Goal: Task Accomplishment & Management: Use online tool/utility

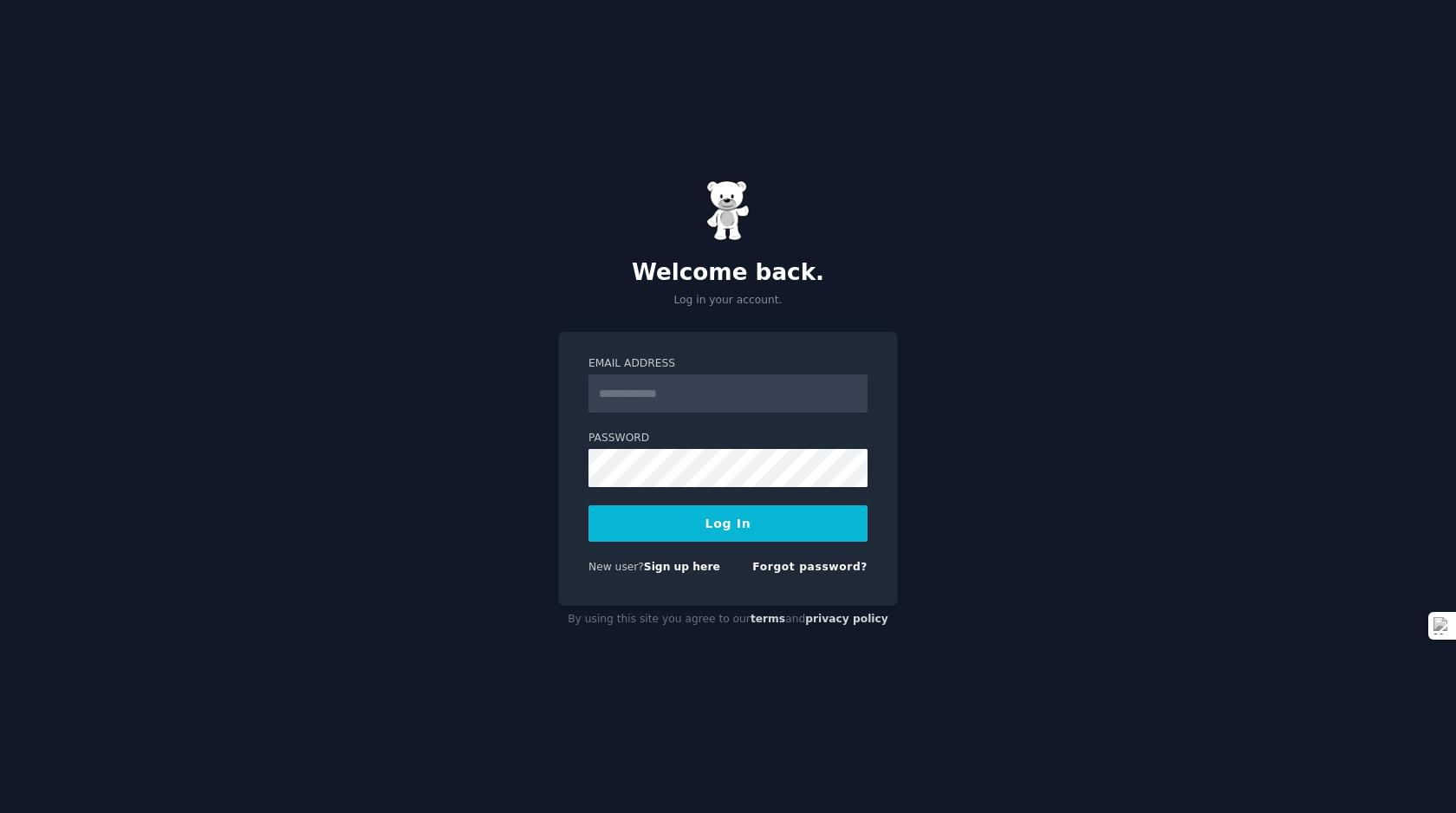
type input "**********"
click at [685, 517] on button "Log In" at bounding box center [728, 523] width 279 height 36
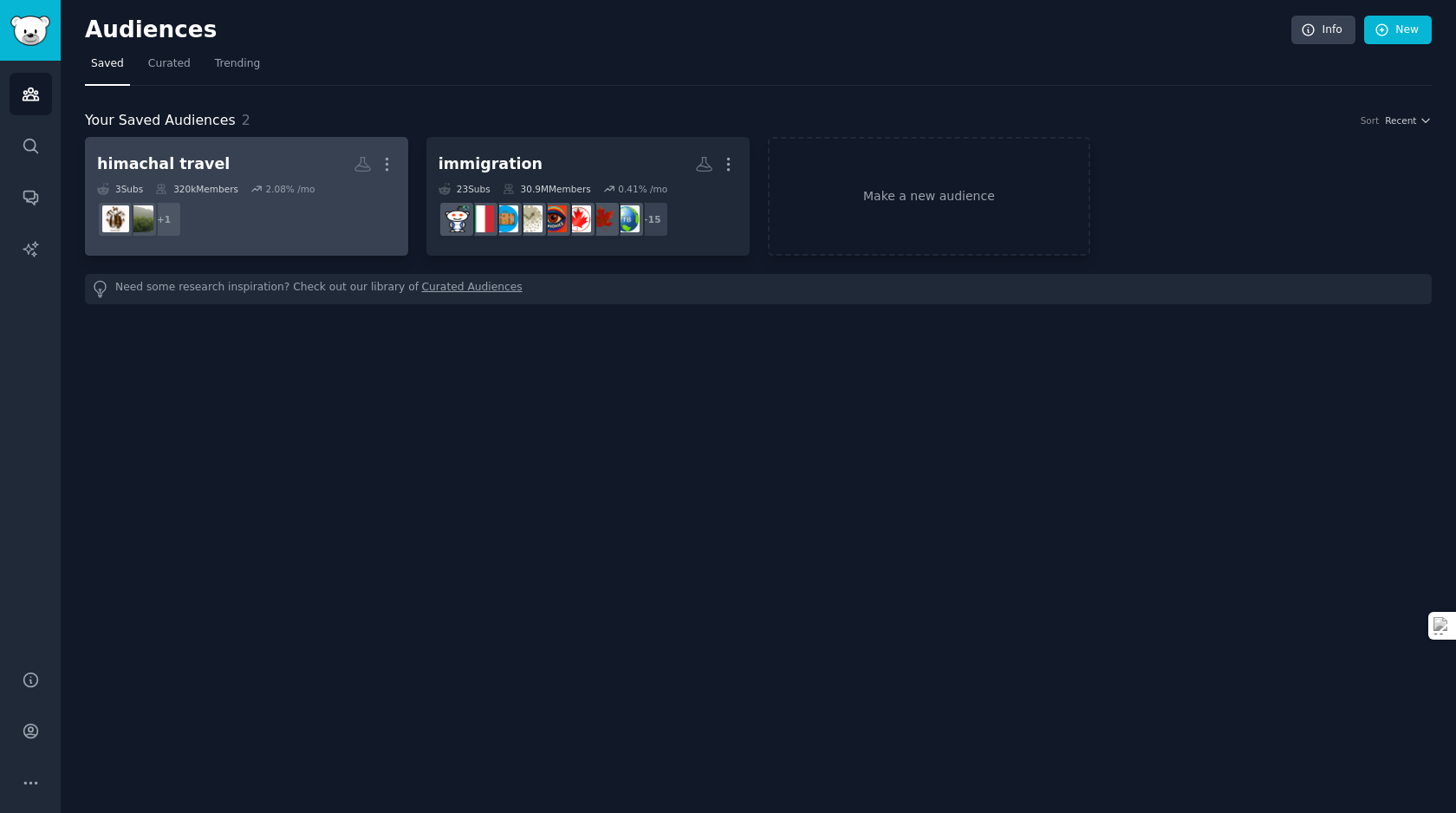
click at [223, 202] on dd "+ 1" at bounding box center [246, 219] width 299 height 48
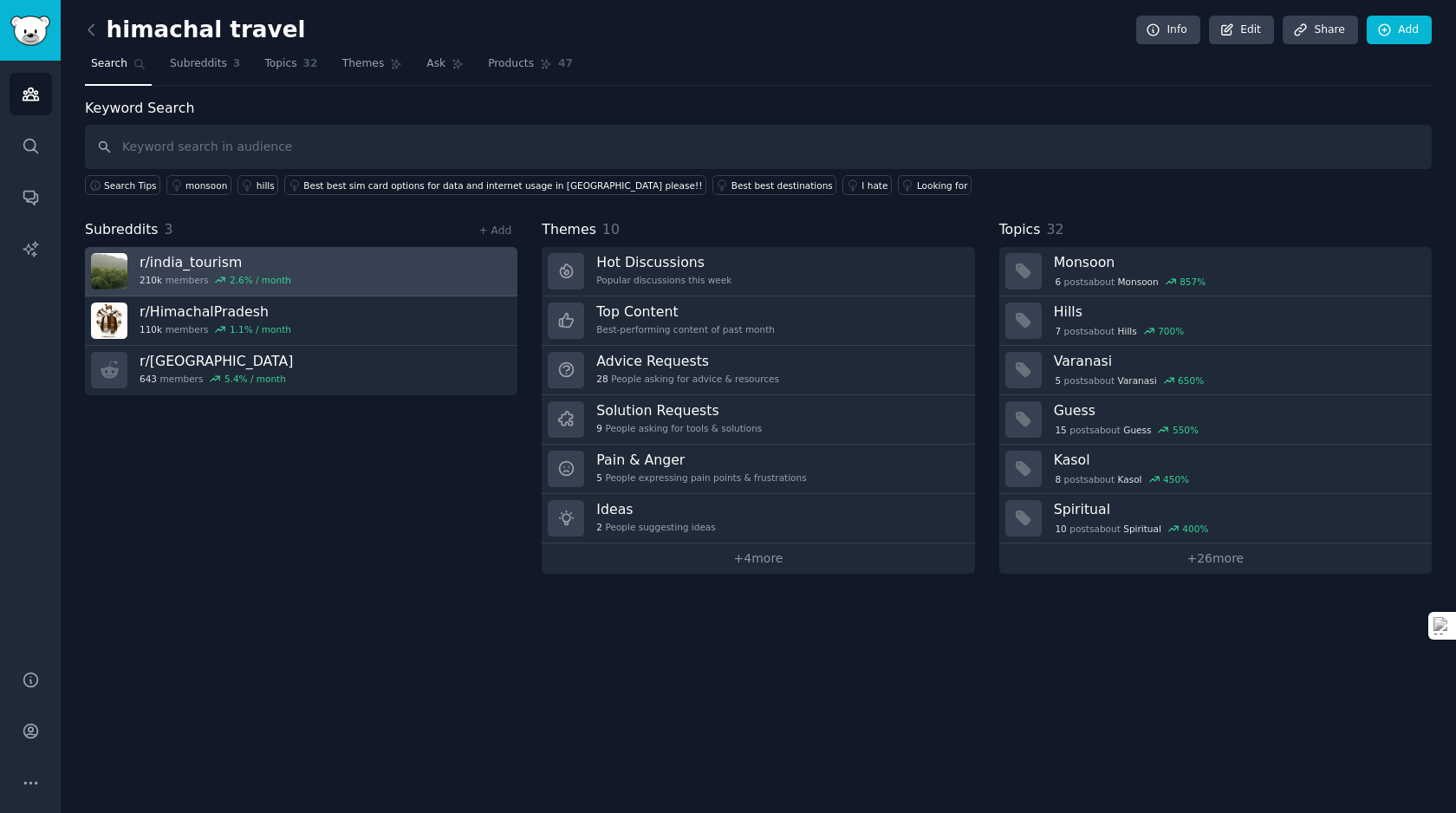
click at [207, 255] on h3 "r/ india_tourism" at bounding box center [216, 262] width 152 height 18
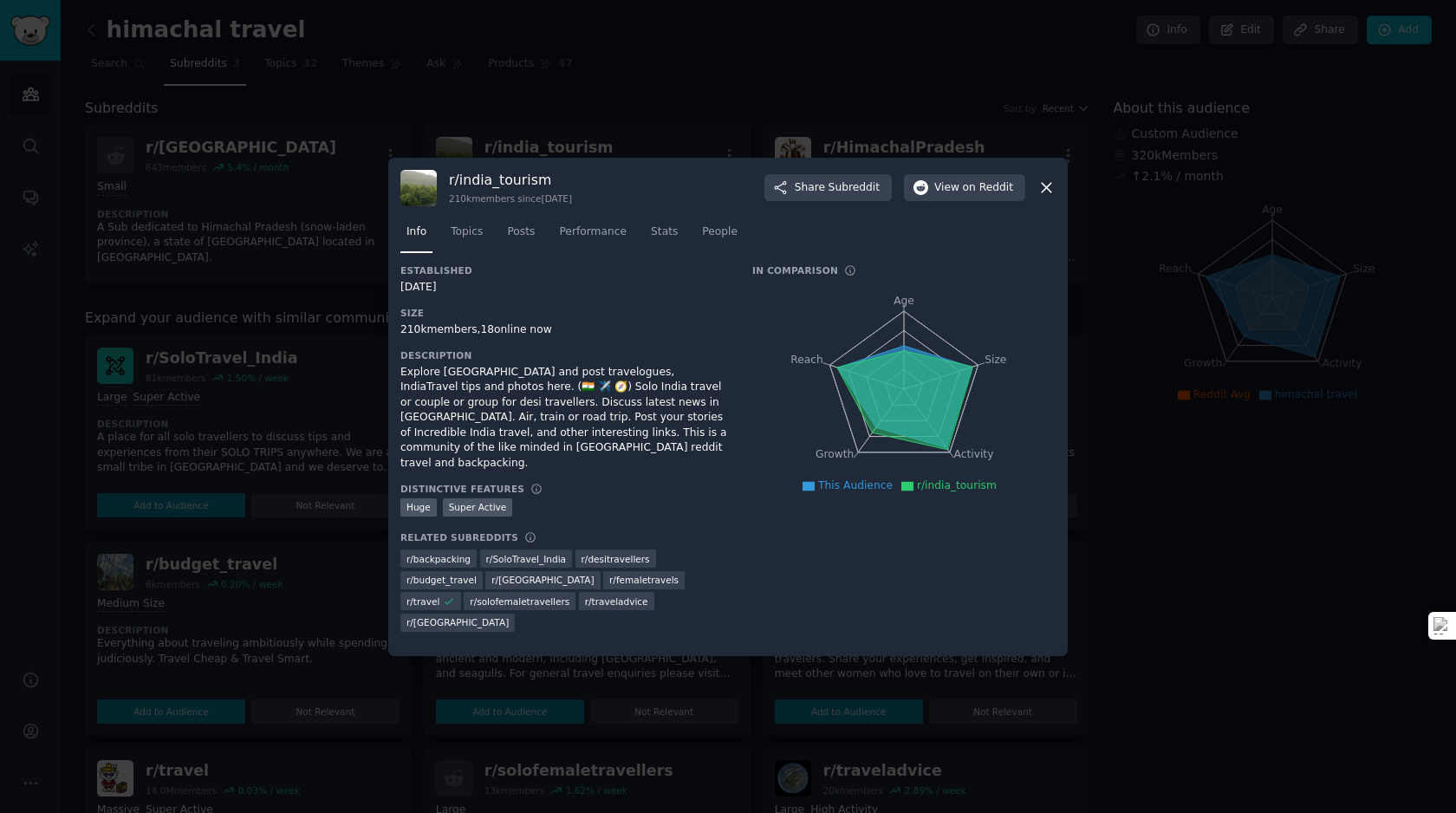
click at [1058, 203] on div "r/ india_tourism 210k members since 10/20/2017 Share Subreddit View on Reddit I…" at bounding box center [728, 406] width 679 height 499
click at [1043, 192] on icon at bounding box center [1046, 188] width 9 height 9
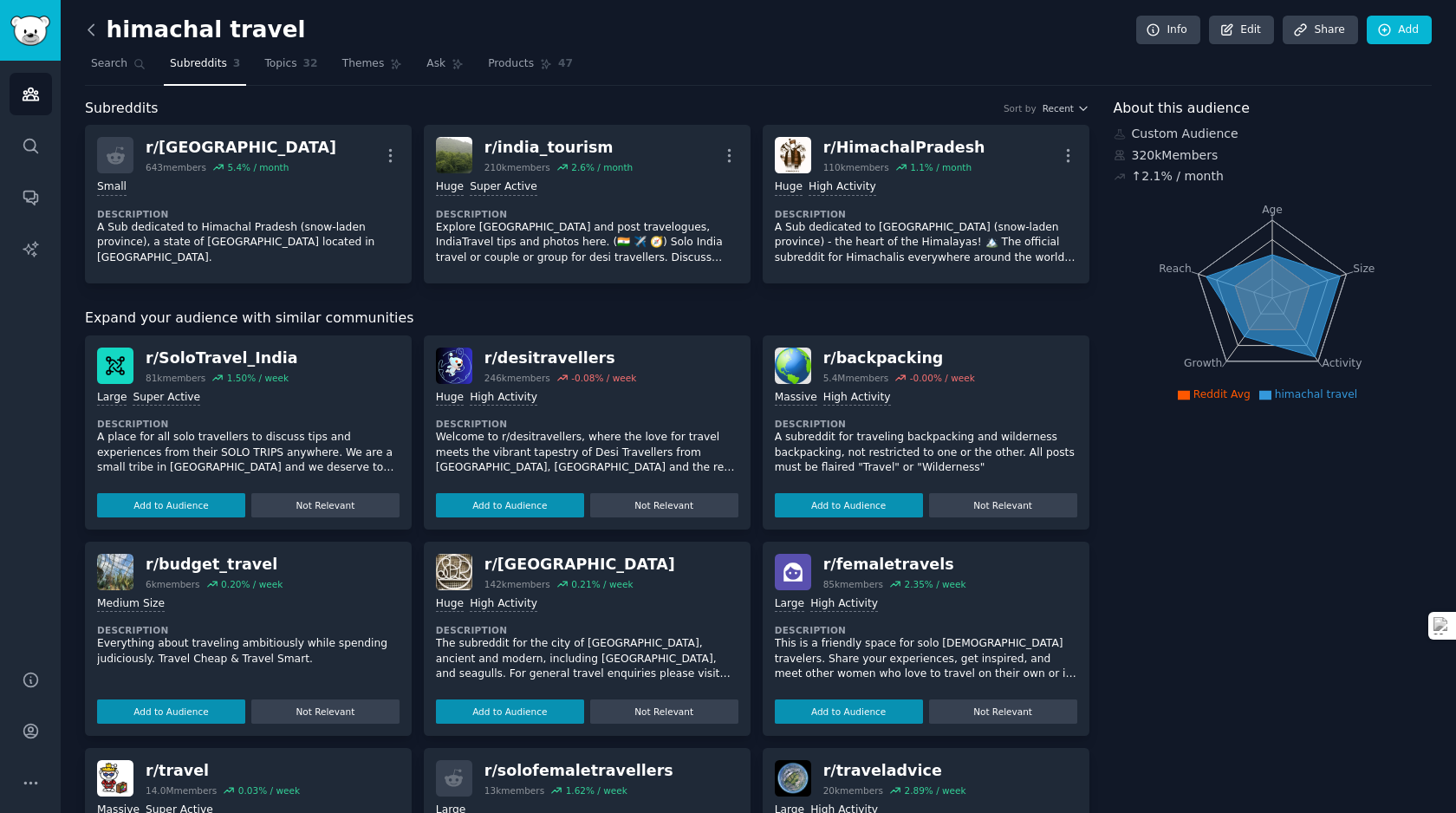
click at [98, 27] on icon at bounding box center [92, 30] width 19 height 18
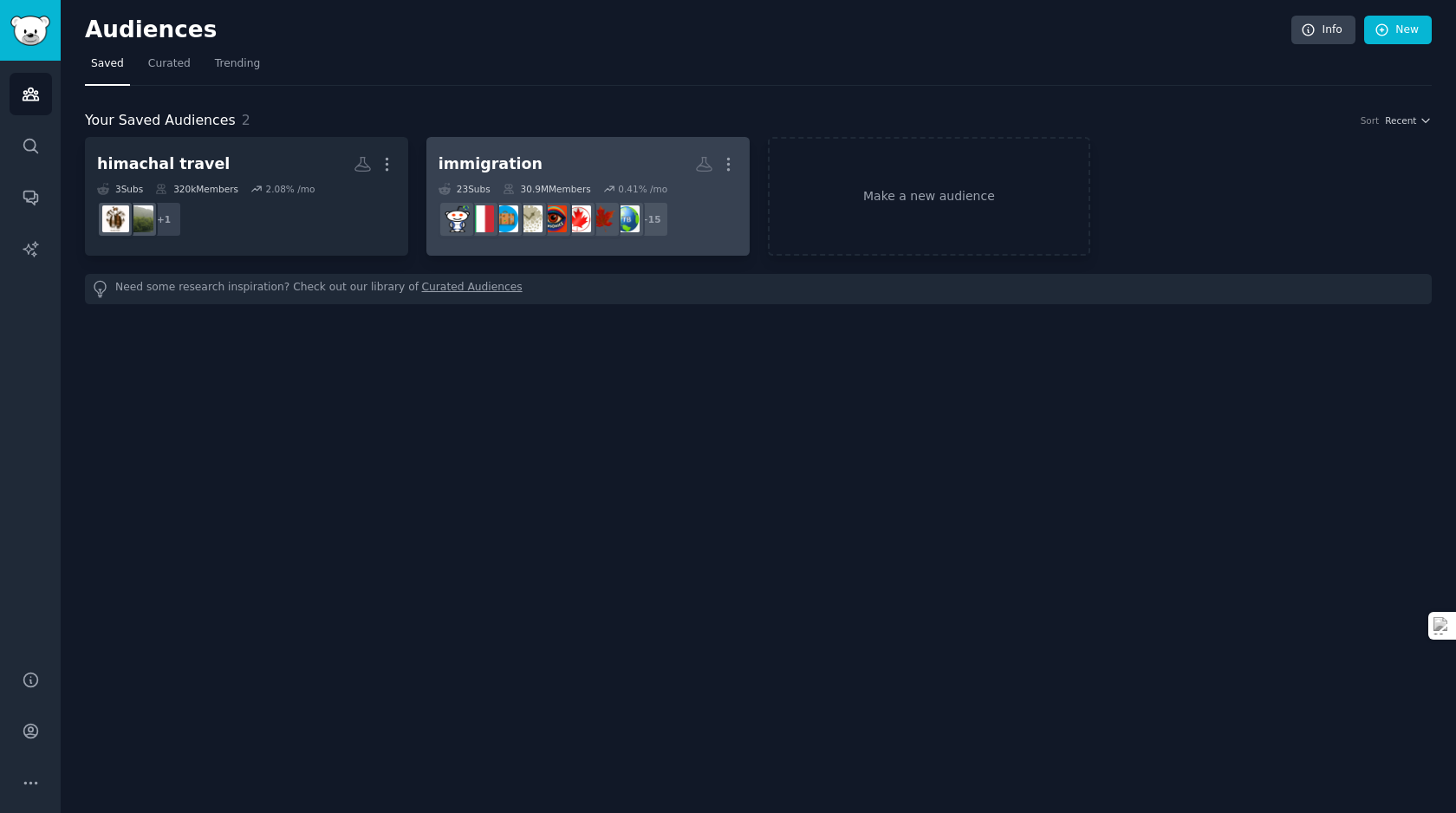
click at [524, 142] on link "immigration More 23 Sub s 30.9M Members 0.41 % /mo + 15" at bounding box center [587, 196] width 323 height 118
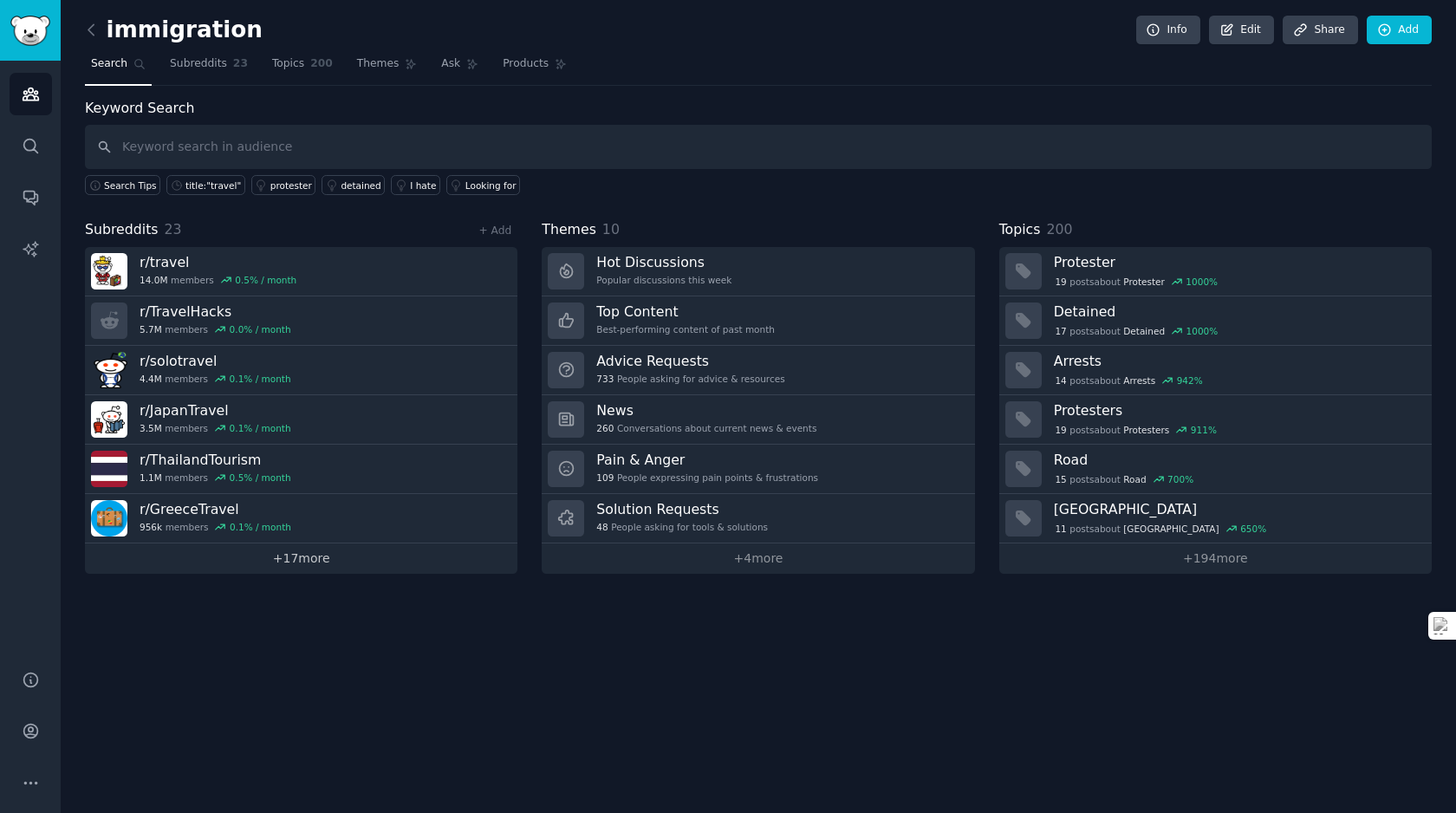
click at [292, 560] on link "+ 17 more" at bounding box center [301, 558] width 432 height 31
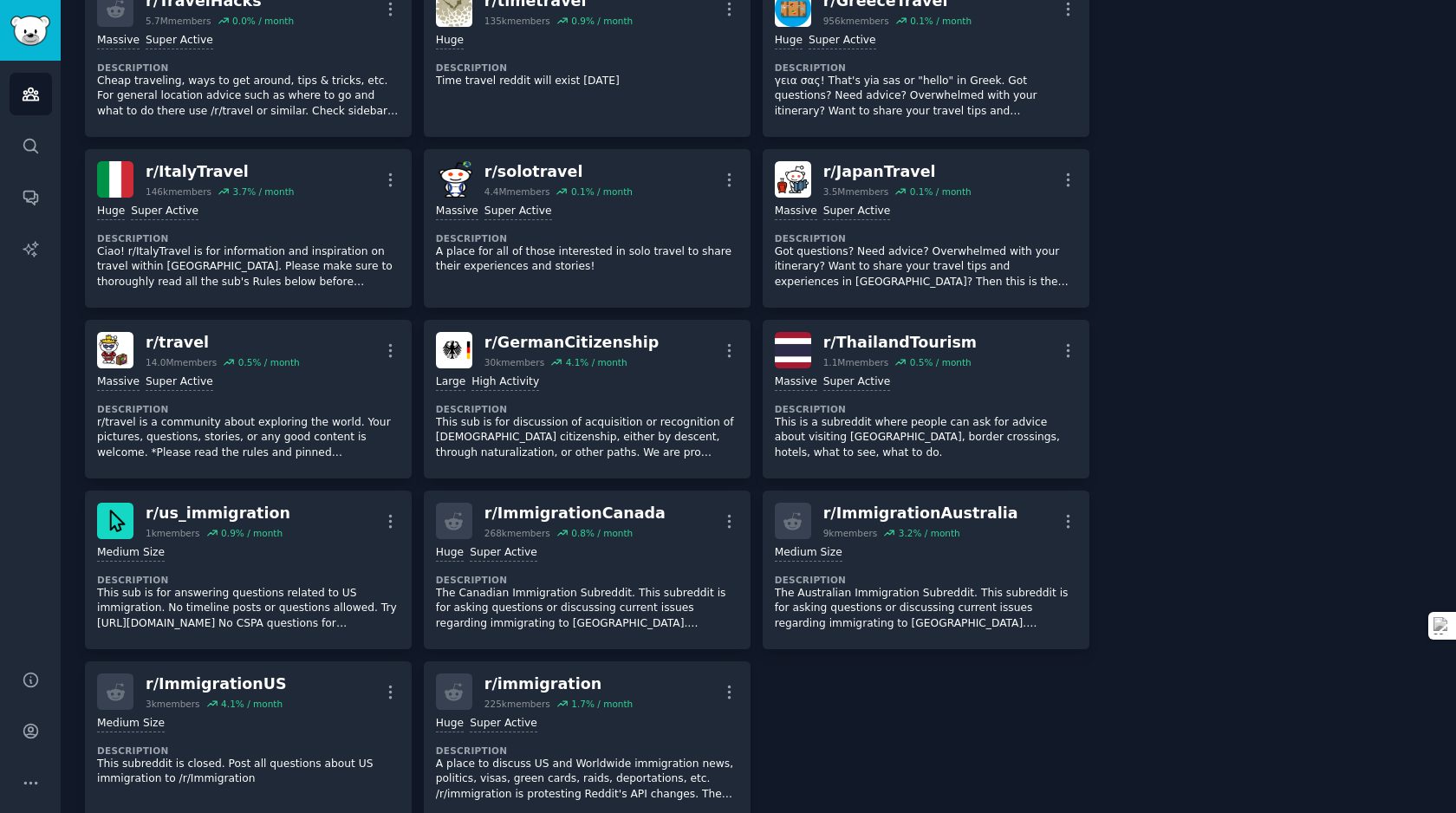
scroll to position [658, 0]
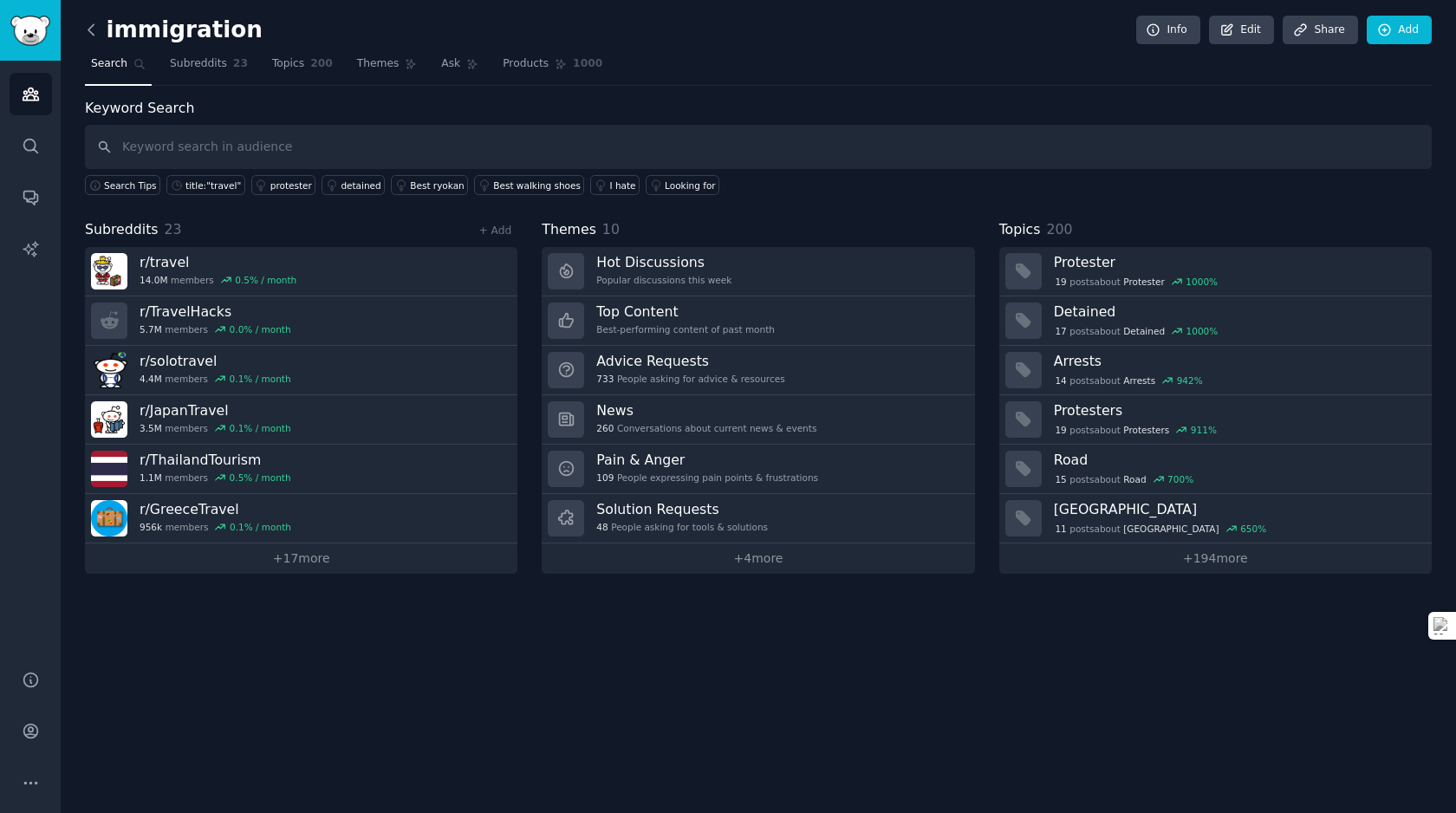
click at [93, 20] on icon at bounding box center [92, 30] width 19 height 18
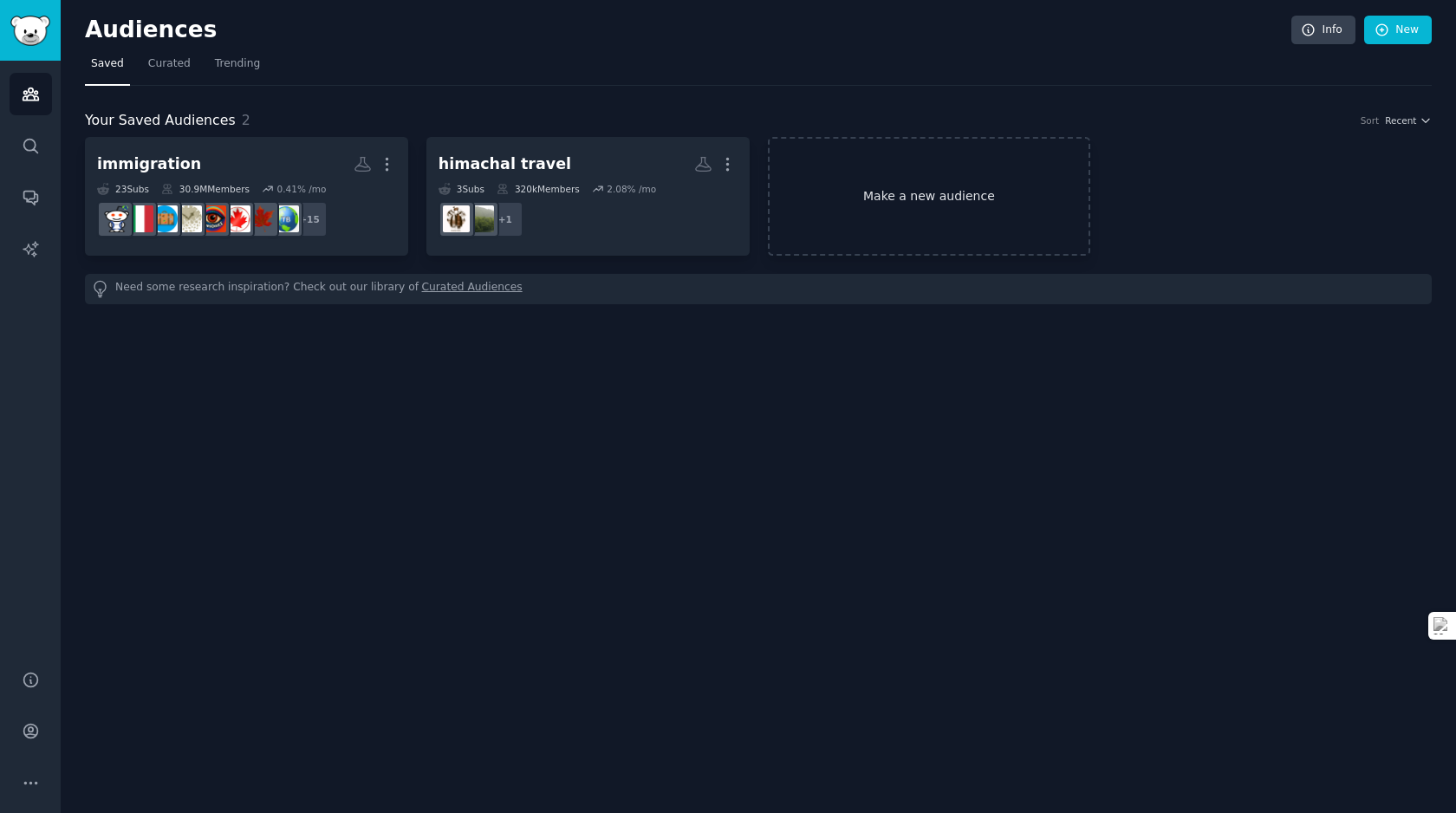
click at [943, 198] on link "Make a new audience" at bounding box center [929, 196] width 323 height 118
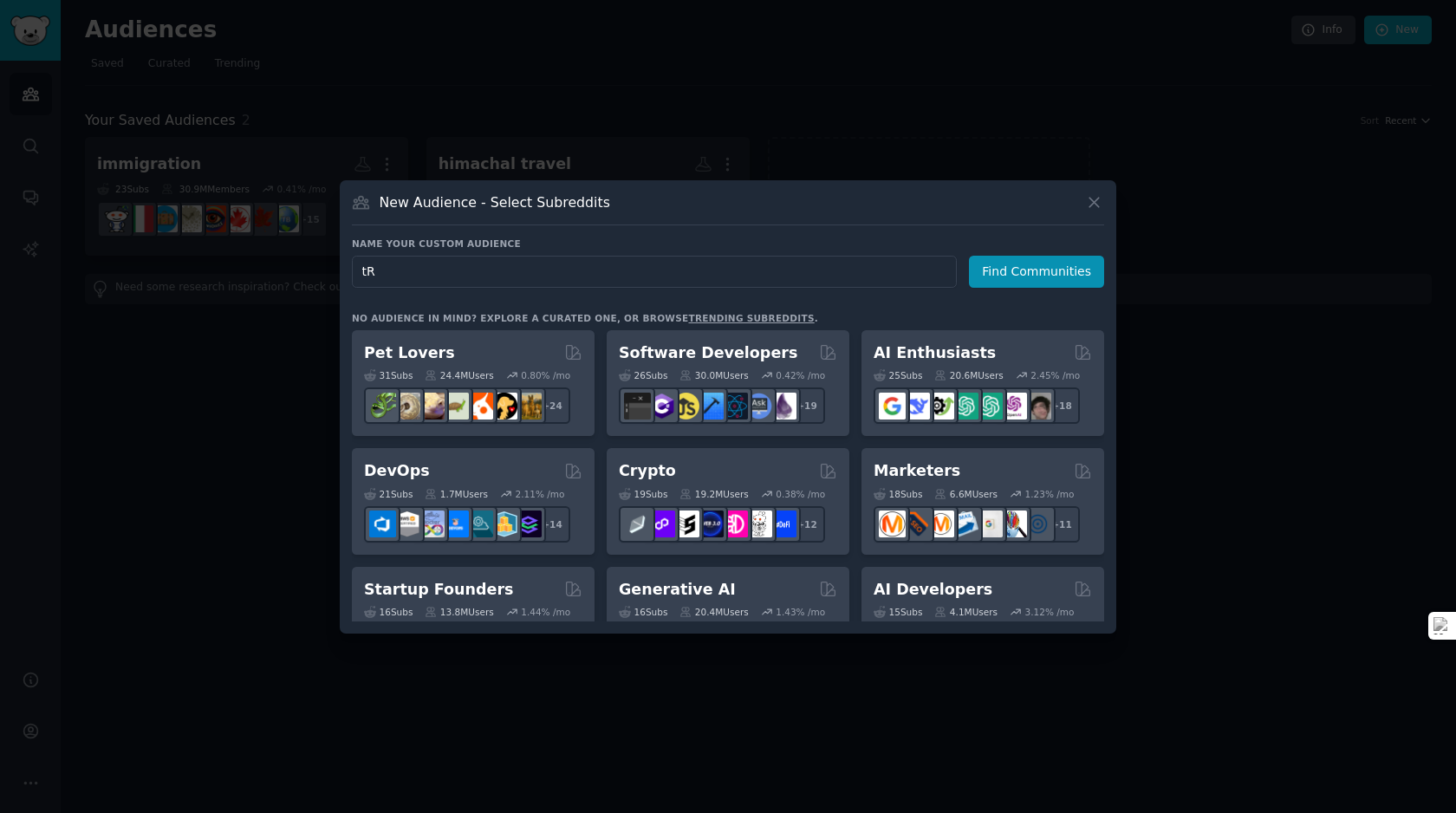
type input "t"
type input "Travel"
click button "Find Communities" at bounding box center [1036, 271] width 135 height 32
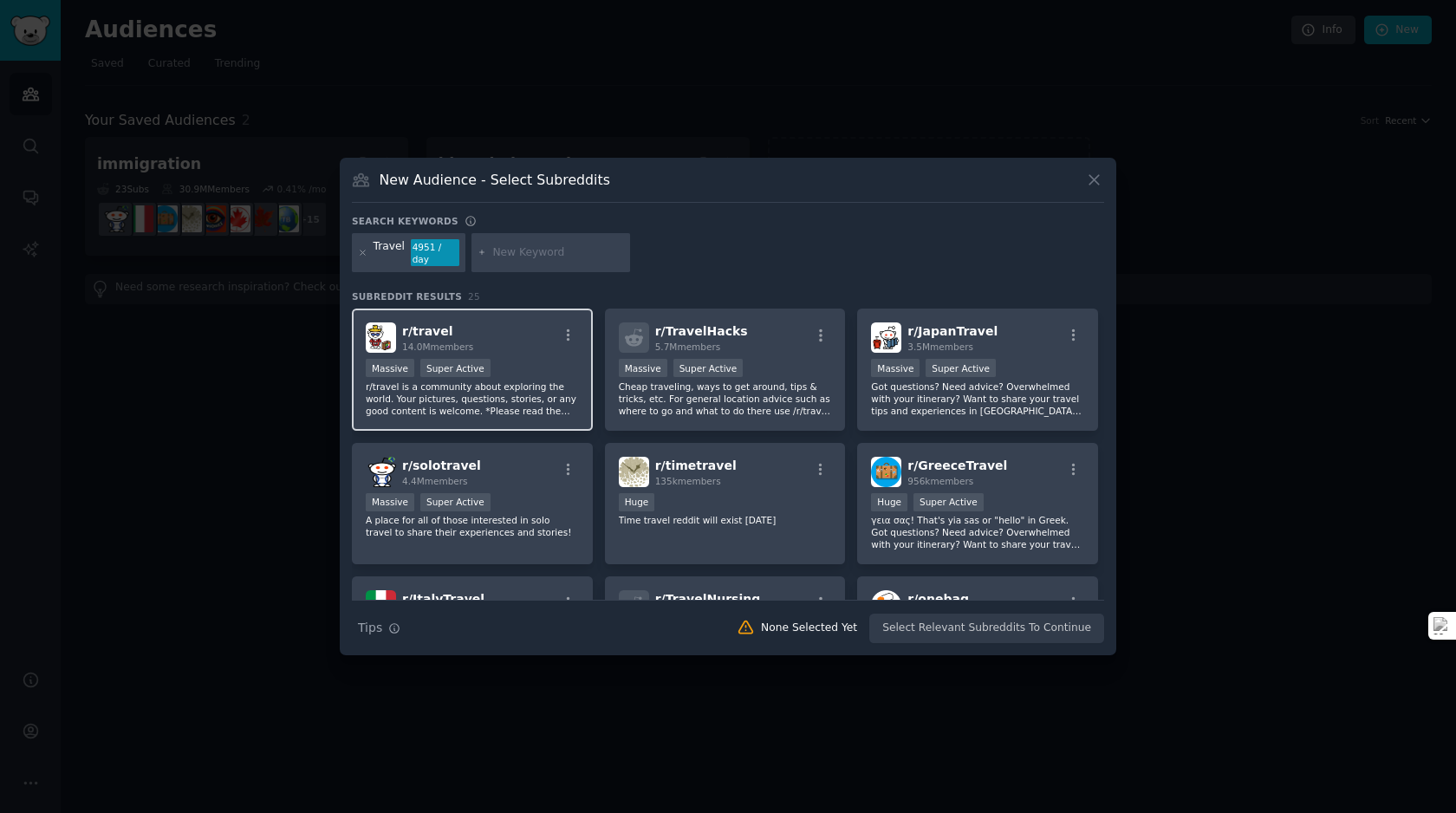
click at [545, 359] on div ">= 95th percentile for submissions / day Massive Super Active" at bounding box center [472, 369] width 213 height 21
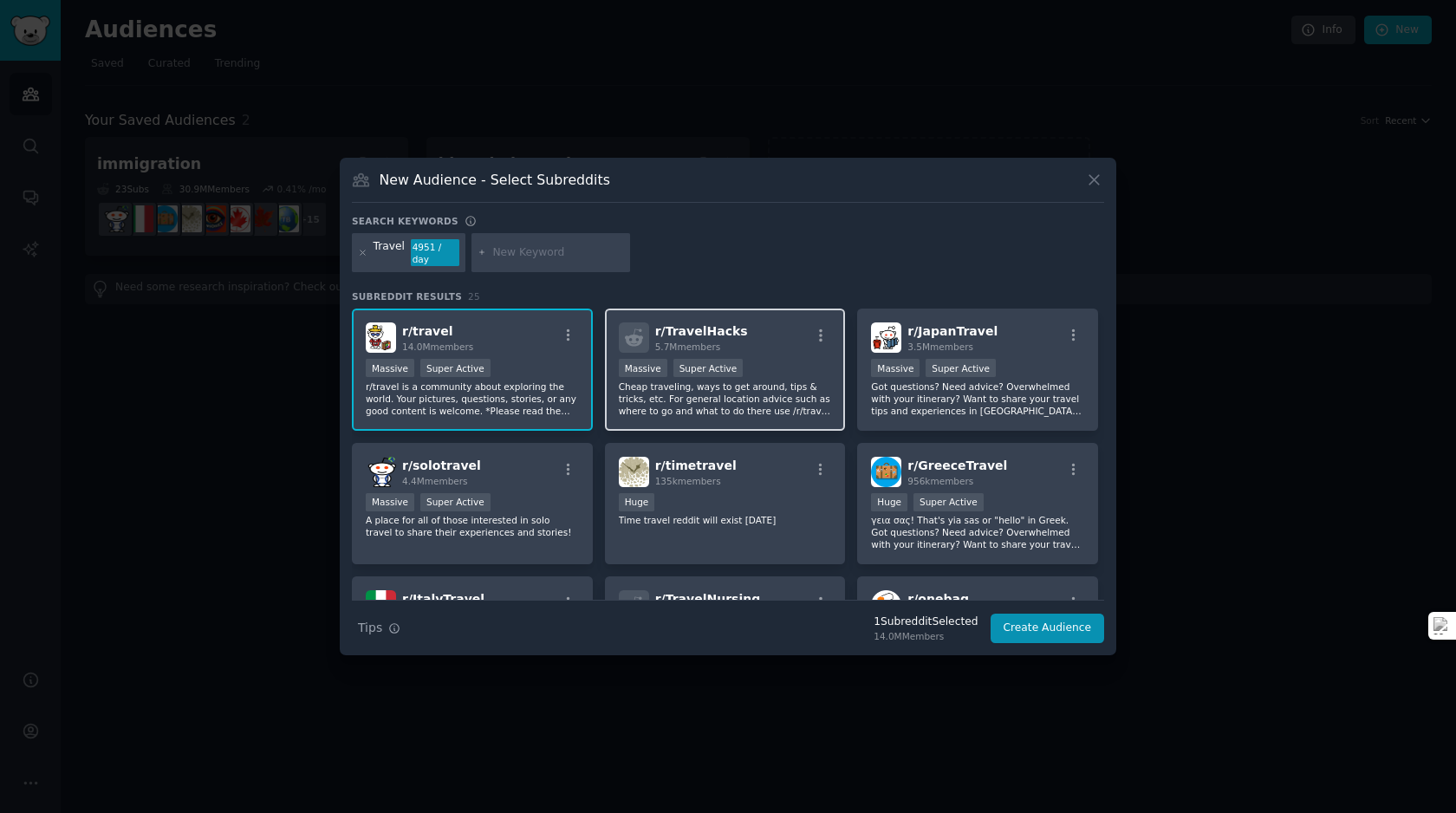
click at [739, 387] on p "Cheap traveling, ways to get around, tips & tricks, etc. For general location a…" at bounding box center [725, 398] width 213 height 36
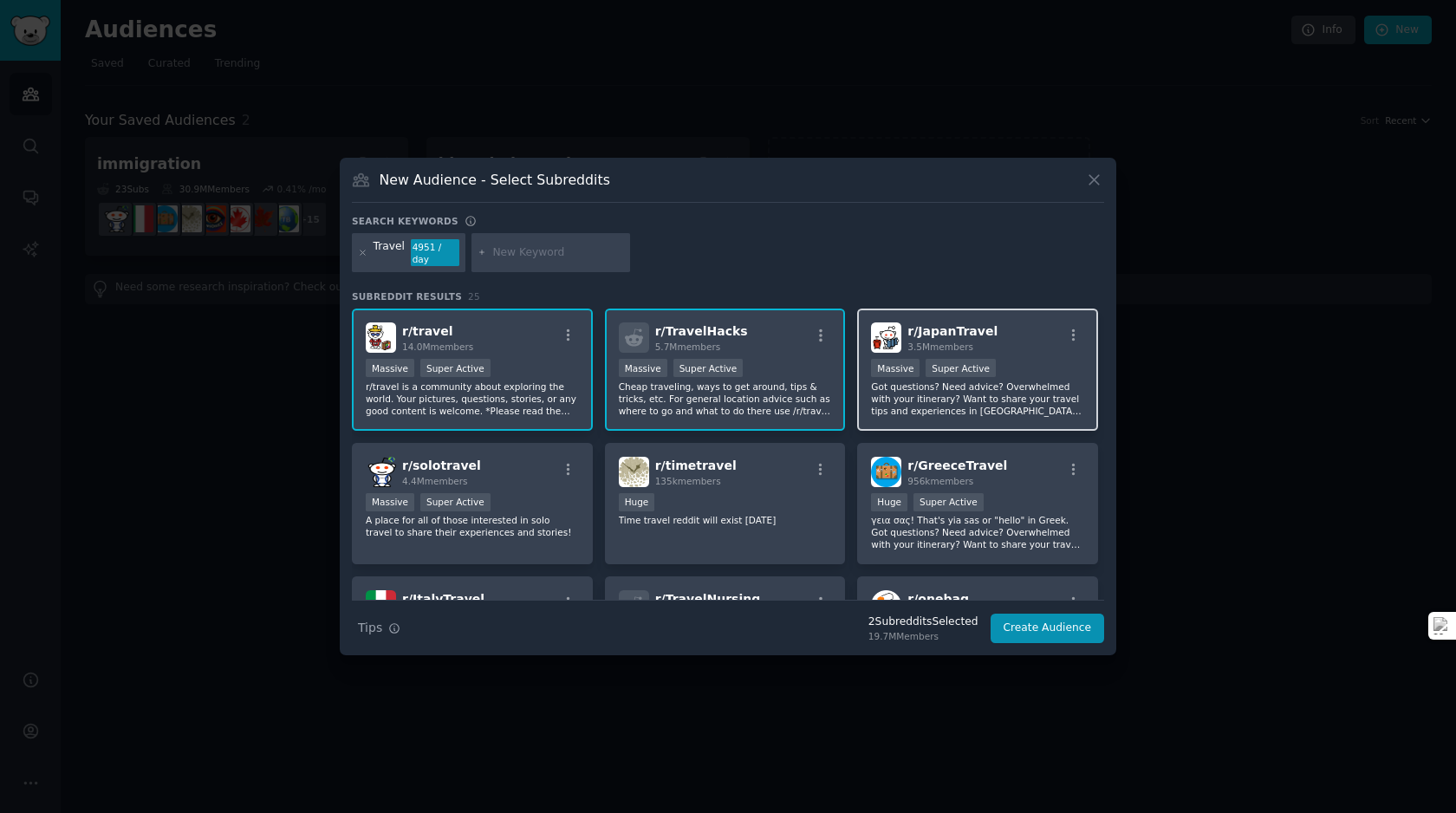
click at [930, 388] on p "Got questions? Need advice? Overwhelmed with your itinerary? Want to share your…" at bounding box center [977, 398] width 213 height 36
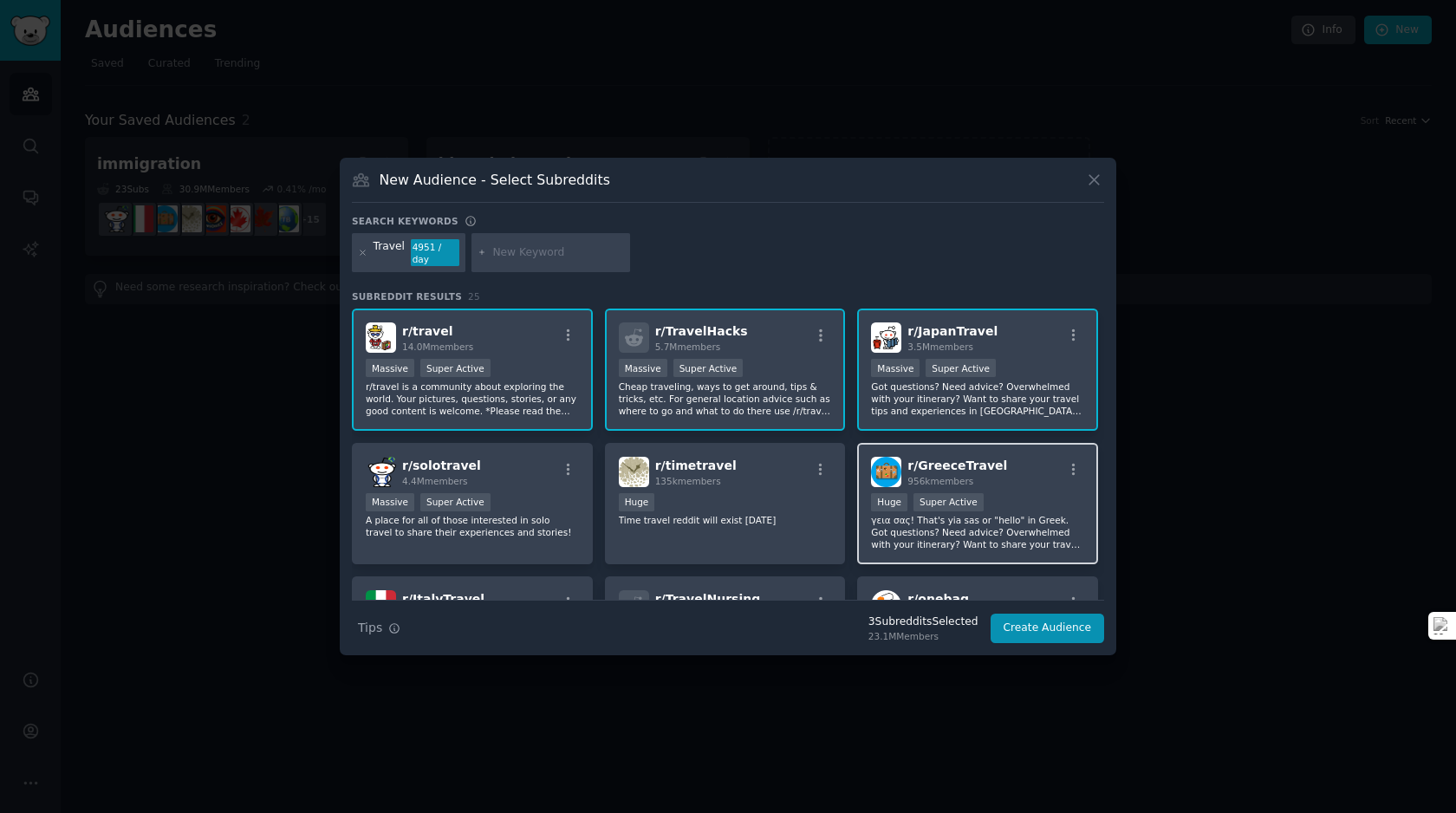
click at [931, 477] on span "956k members" at bounding box center [940, 480] width 66 height 10
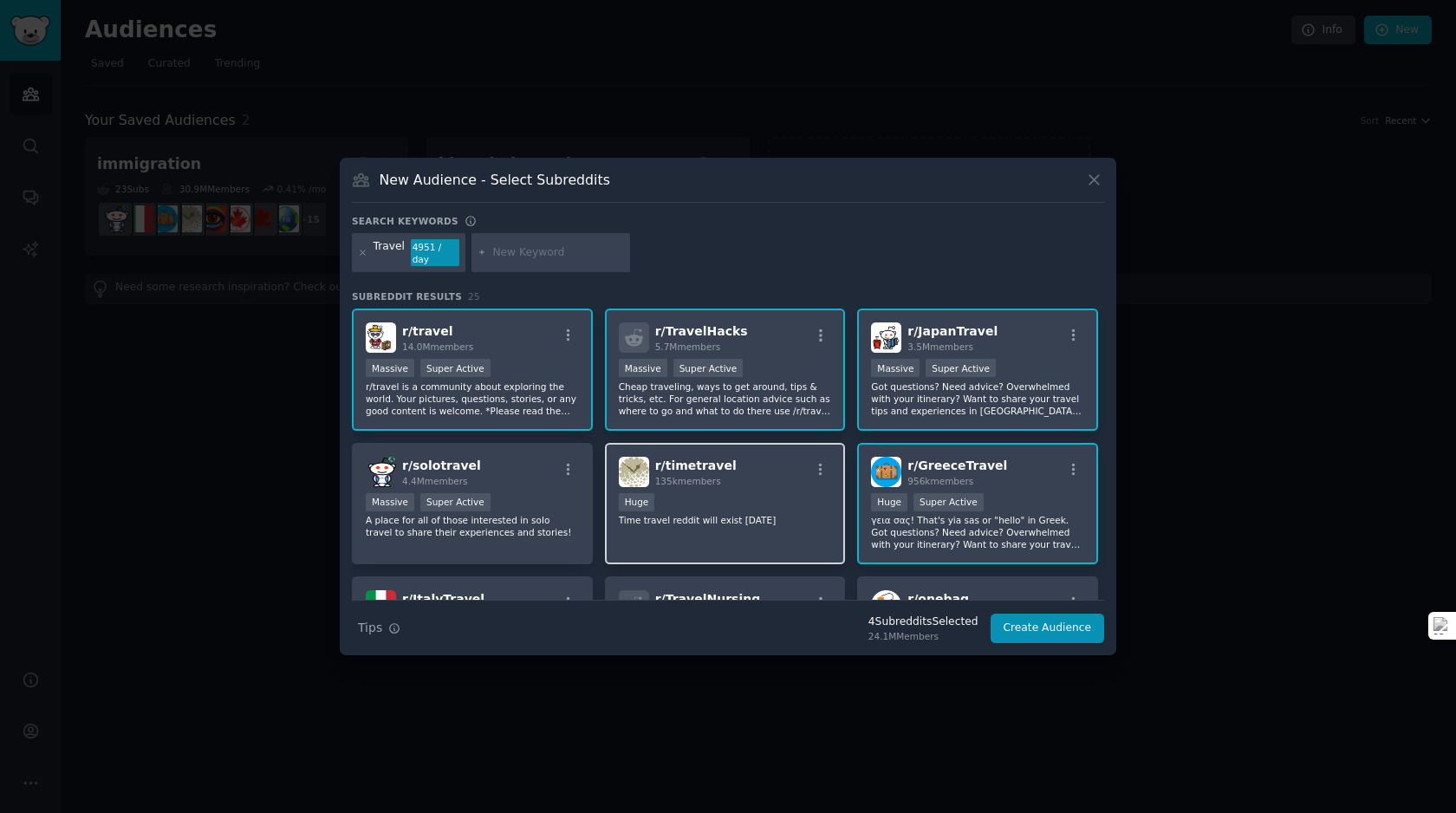
click at [722, 477] on div "r/ timetravel 135k members" at bounding box center [725, 472] width 213 height 31
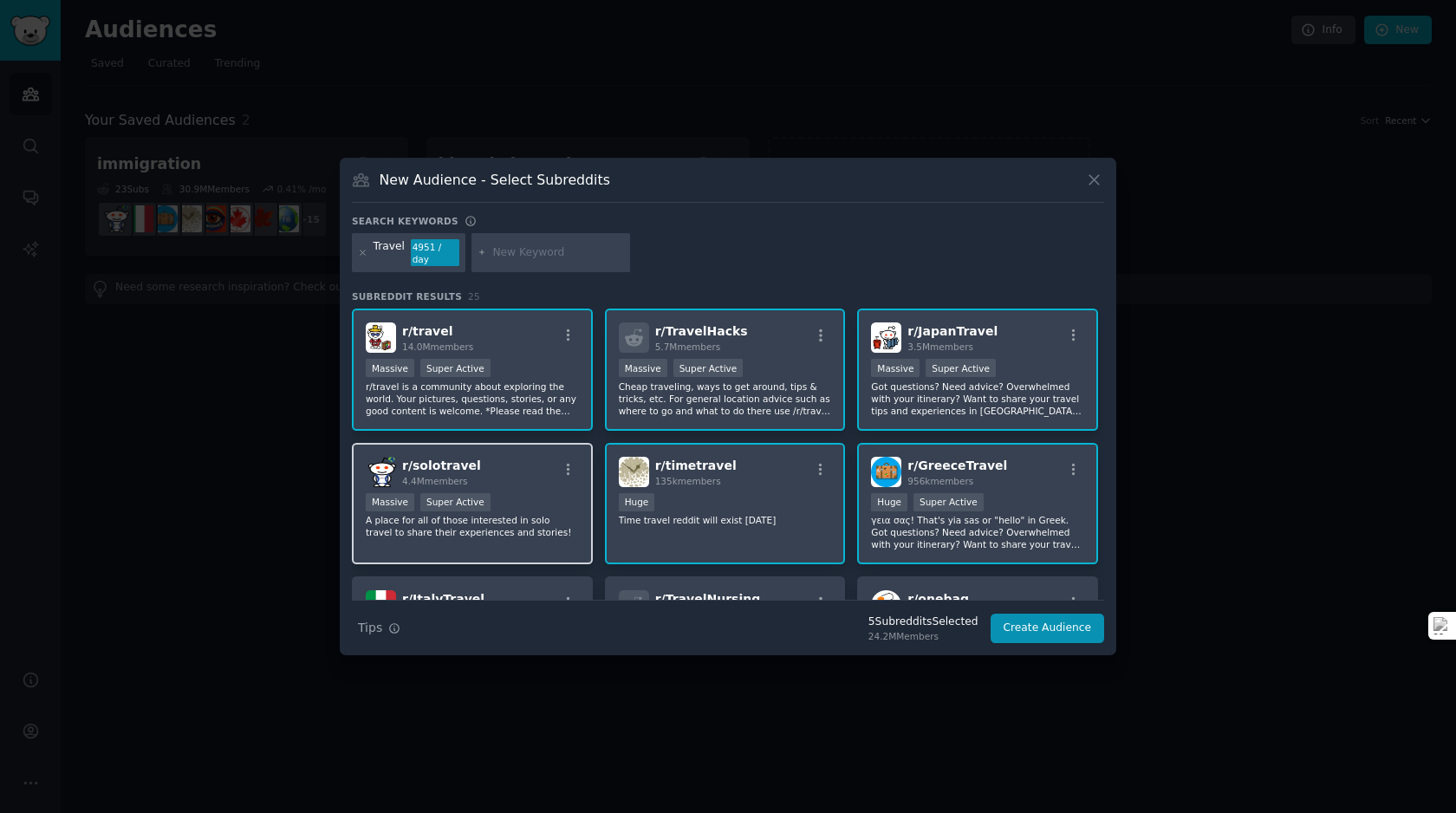
click at [500, 489] on div "r/ solotravel 4.4M members Massive Super Active A place for all of those intere…" at bounding box center [472, 504] width 241 height 122
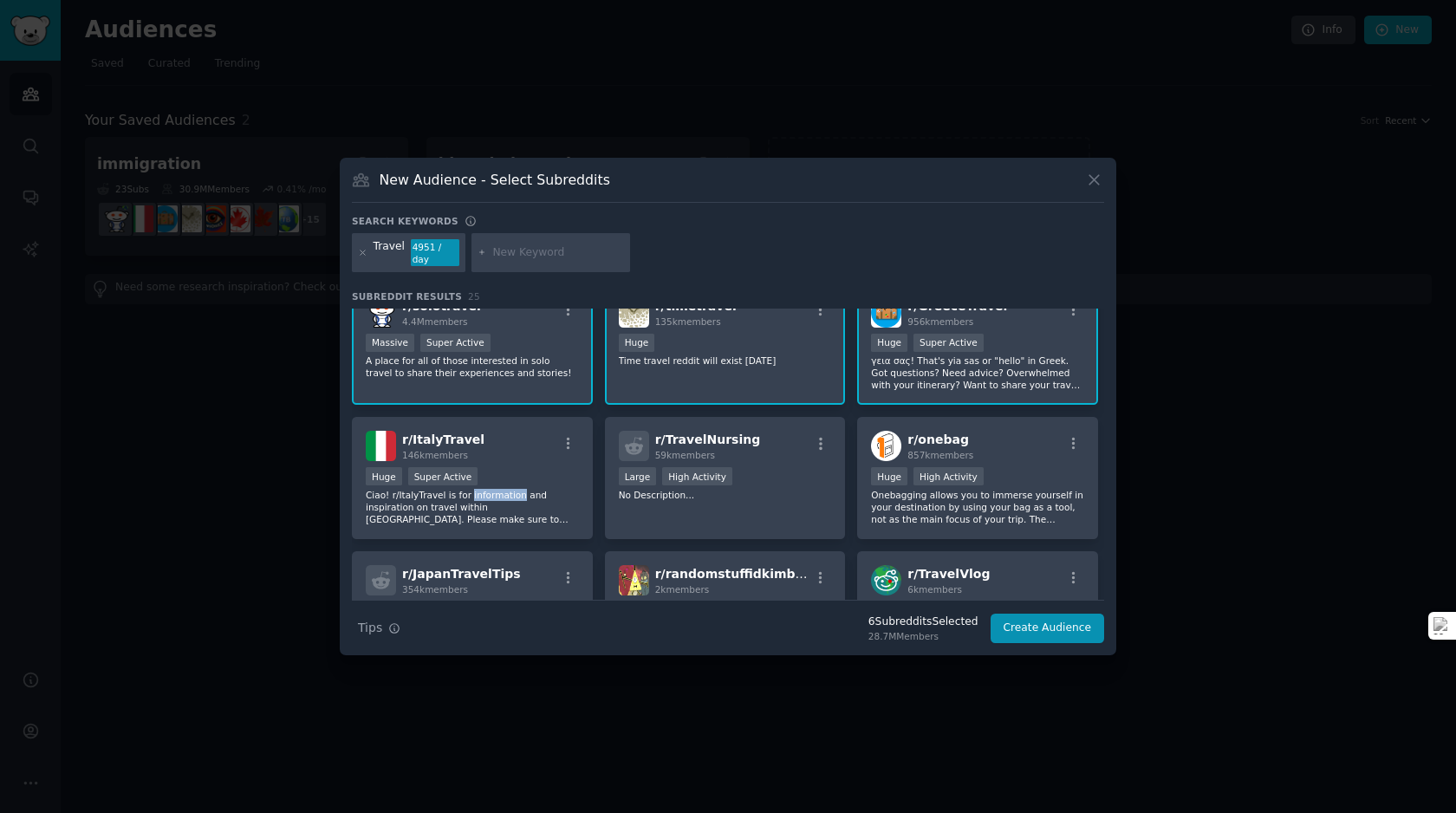
click at [500, 489] on p "Ciao! r/ItalyTravel is for information and inspiration on travel within Italy. …" at bounding box center [472, 506] width 213 height 36
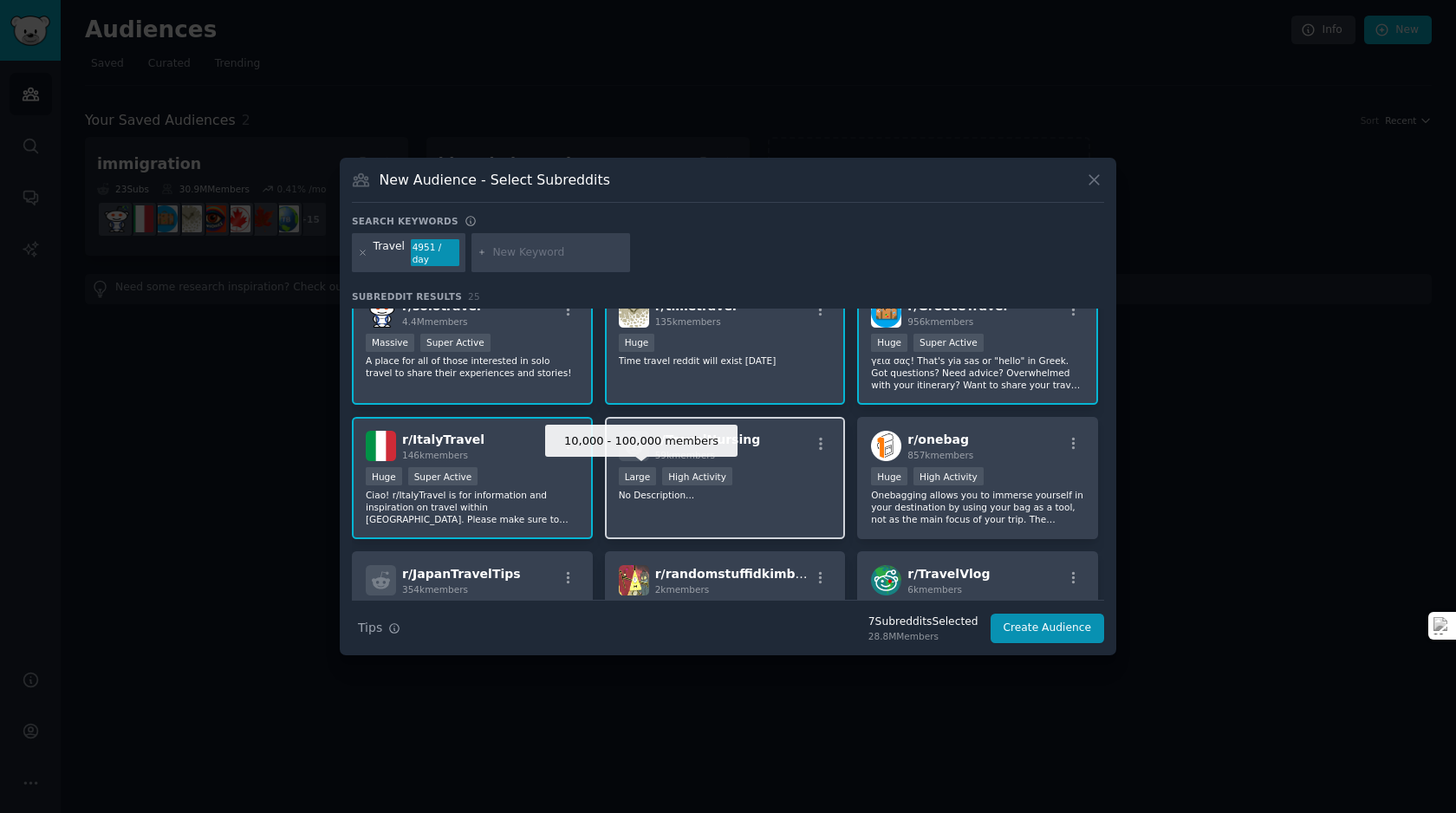
click at [718, 488] on p "No Description..." at bounding box center [725, 494] width 213 height 12
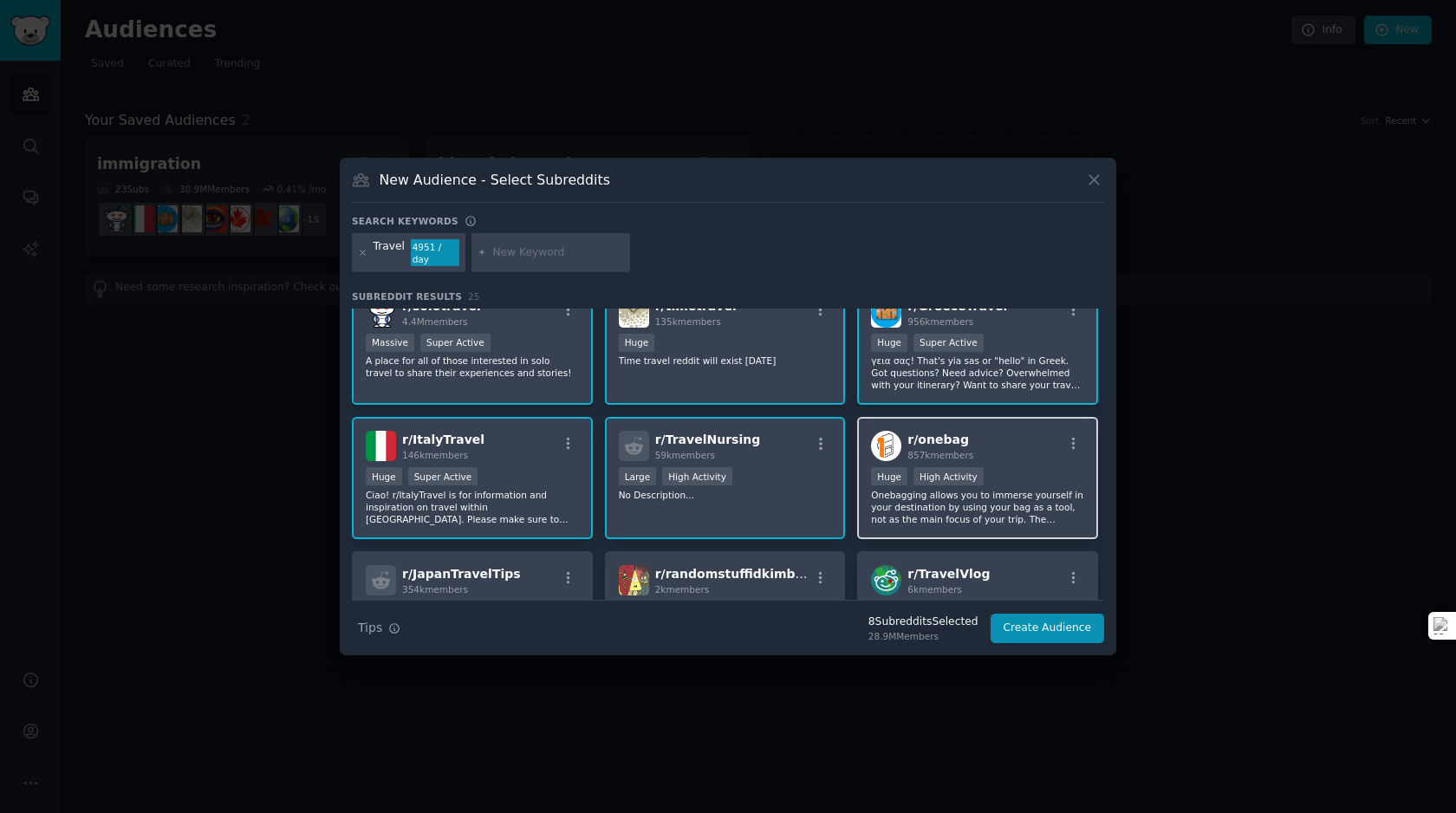
click at [897, 488] on p "Onebagging allows you to immerse yourself in your destination by using your bag…" at bounding box center [977, 506] width 213 height 36
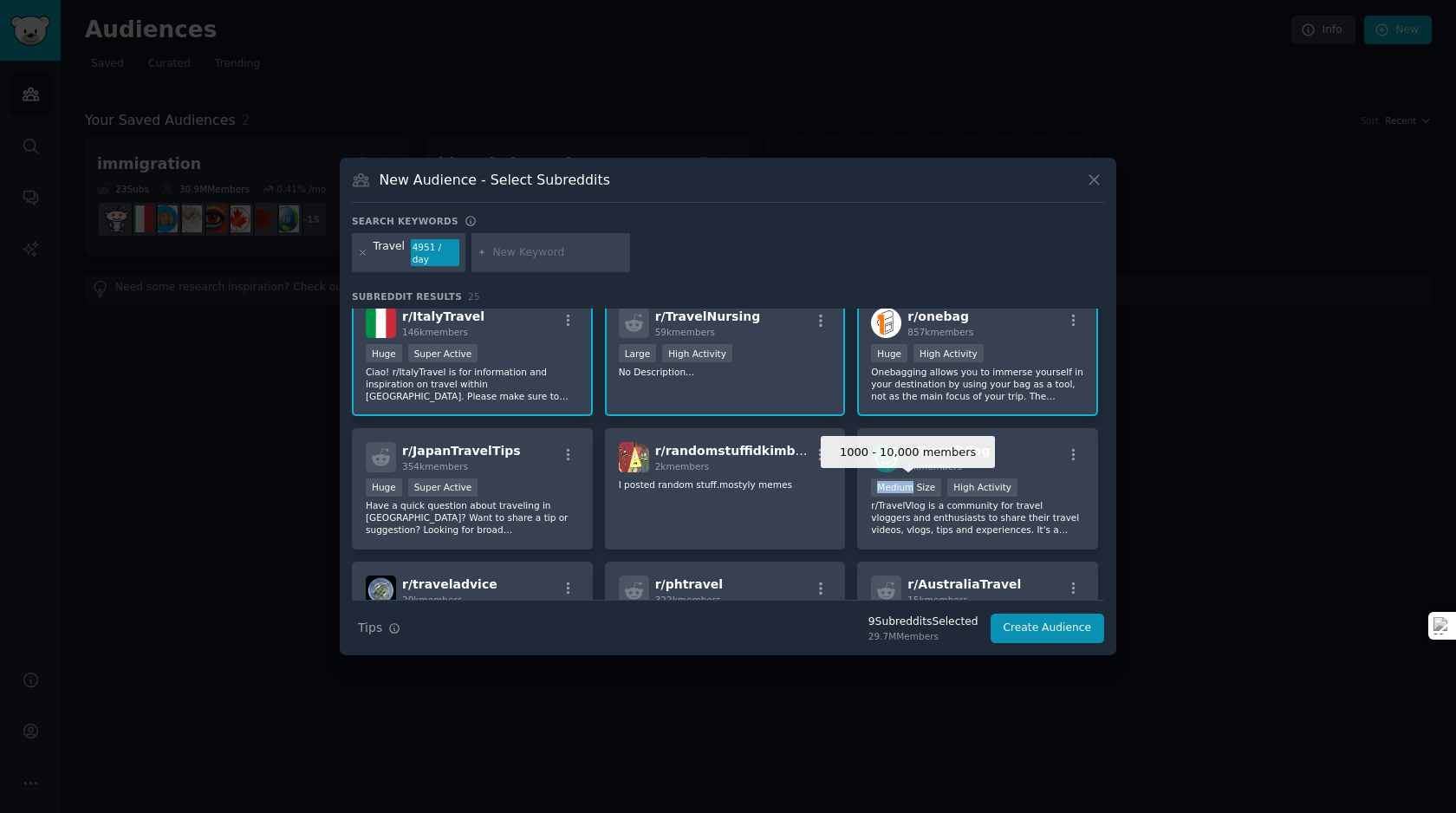
click at [897, 488] on div "Medium Size" at bounding box center [906, 487] width 70 height 18
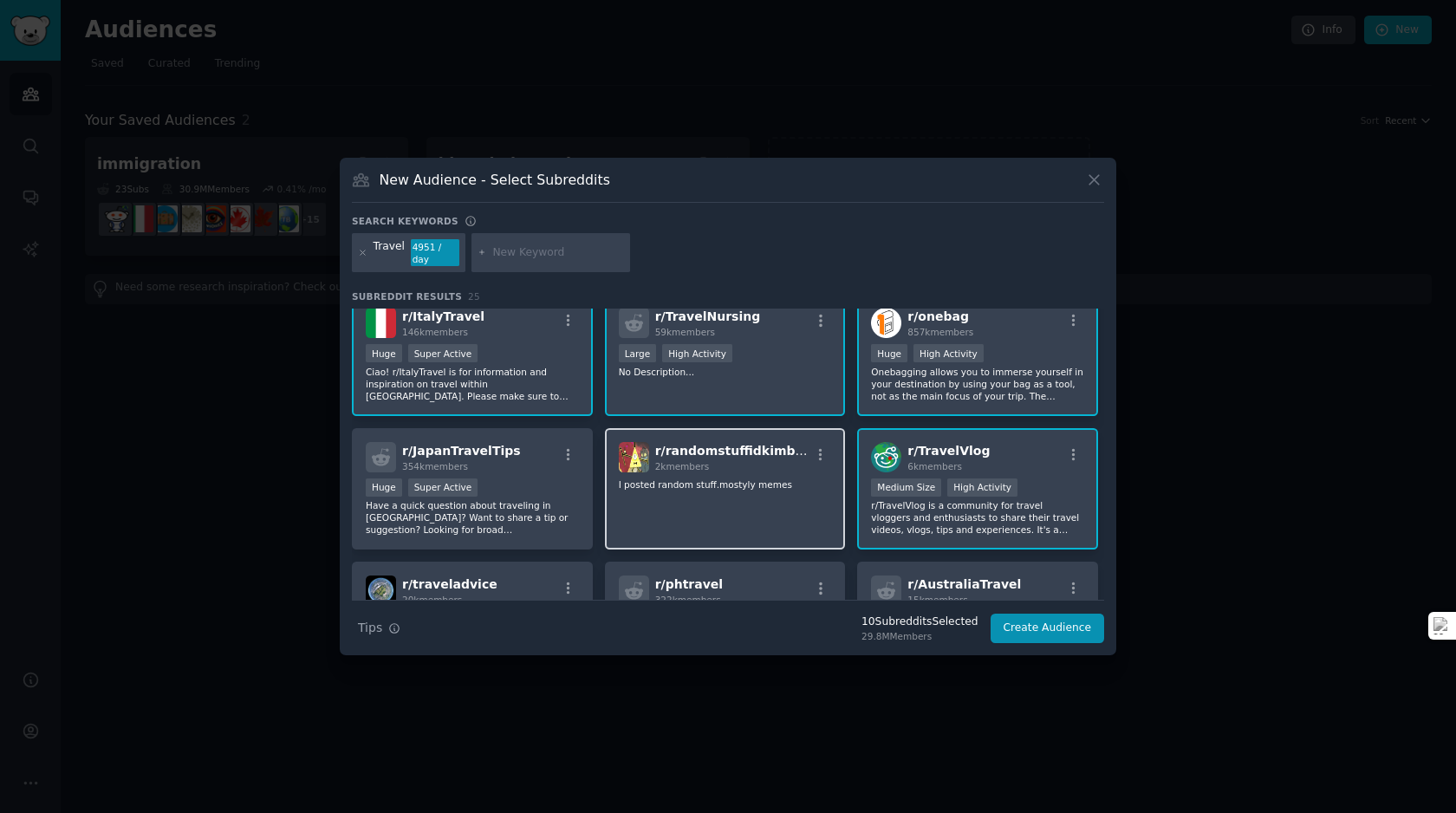
click at [684, 505] on div "r/ randomstuffidkimbored 2k members I posted random stuff.mostyly memes" at bounding box center [725, 489] width 241 height 122
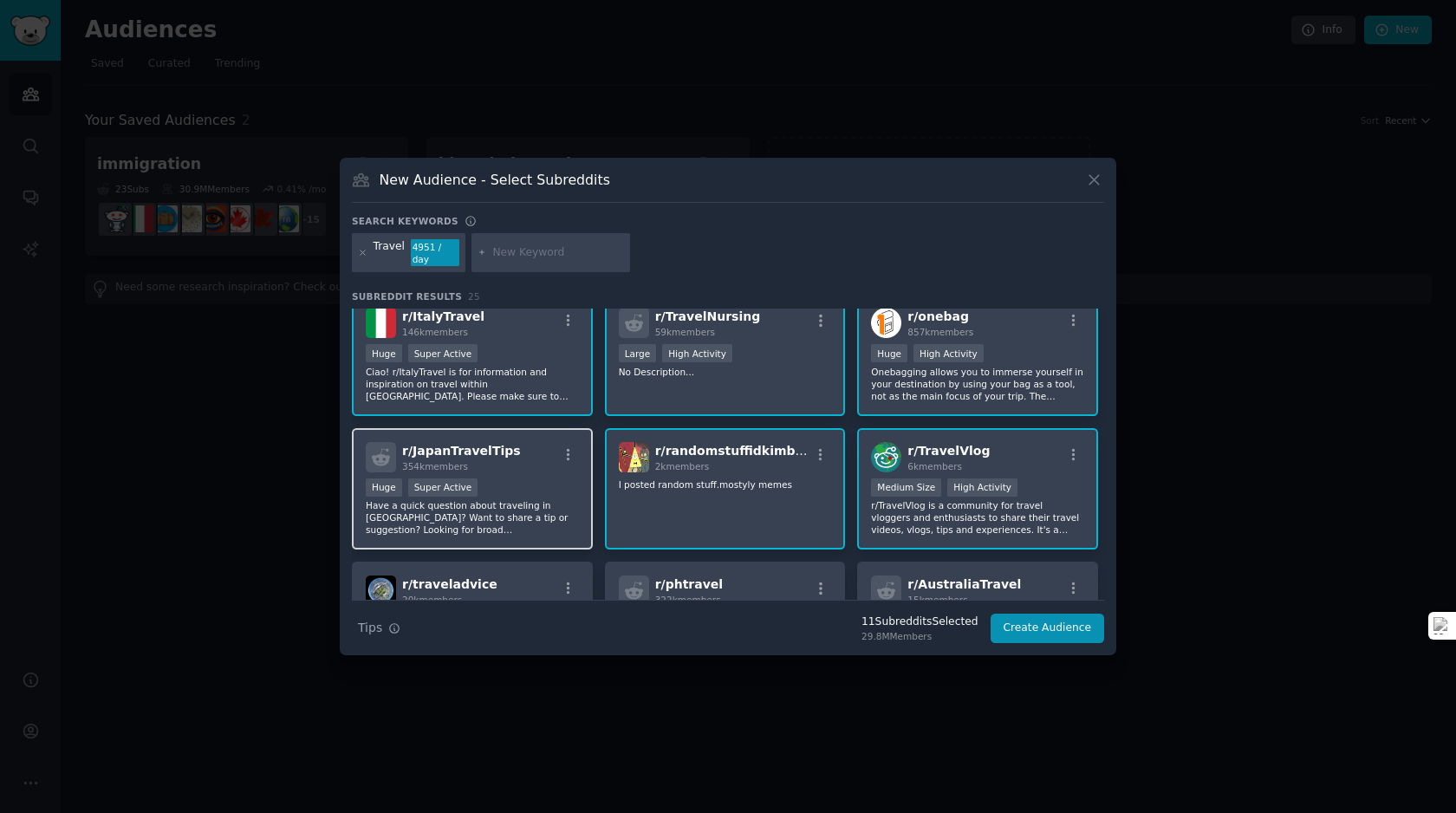
click at [486, 517] on p "Have a quick question about traveling in Japan? Want to share a tip or suggesti…" at bounding box center [472, 517] width 213 height 36
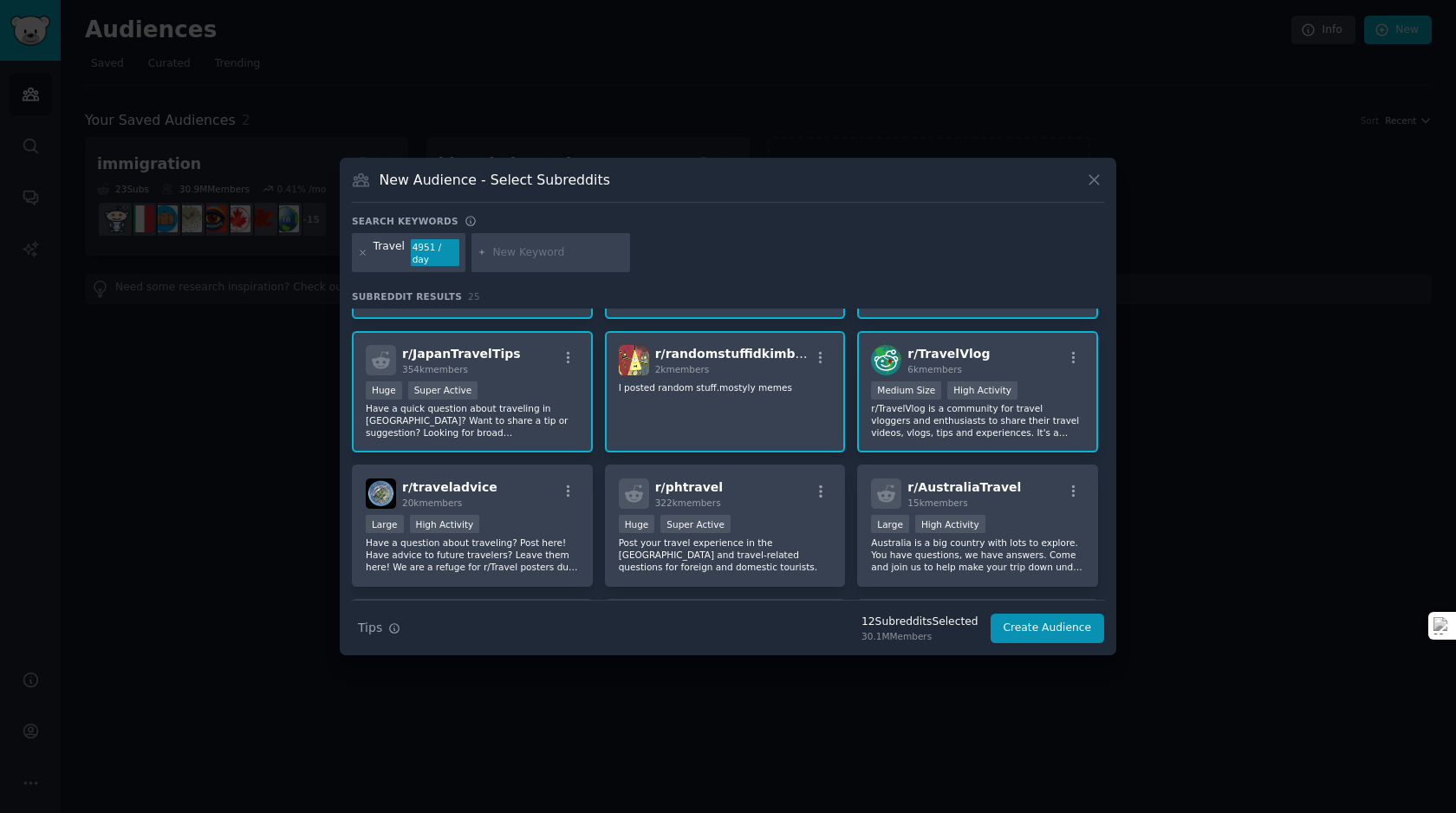
scroll to position [398, 0]
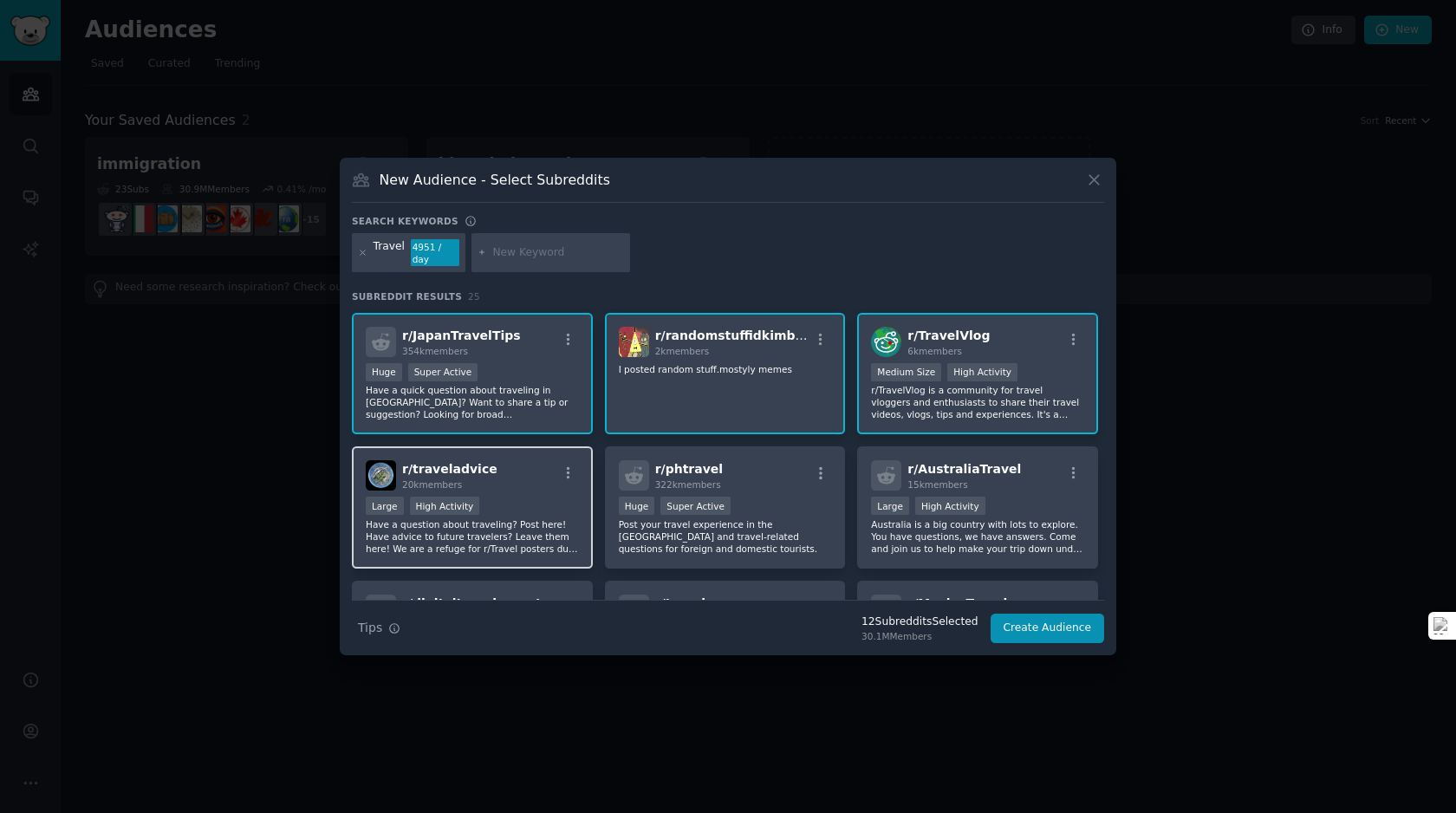
click at [577, 509] on div "r/ traveladvice 20k members Large High Activity Have a question about traveling…" at bounding box center [472, 507] width 241 height 122
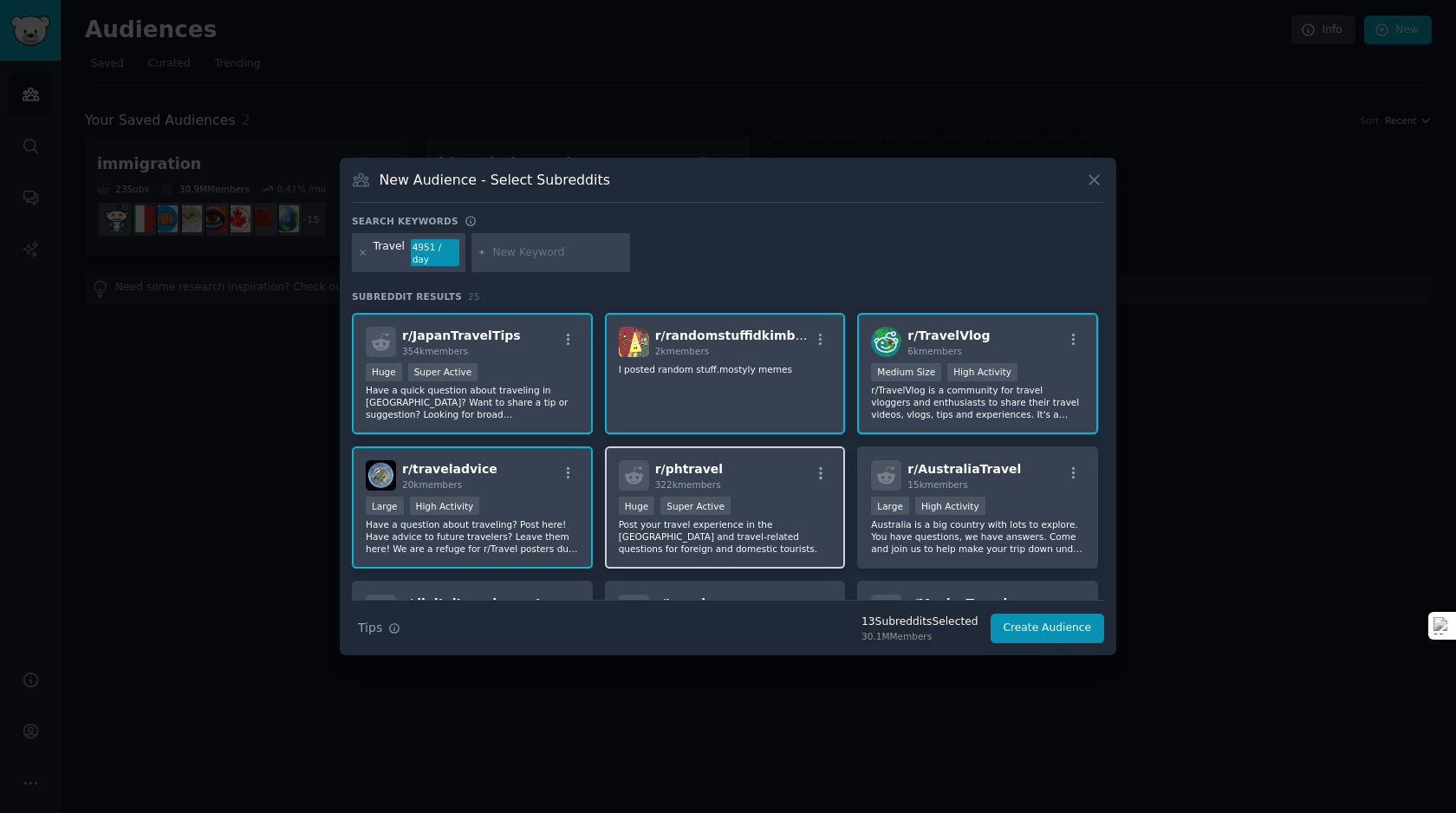
click at [745, 526] on p "Post your travel experience in the Philippines and travel-related questions for…" at bounding box center [725, 536] width 213 height 36
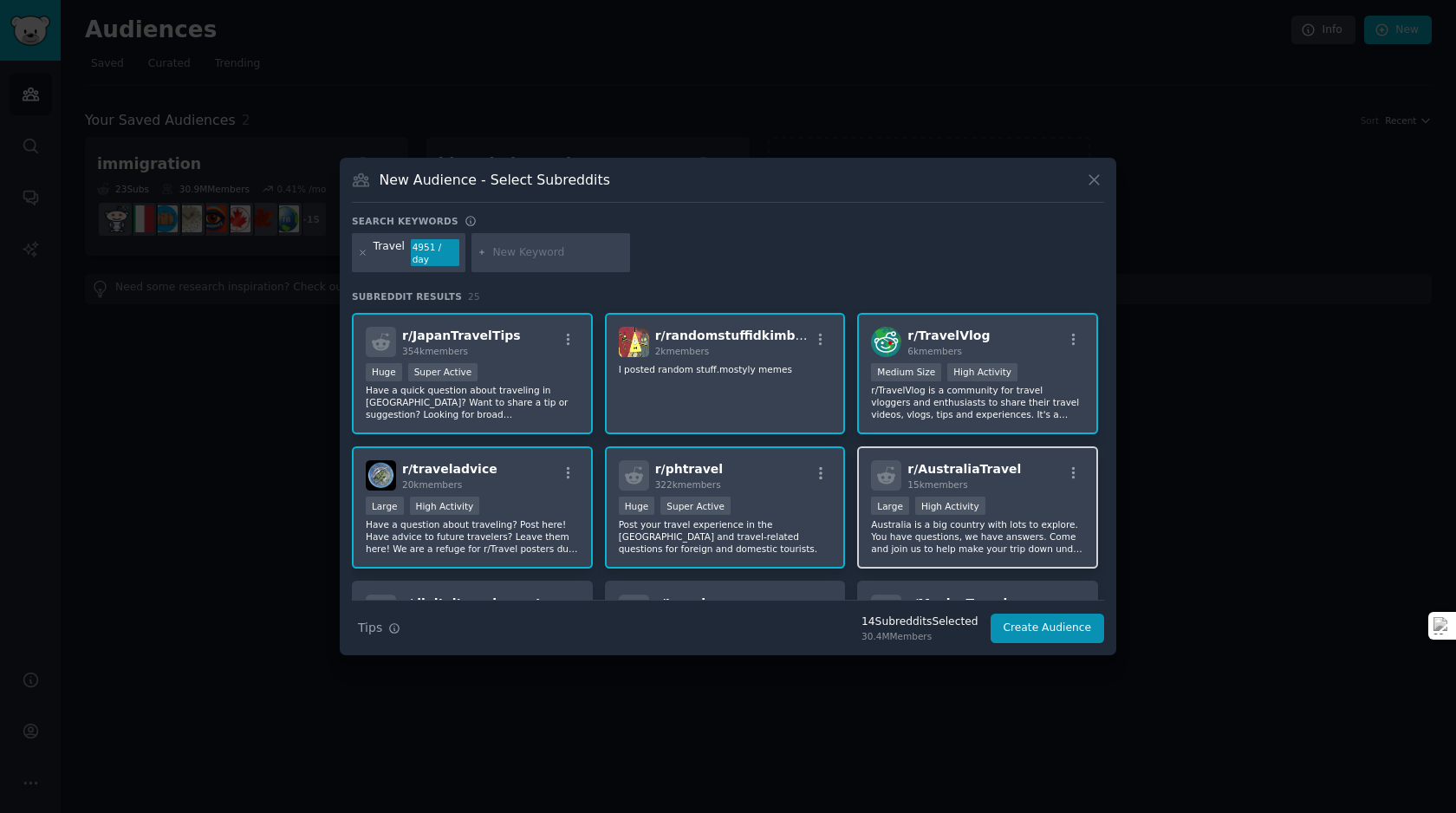
click at [912, 538] on p "Australia is a big country with lots to explore. You have questions, we have an…" at bounding box center [977, 536] width 213 height 36
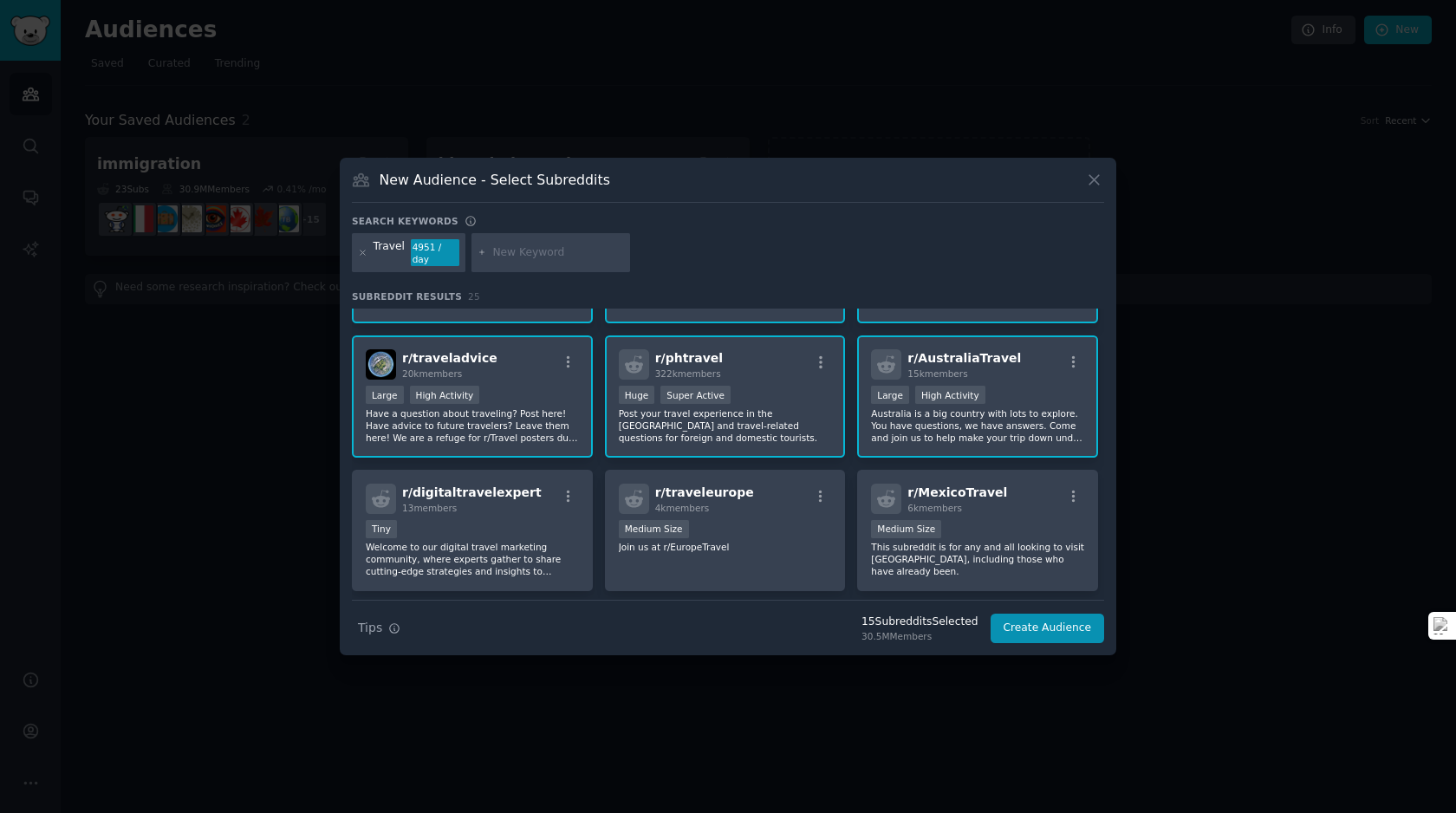
scroll to position [510, 0]
click at [912, 538] on div "Medium Size" at bounding box center [977, 529] width 213 height 21
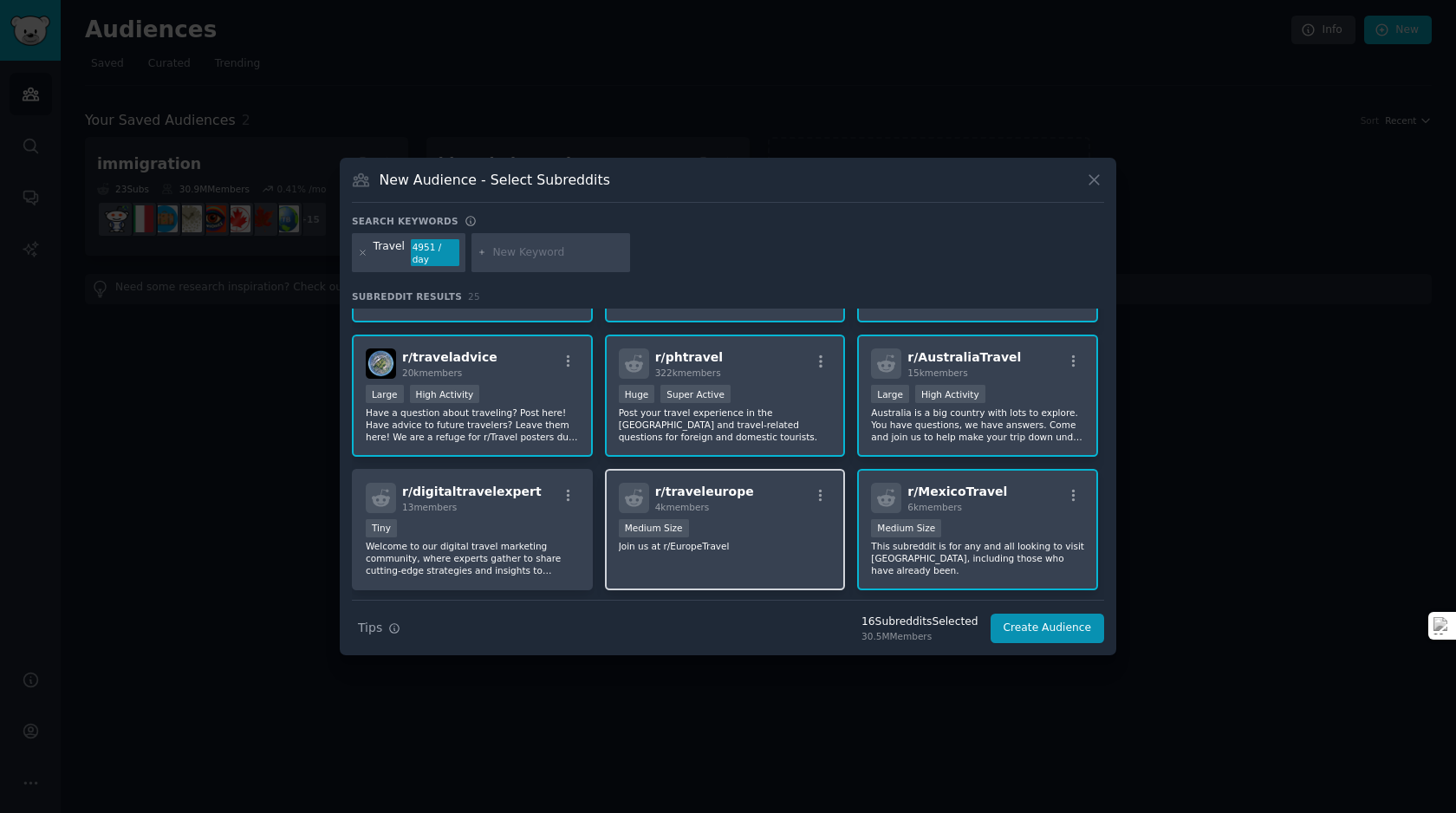
click at [755, 547] on p "Join us at r/EuropeTravel" at bounding box center [725, 546] width 213 height 12
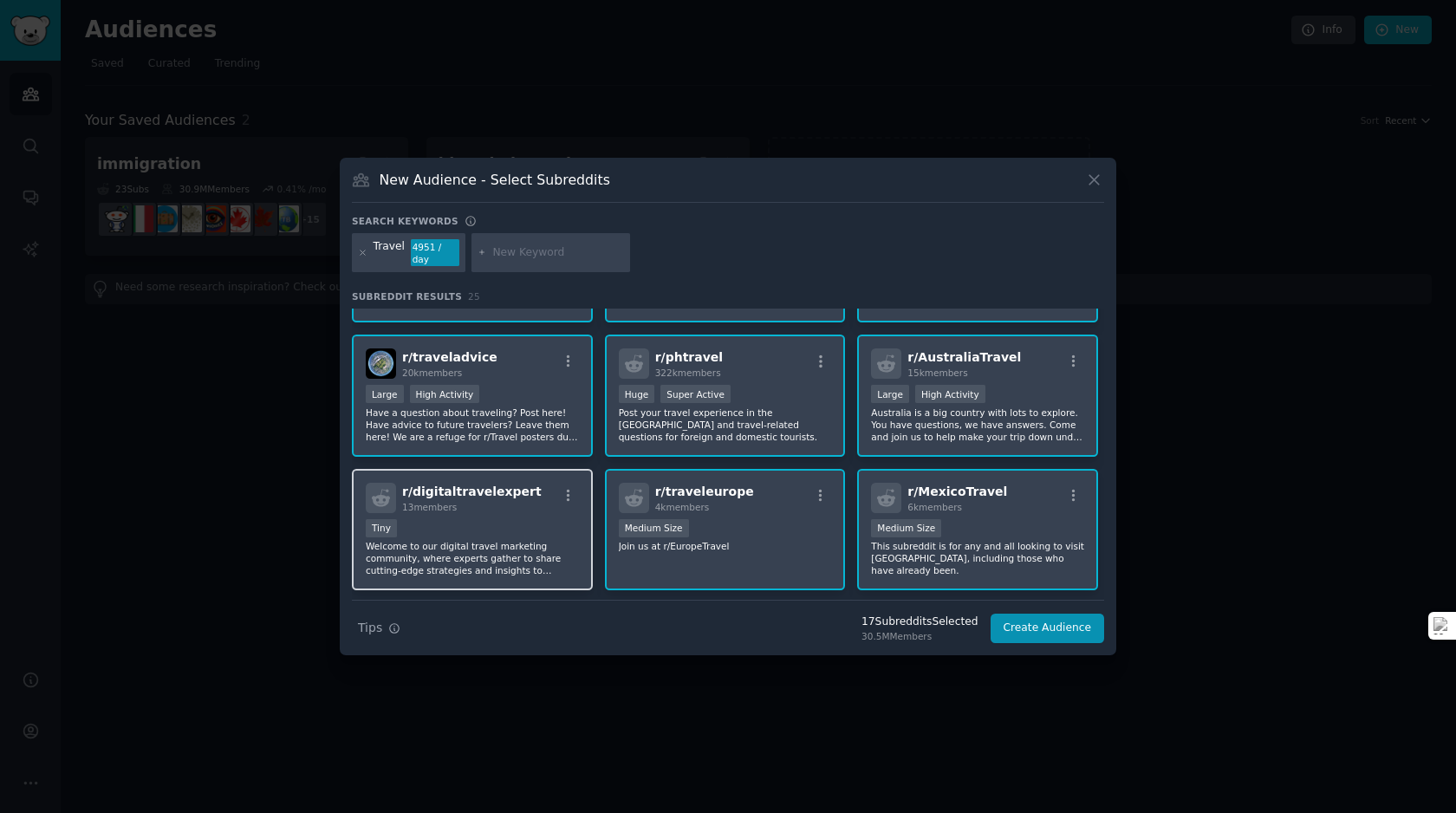
click at [552, 542] on p "Welcome to our digital travel marketing community, where experts gather to shar…" at bounding box center [472, 558] width 213 height 36
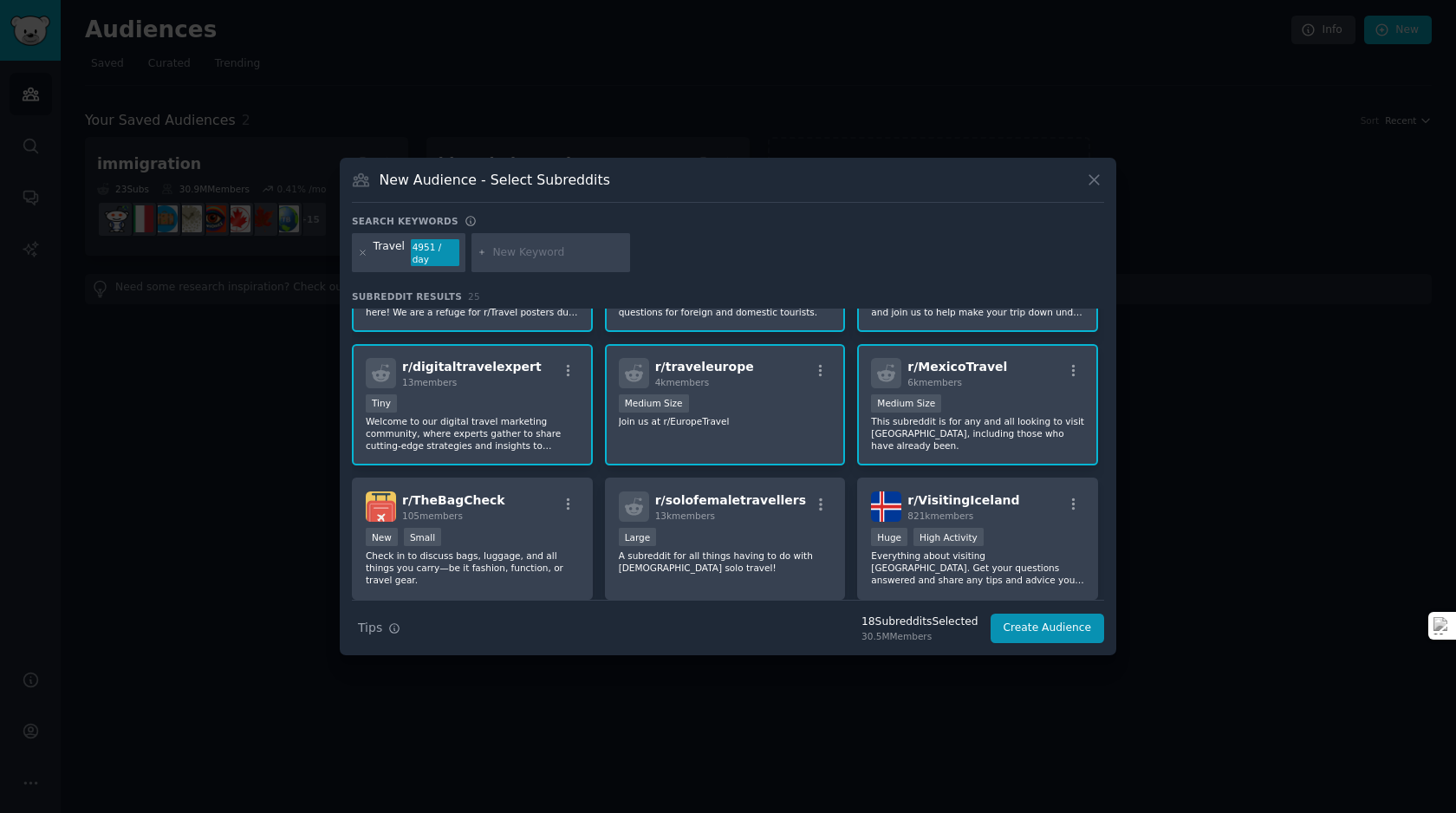
scroll to position [650, 0]
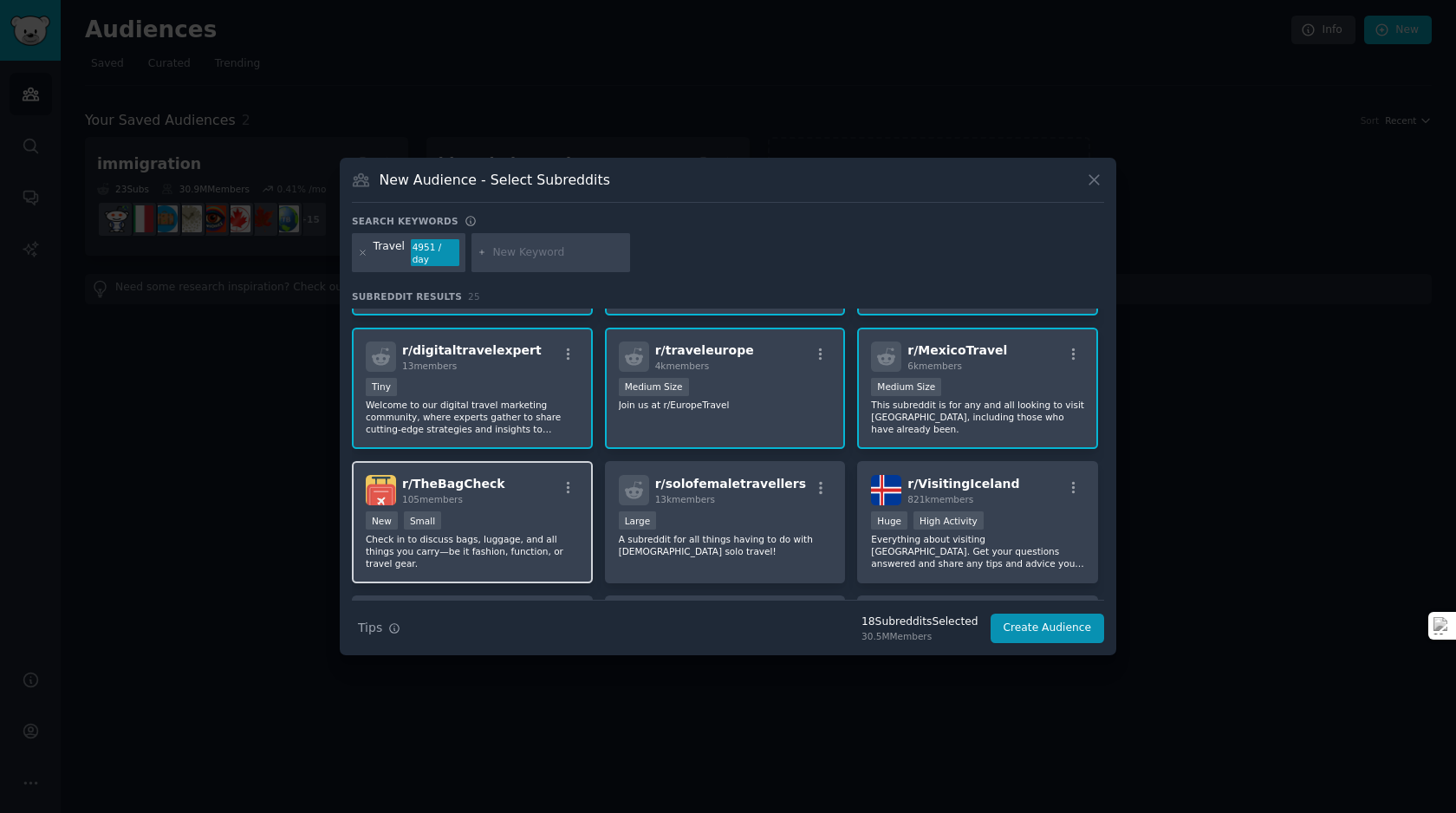
click at [531, 536] on p "Check in to discuss bags, luggage, and all things you carry—be it fashion, func…" at bounding box center [472, 550] width 213 height 36
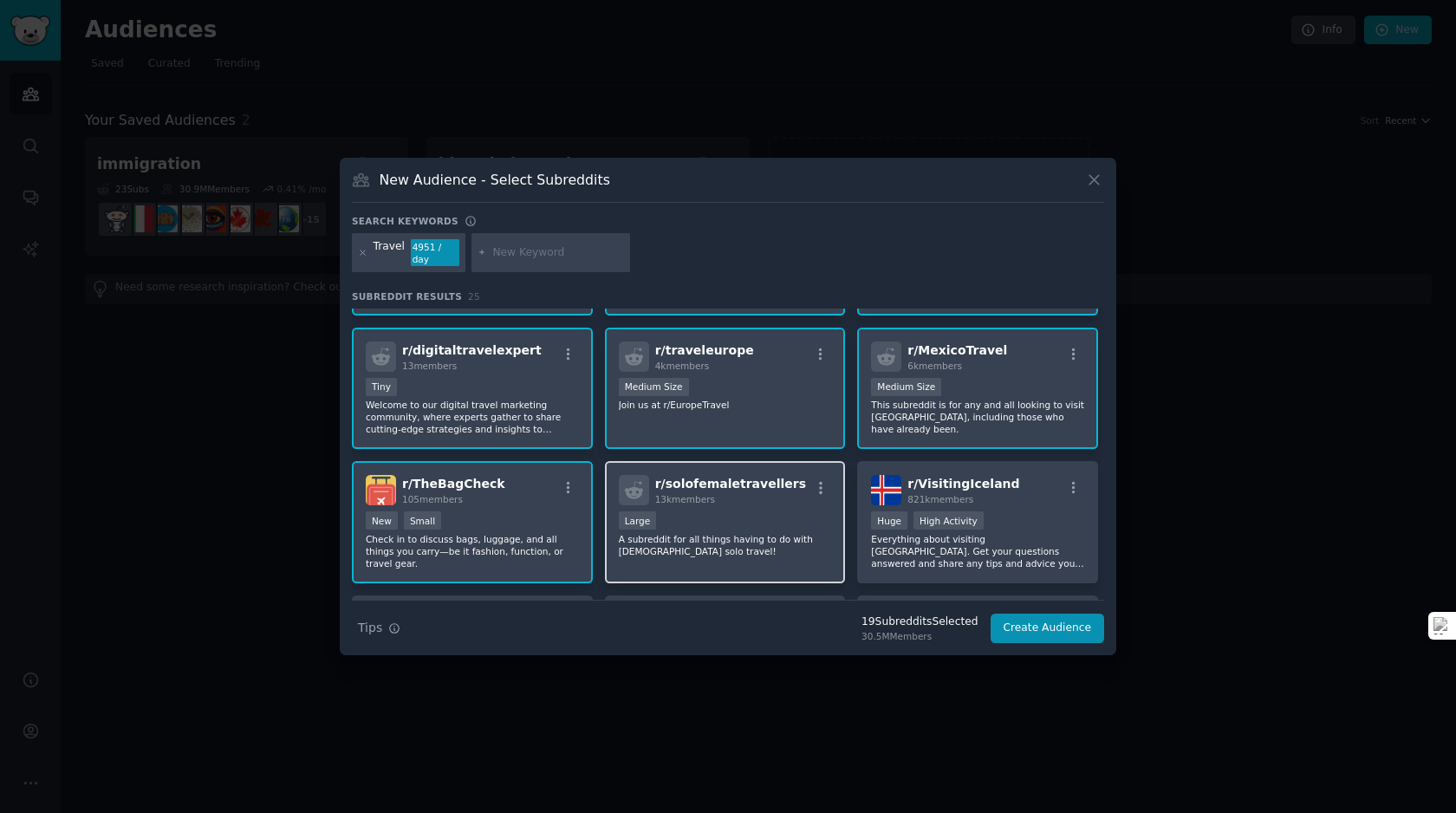
click at [718, 536] on p "A subreddit for all things having to do with female solo travel!" at bounding box center [725, 545] width 213 height 24
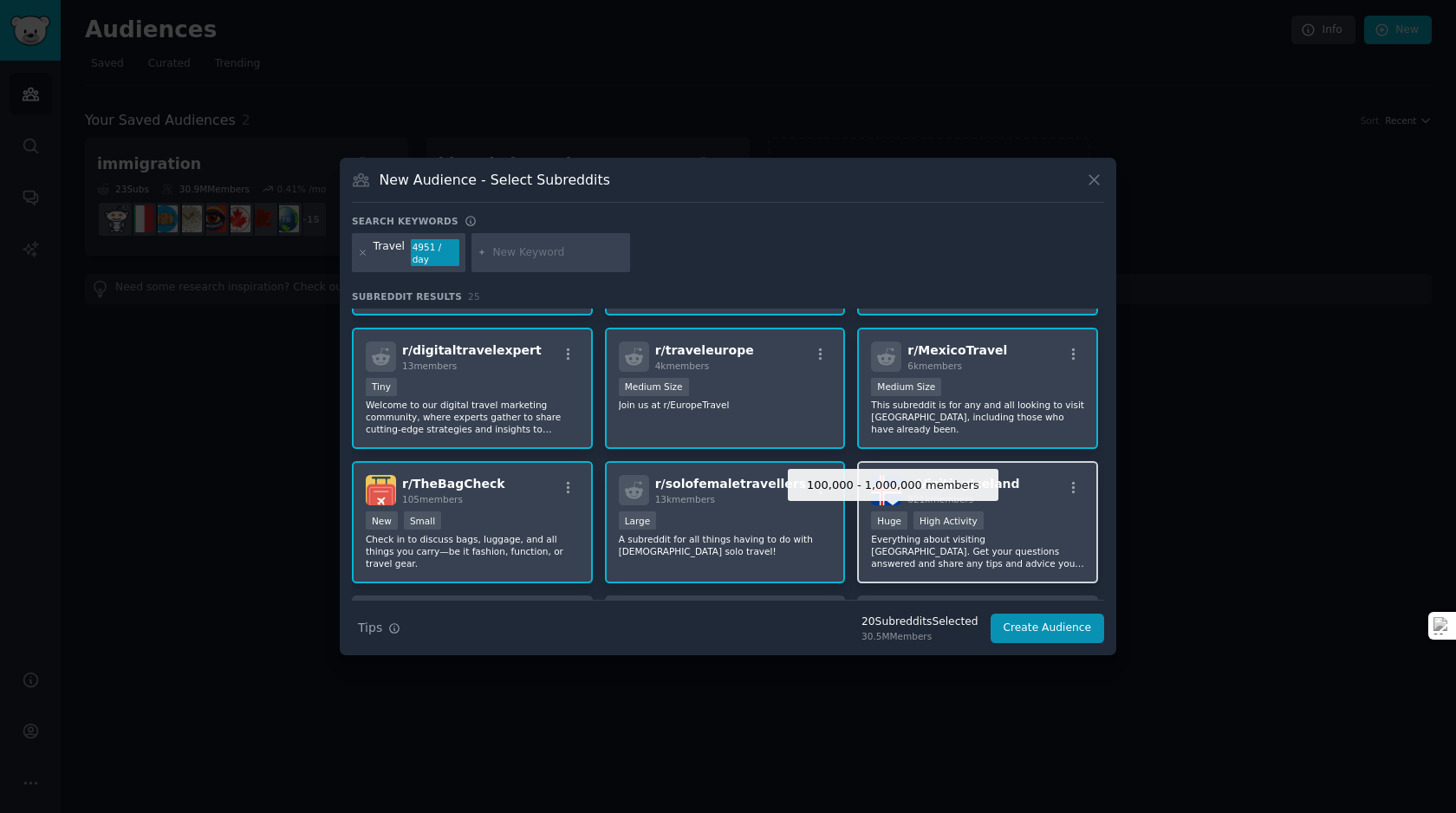
click at [894, 524] on div "Huge" at bounding box center [888, 521] width 36 height 18
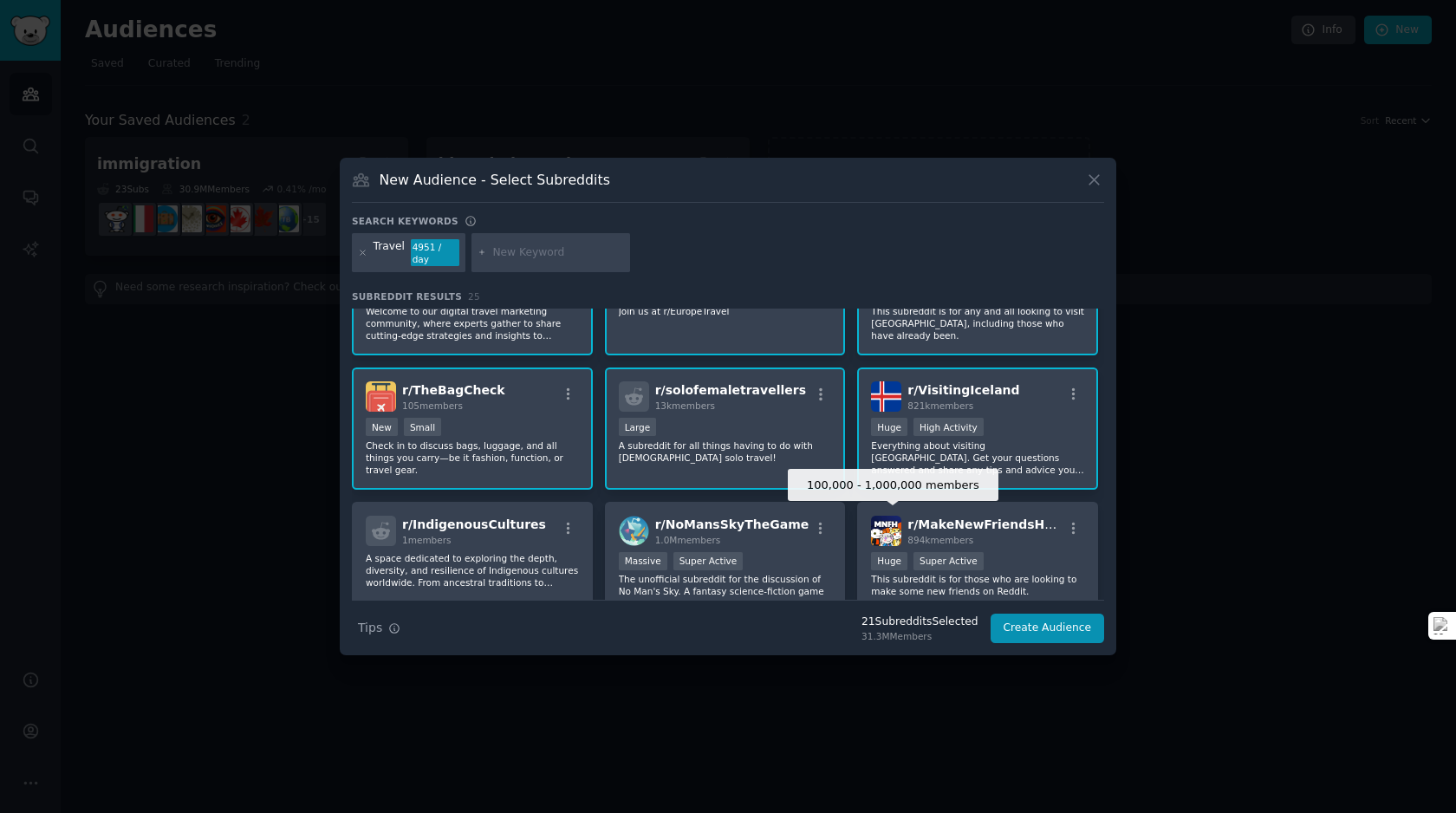
scroll to position [909, 0]
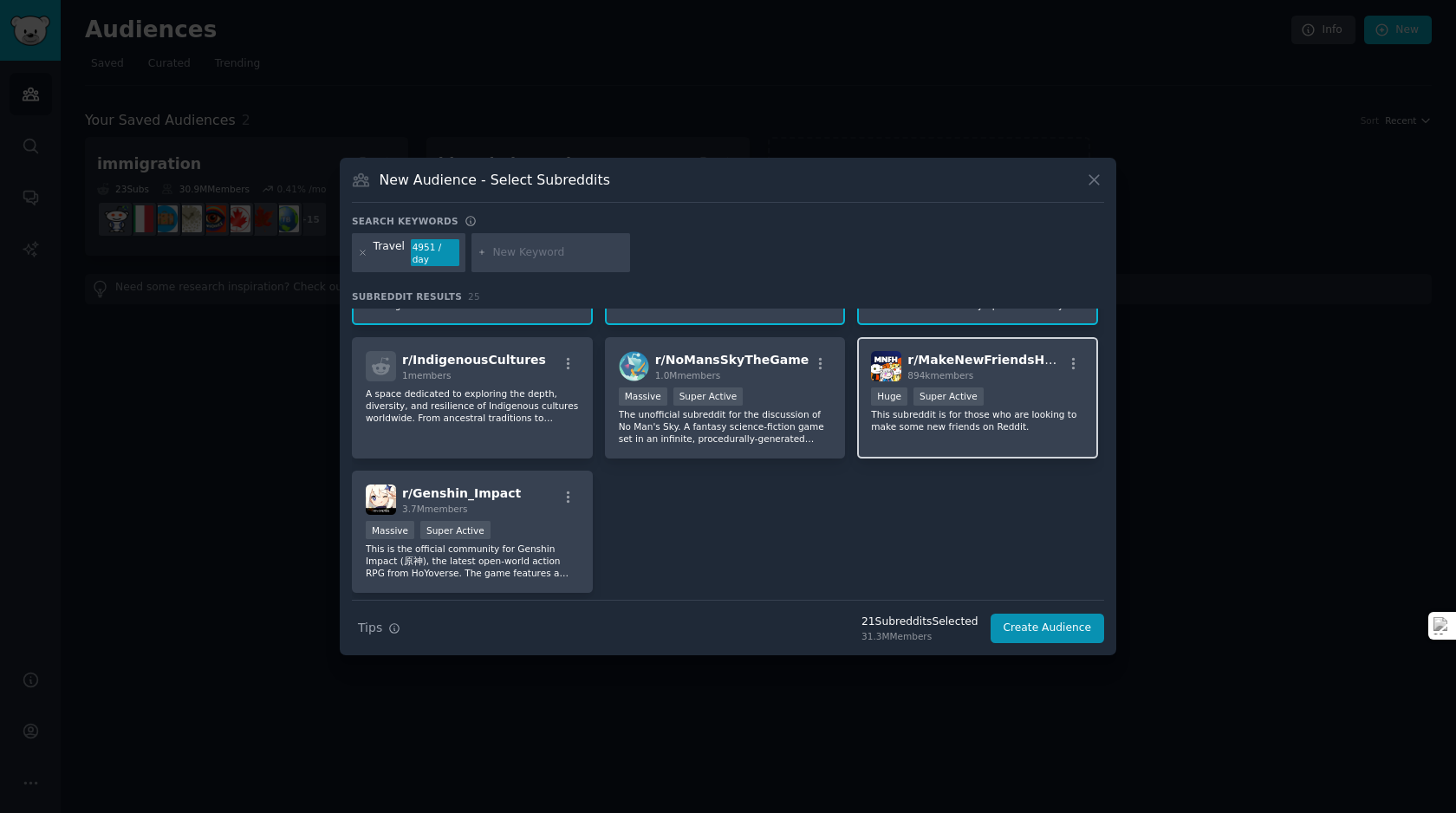
click at [892, 419] on p "This subreddit is for those who are looking to make some new friends on Reddit." at bounding box center [977, 420] width 213 height 24
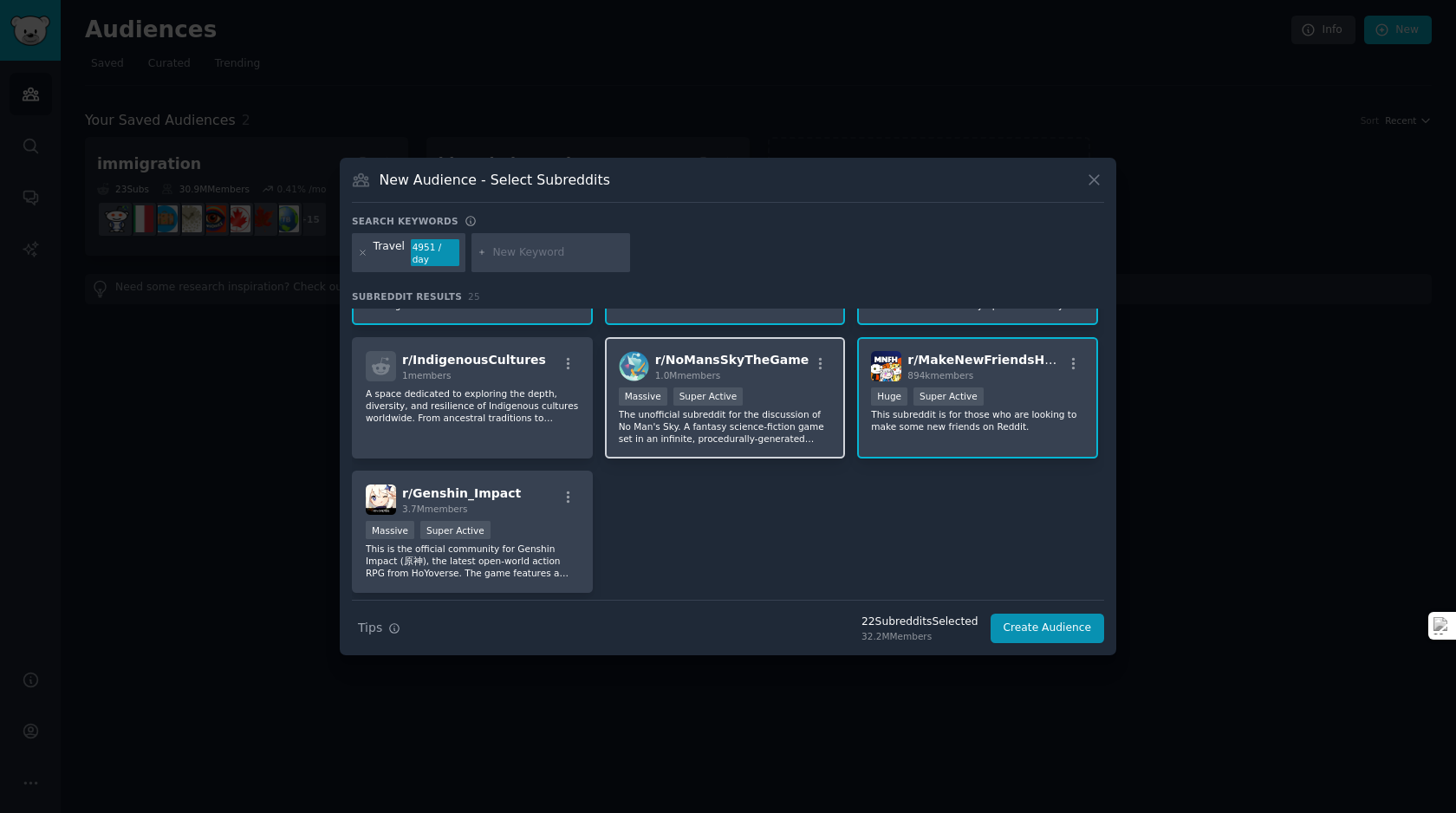
click at [725, 424] on p "The unofficial subreddit for the discussion of No Man's Sky. A fantasy science-…" at bounding box center [725, 425] width 213 height 36
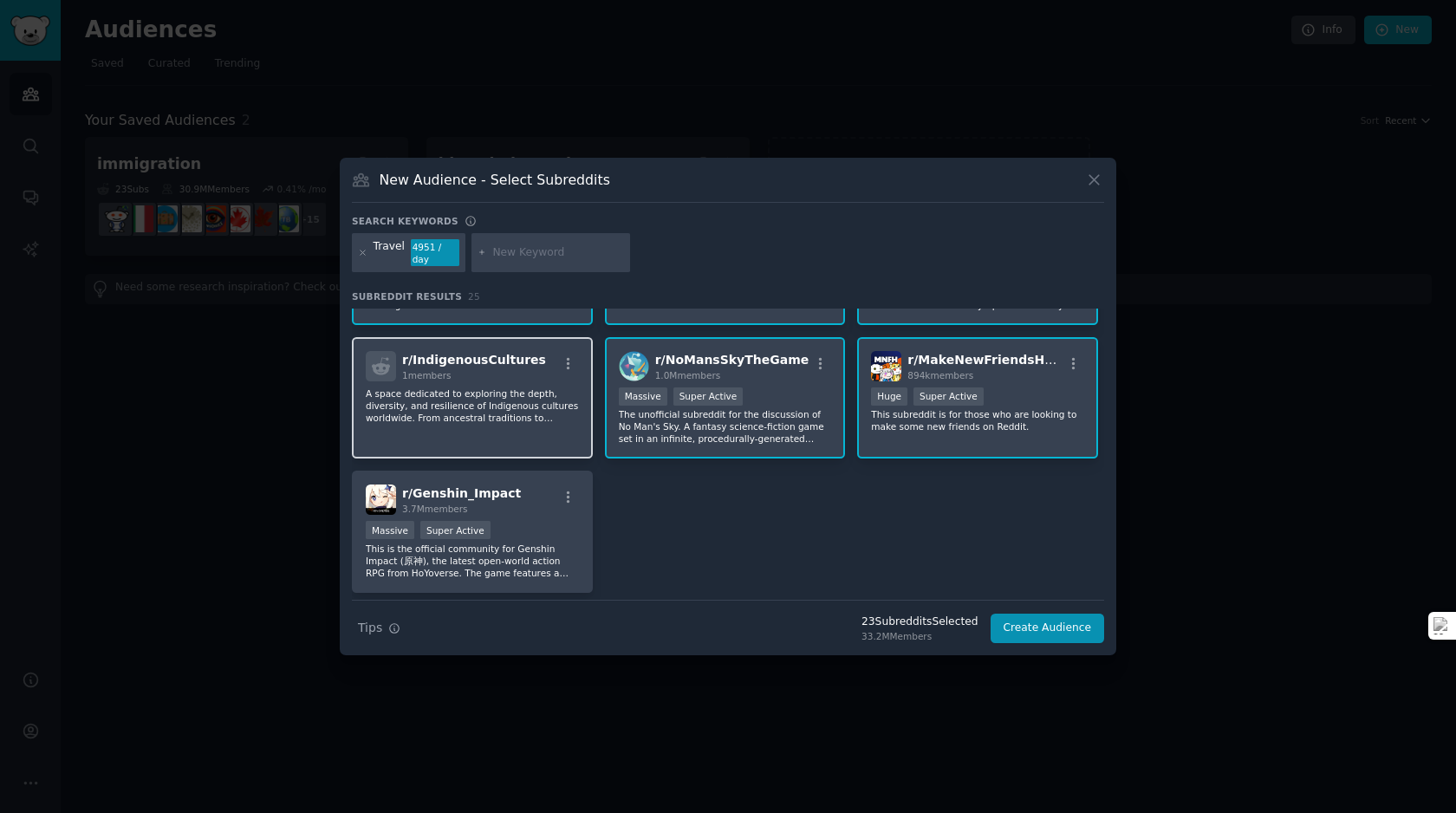
click at [487, 426] on div "r/ IndigenousCultures 1 members A space dedicated to exploring the depth, diver…" at bounding box center [472, 398] width 241 height 122
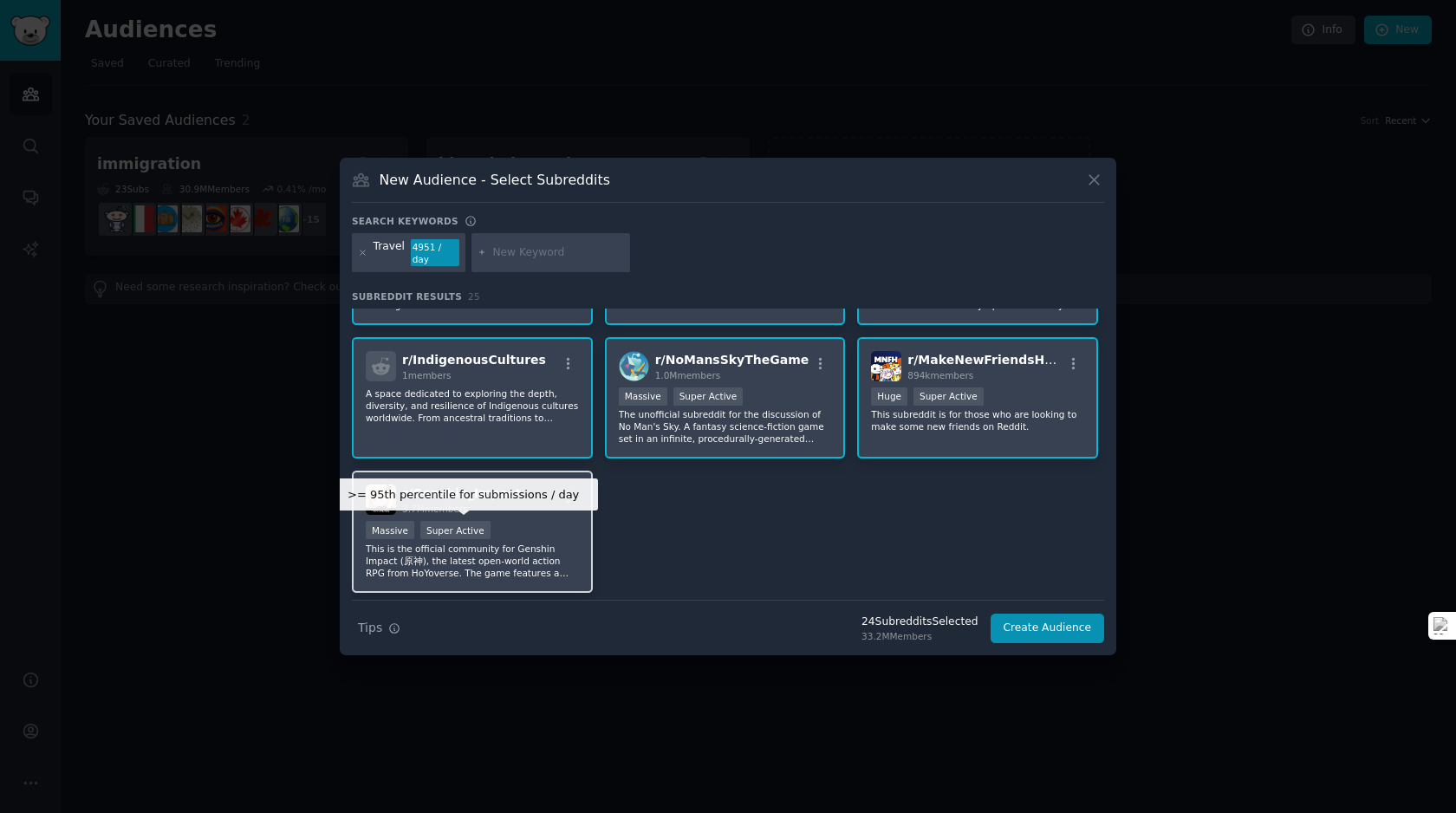
click at [477, 533] on div "Super Active" at bounding box center [455, 530] width 70 height 18
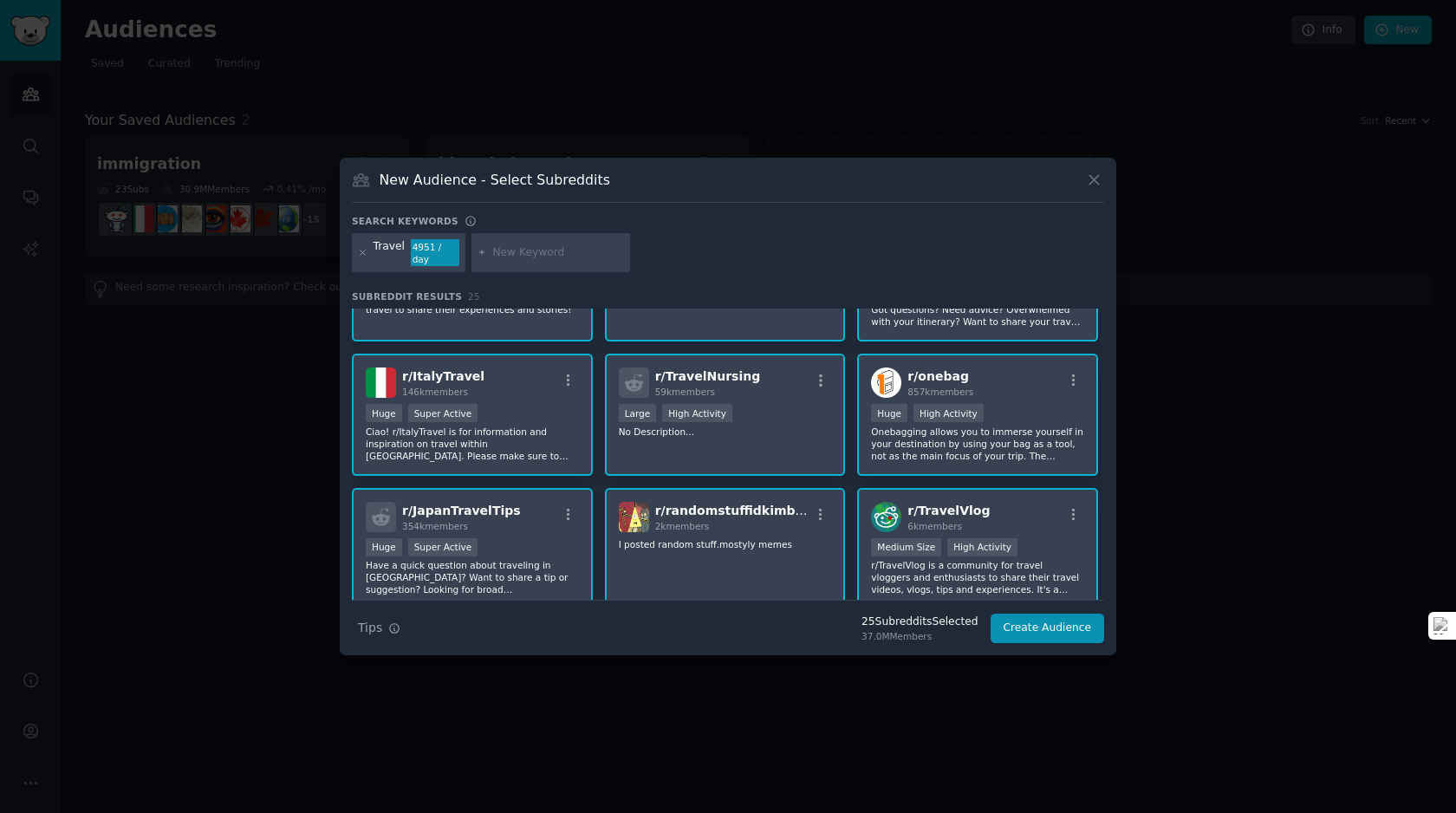
scroll to position [0, 0]
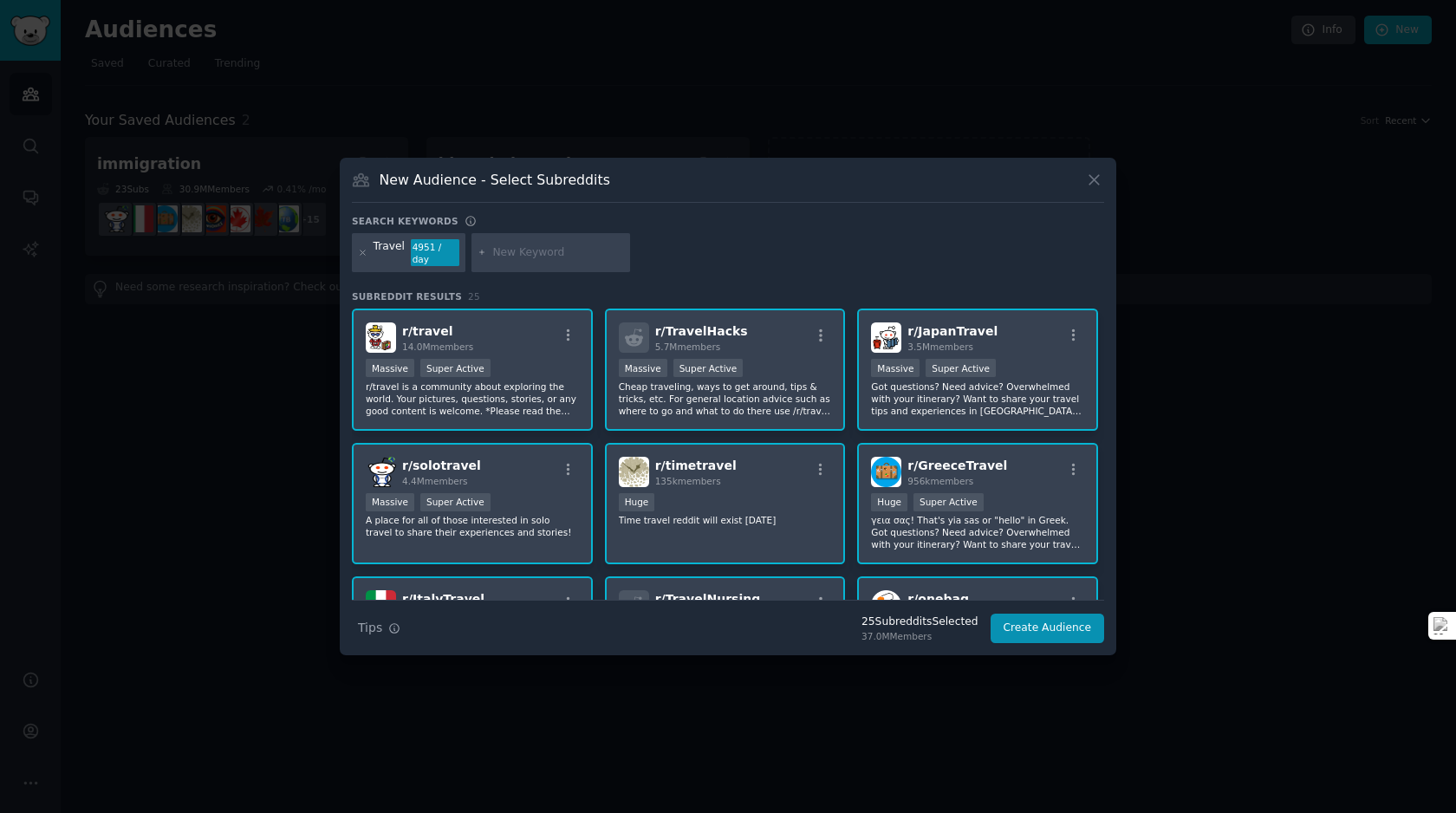
click at [465, 253] on div "Travel 4951 / day" at bounding box center [727, 256] width 752 height 46
click at [500, 253] on input "text" at bounding box center [558, 253] width 131 height 16
type input "nomafs"
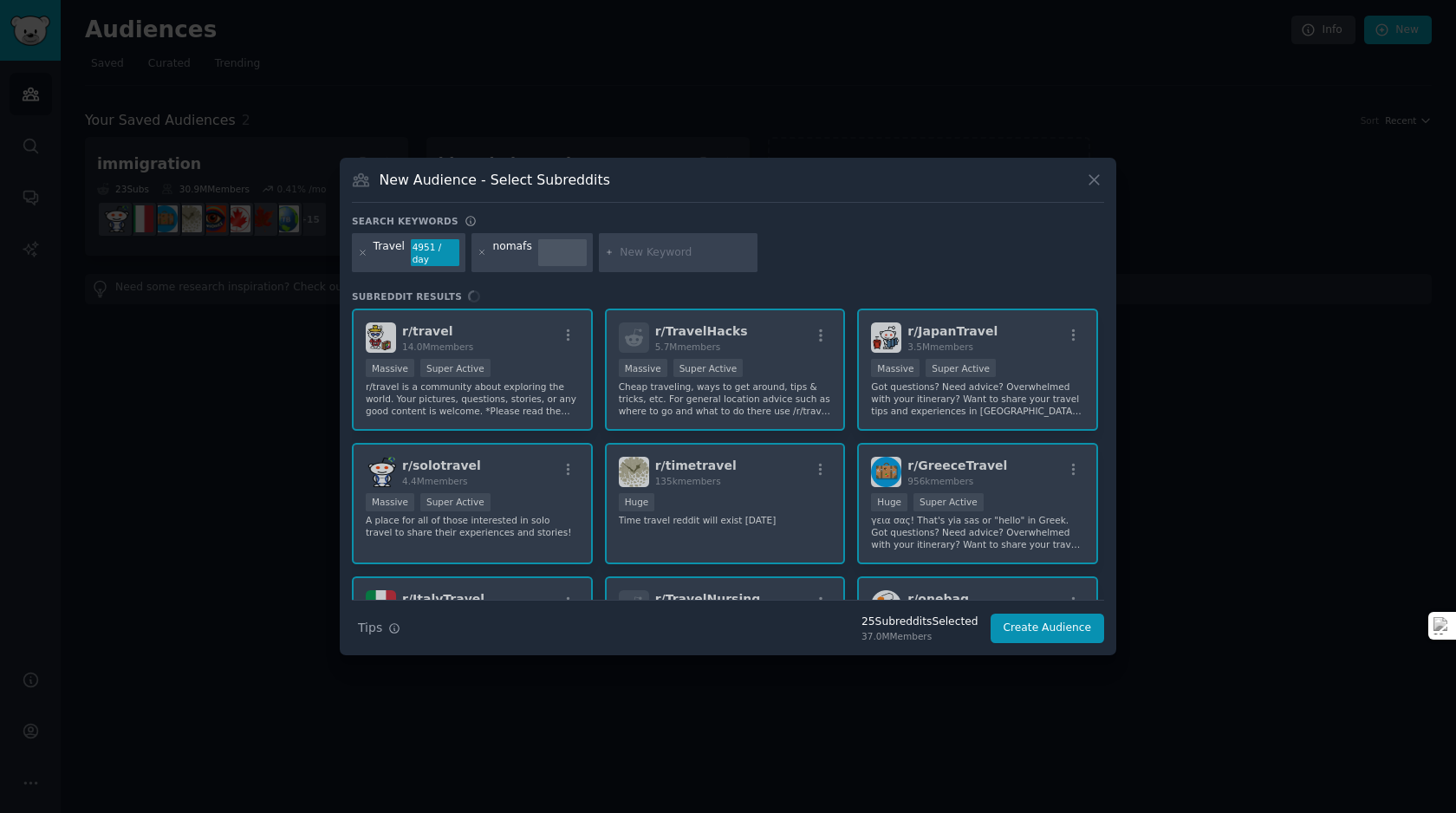
click at [518, 244] on div "nomafs" at bounding box center [512, 253] width 39 height 28
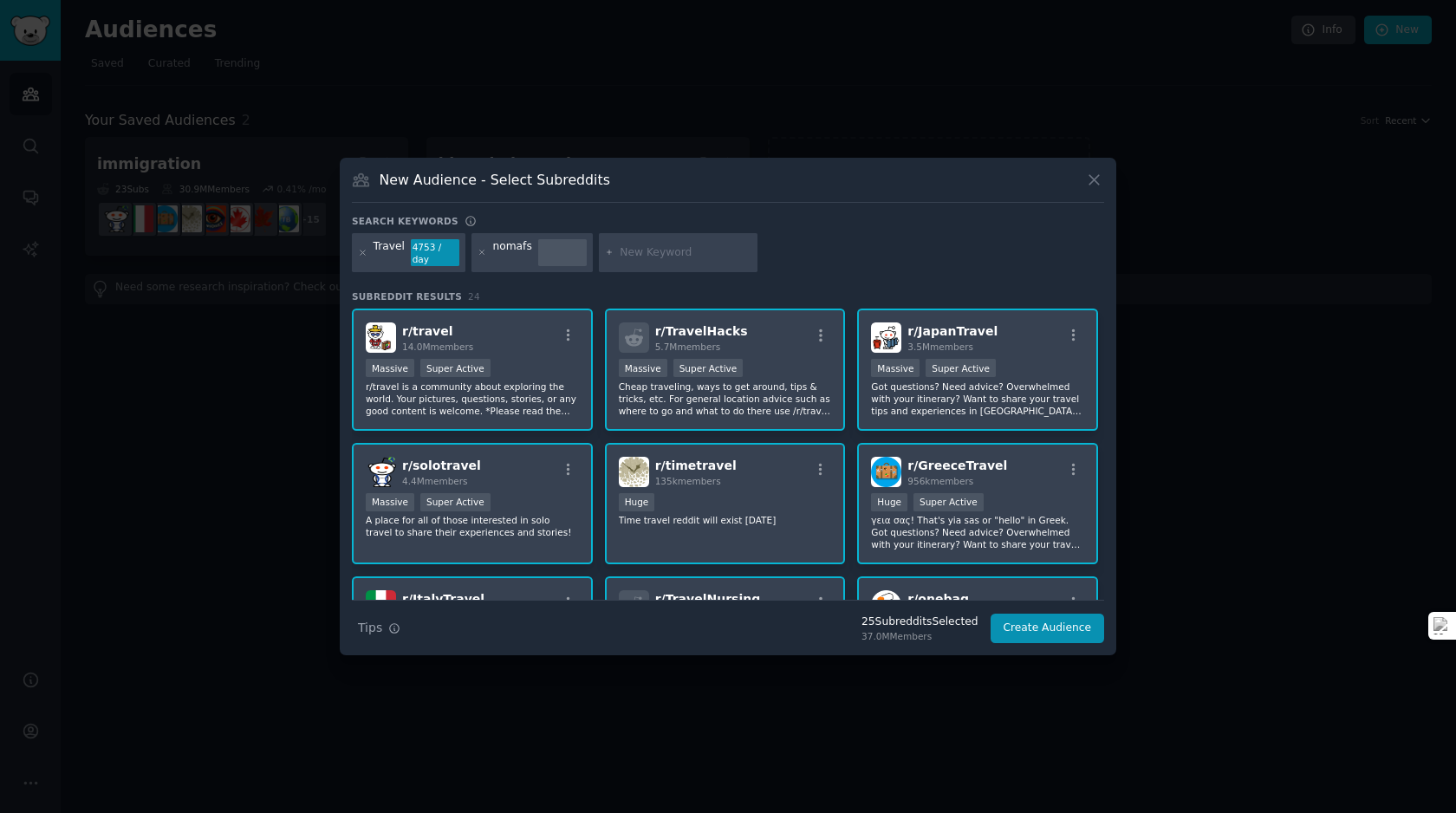
click at [482, 243] on div at bounding box center [482, 253] width 9 height 28
click at [480, 253] on icon at bounding box center [482, 253] width 5 height 5
click at [510, 249] on input "text" at bounding box center [558, 253] width 131 height 16
type input "nomads"
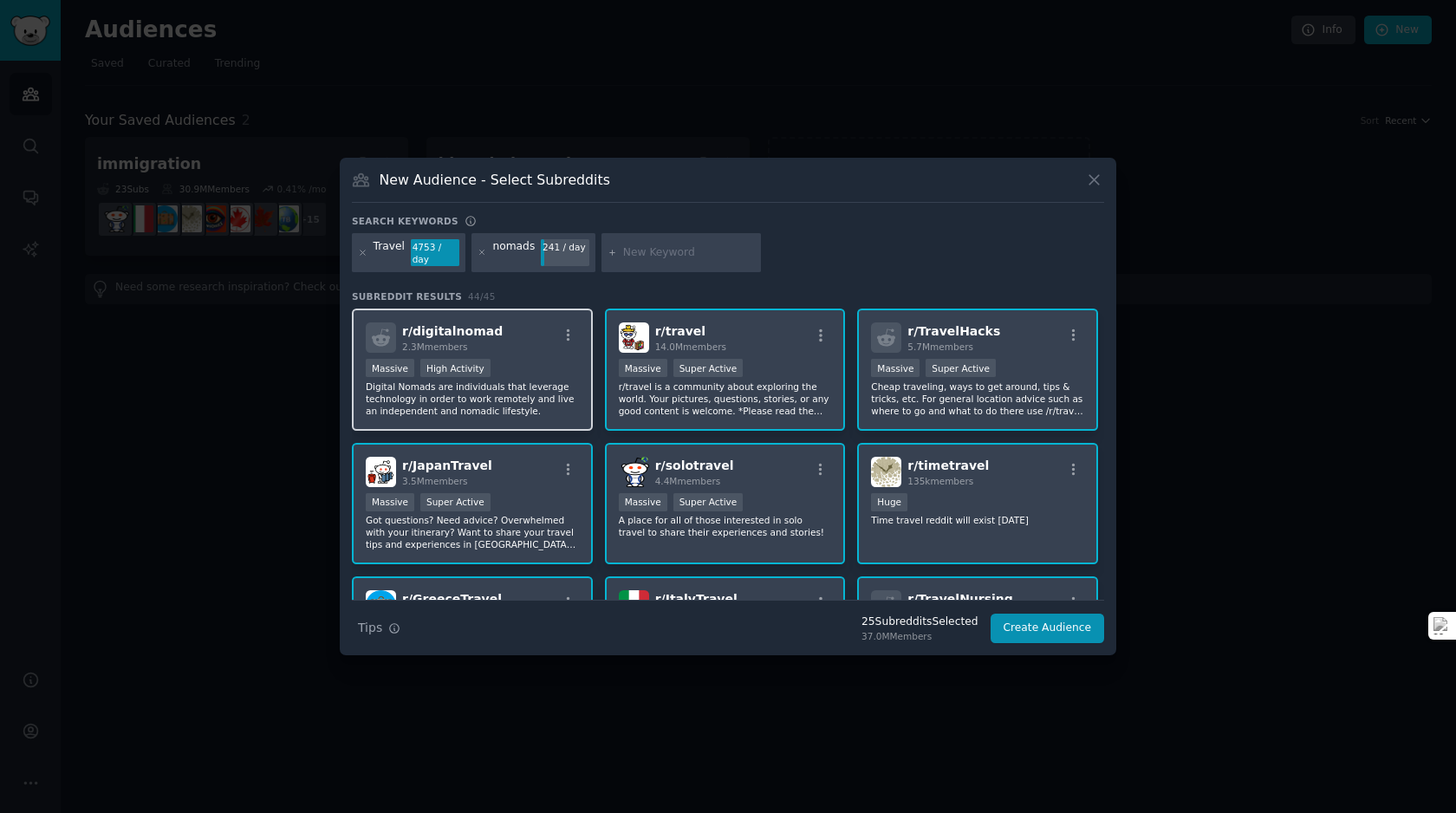
click at [500, 389] on p "Digital Nomads are individuals that leverage technology in order to work remote…" at bounding box center [472, 398] width 213 height 36
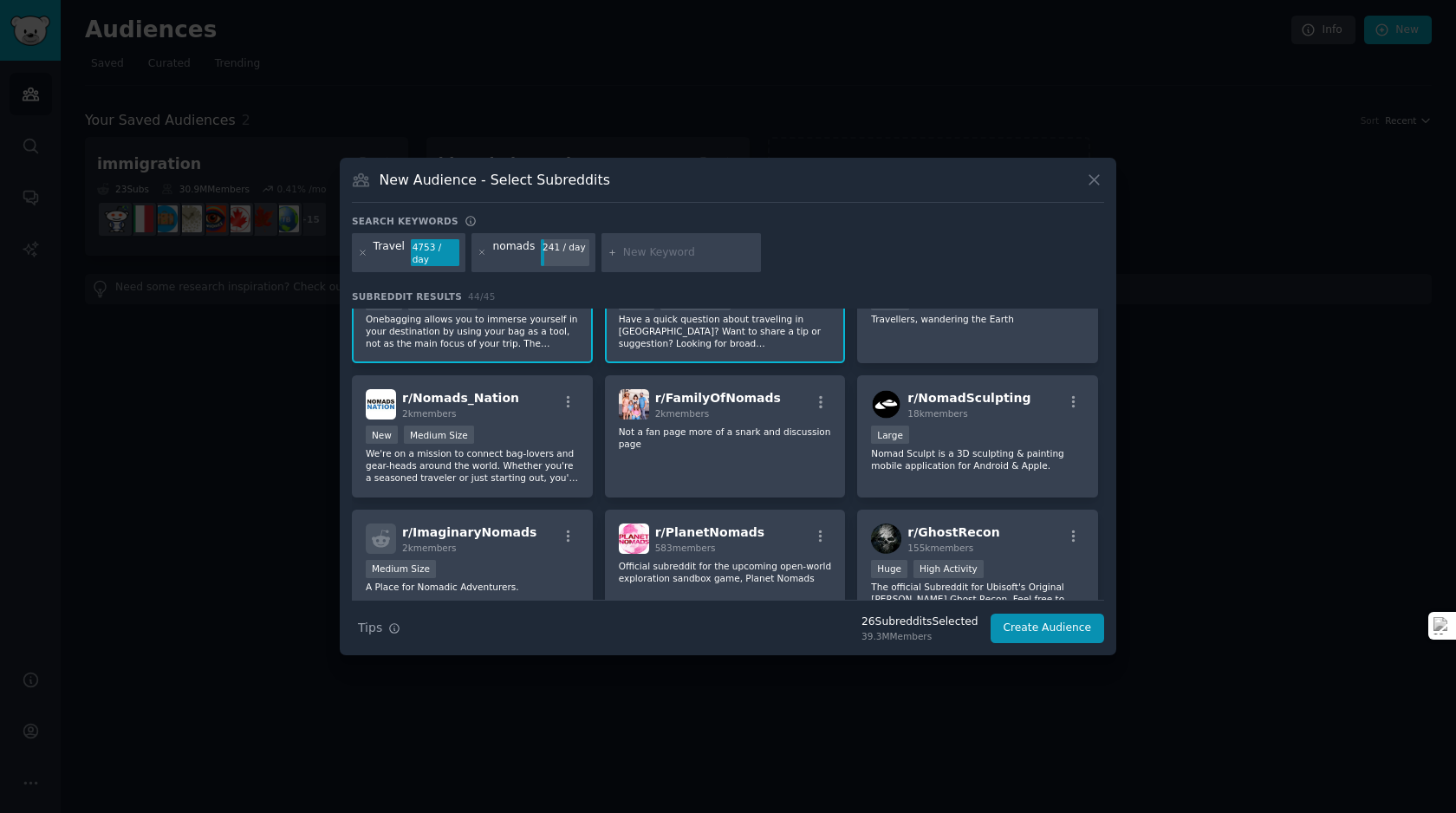
scroll to position [489, 0]
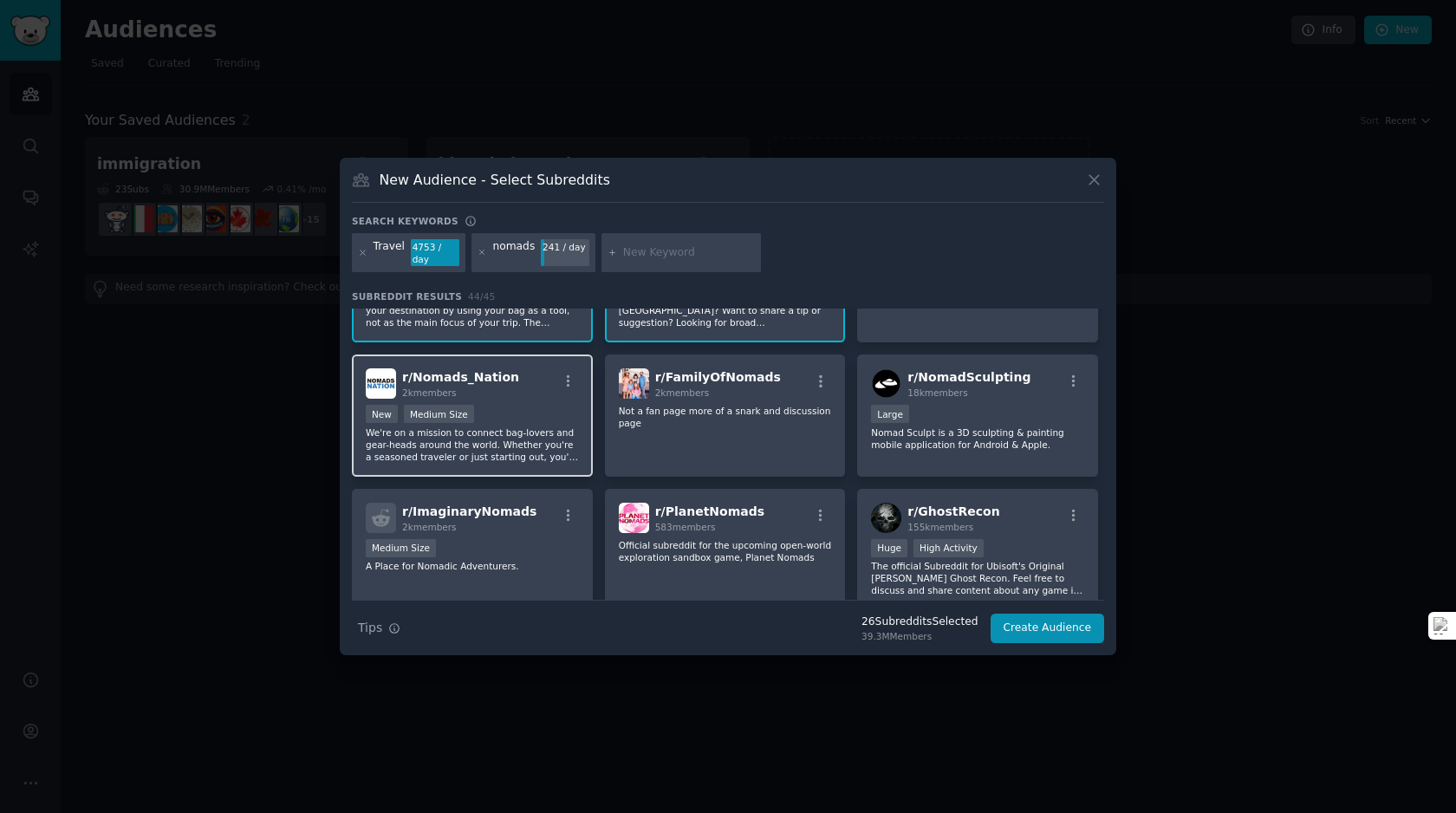
click at [486, 452] on p "We're on a mission to connect bag-lovers and gear-heads around the world. Wheth…" at bounding box center [472, 444] width 213 height 36
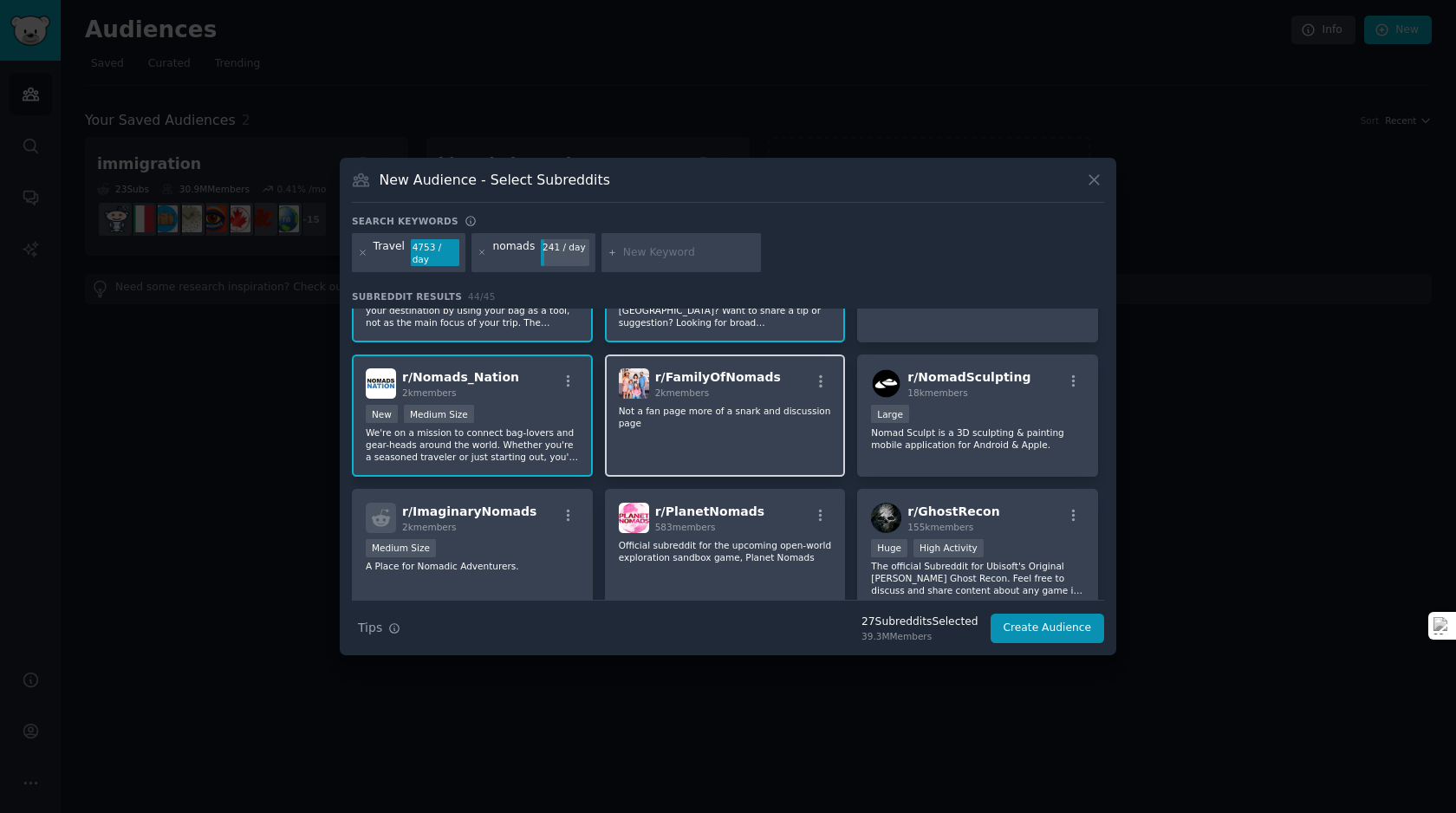
click at [671, 437] on div "r/ FamilyOfNomads 2k members Not a fan page more of a snark and discussion page" at bounding box center [725, 415] width 241 height 122
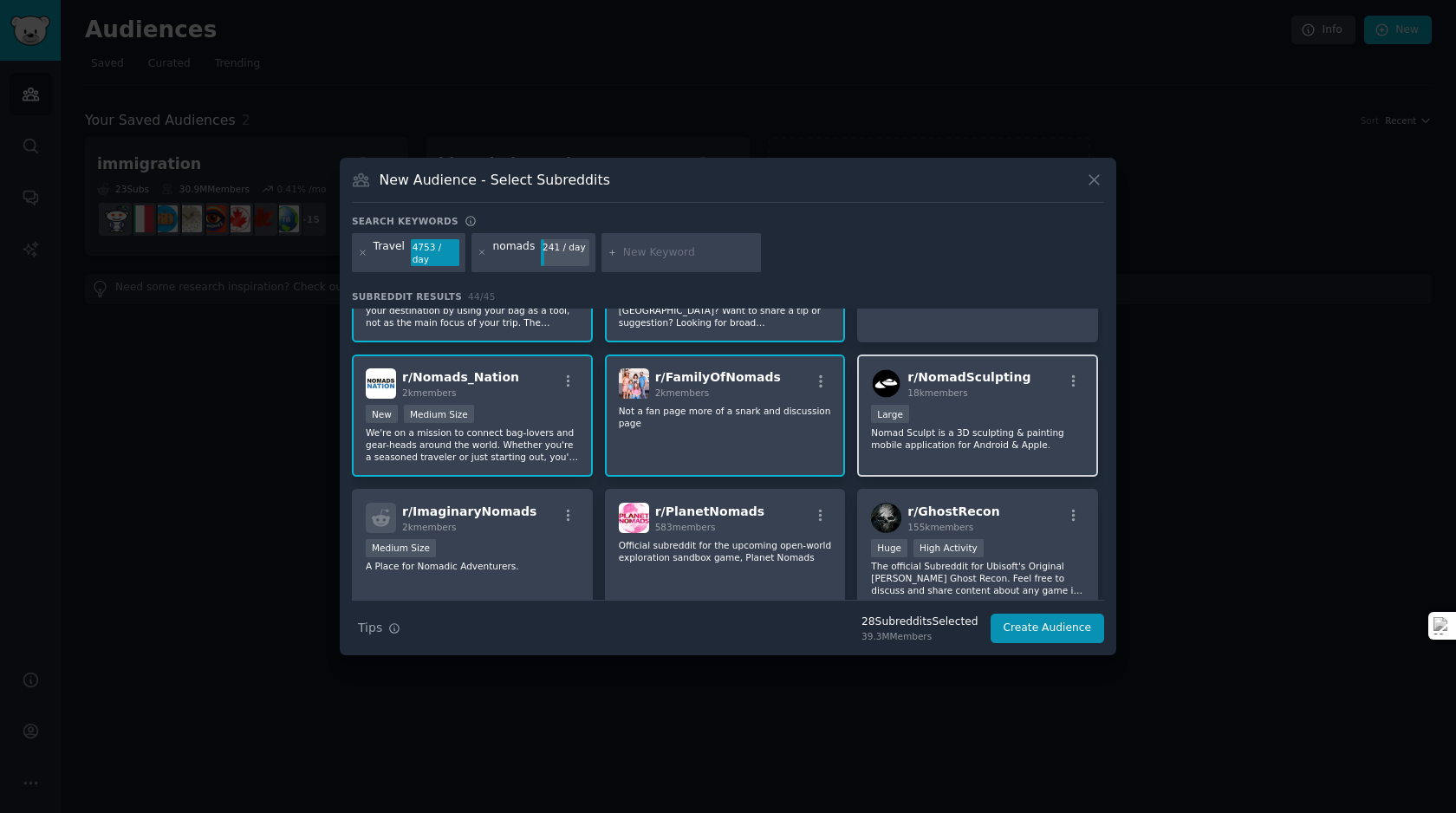
click at [918, 431] on p "Nomad Sculpt is a 3D sculpting & painting mobile application for Android & Appl…" at bounding box center [977, 438] width 213 height 24
click at [1004, 415] on div "Large" at bounding box center [977, 414] width 213 height 21
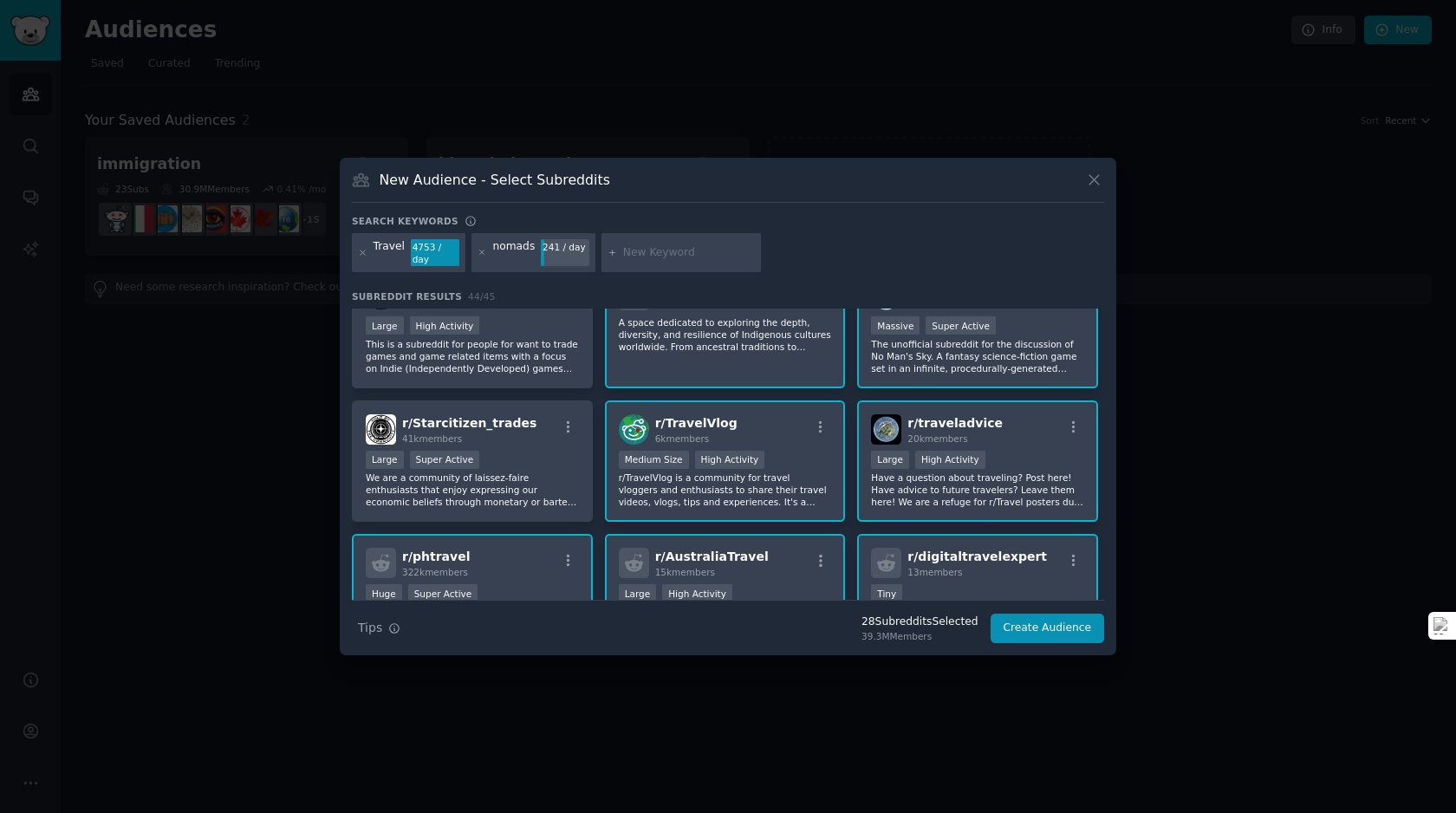
scroll to position [977, 0]
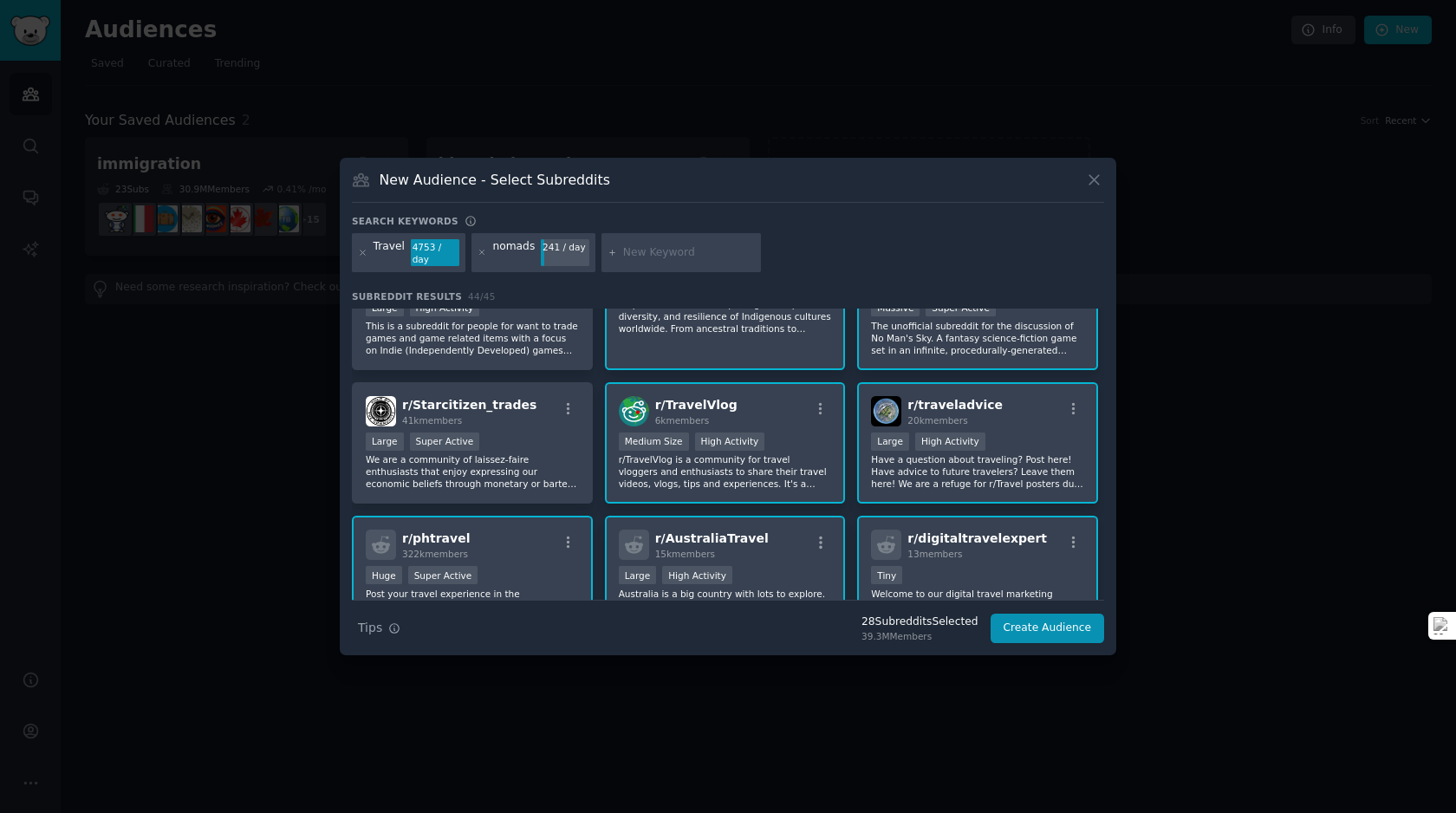
click at [623, 261] on div at bounding box center [681, 253] width 159 height 40
click at [614, 255] on div at bounding box center [681, 253] width 159 height 40
click at [609, 253] on icon at bounding box center [612, 253] width 9 height 9
click at [633, 253] on input "text" at bounding box center [688, 253] width 131 height 16
type input "visa"
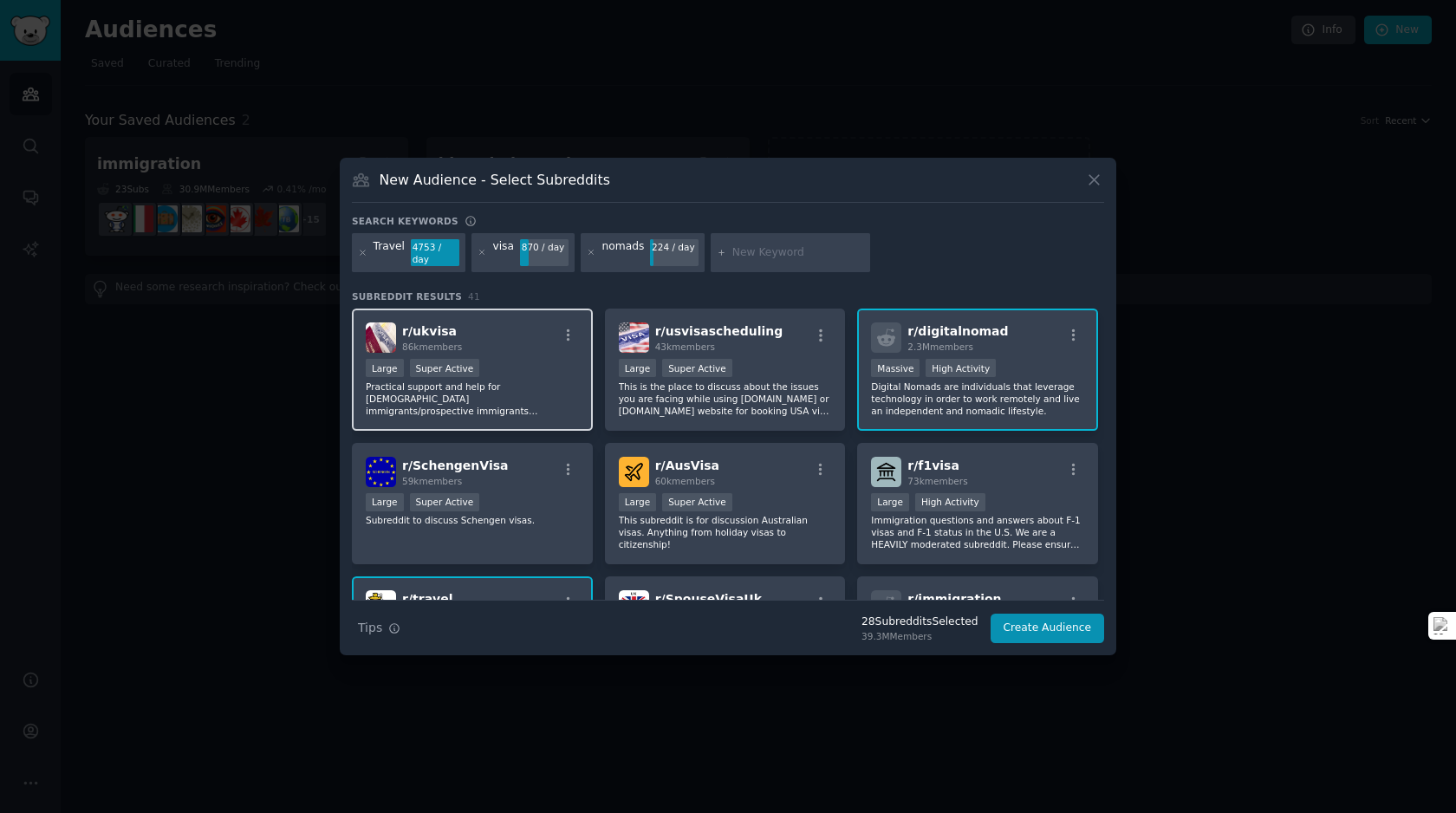
click at [509, 389] on p "Practical support and help for UK immigrants/prospective immigrants navigating …" at bounding box center [472, 398] width 213 height 36
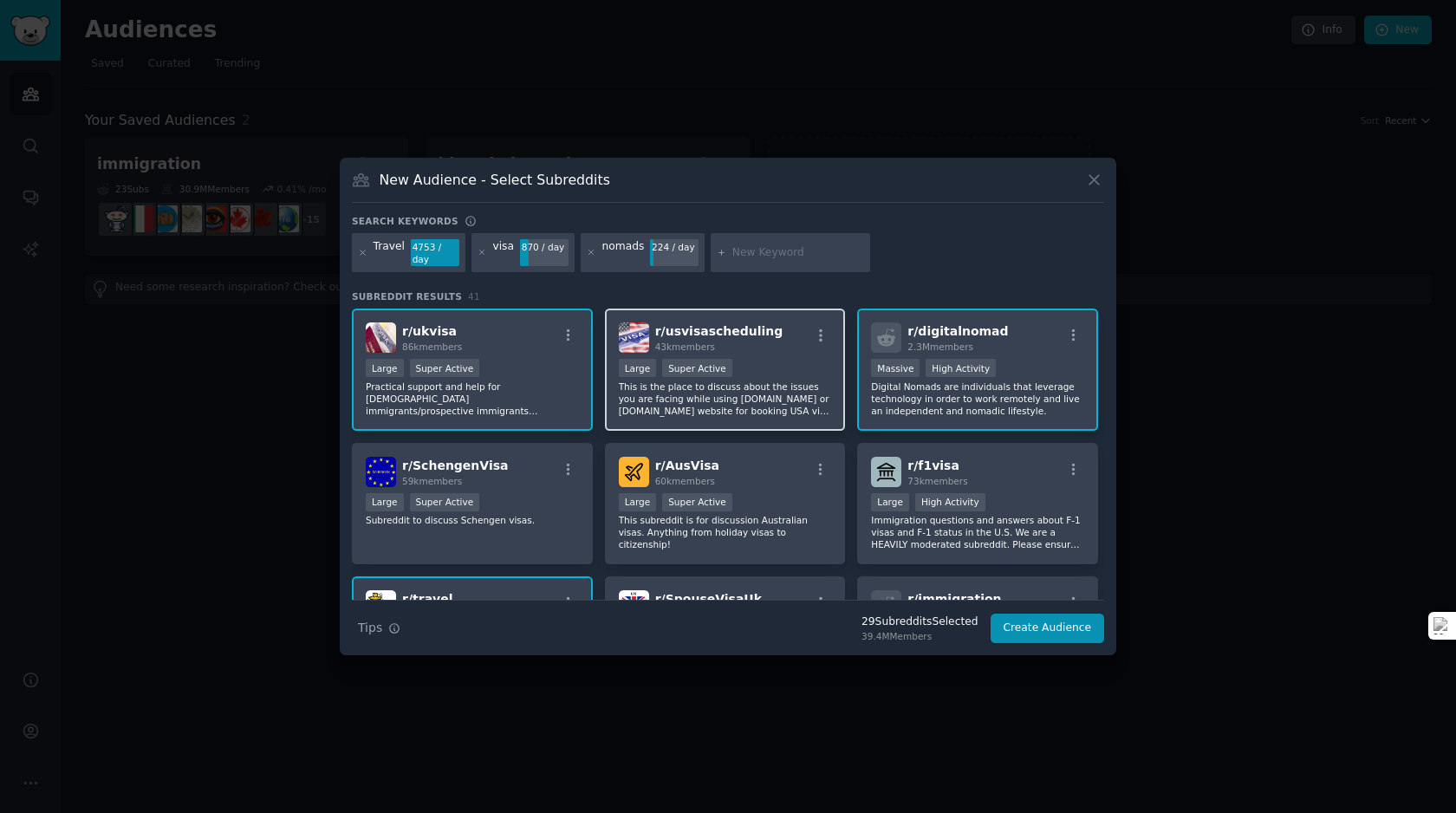
click at [749, 406] on p "This is the place to discuss about the issues you are facing while using usvisa…" at bounding box center [725, 398] width 213 height 36
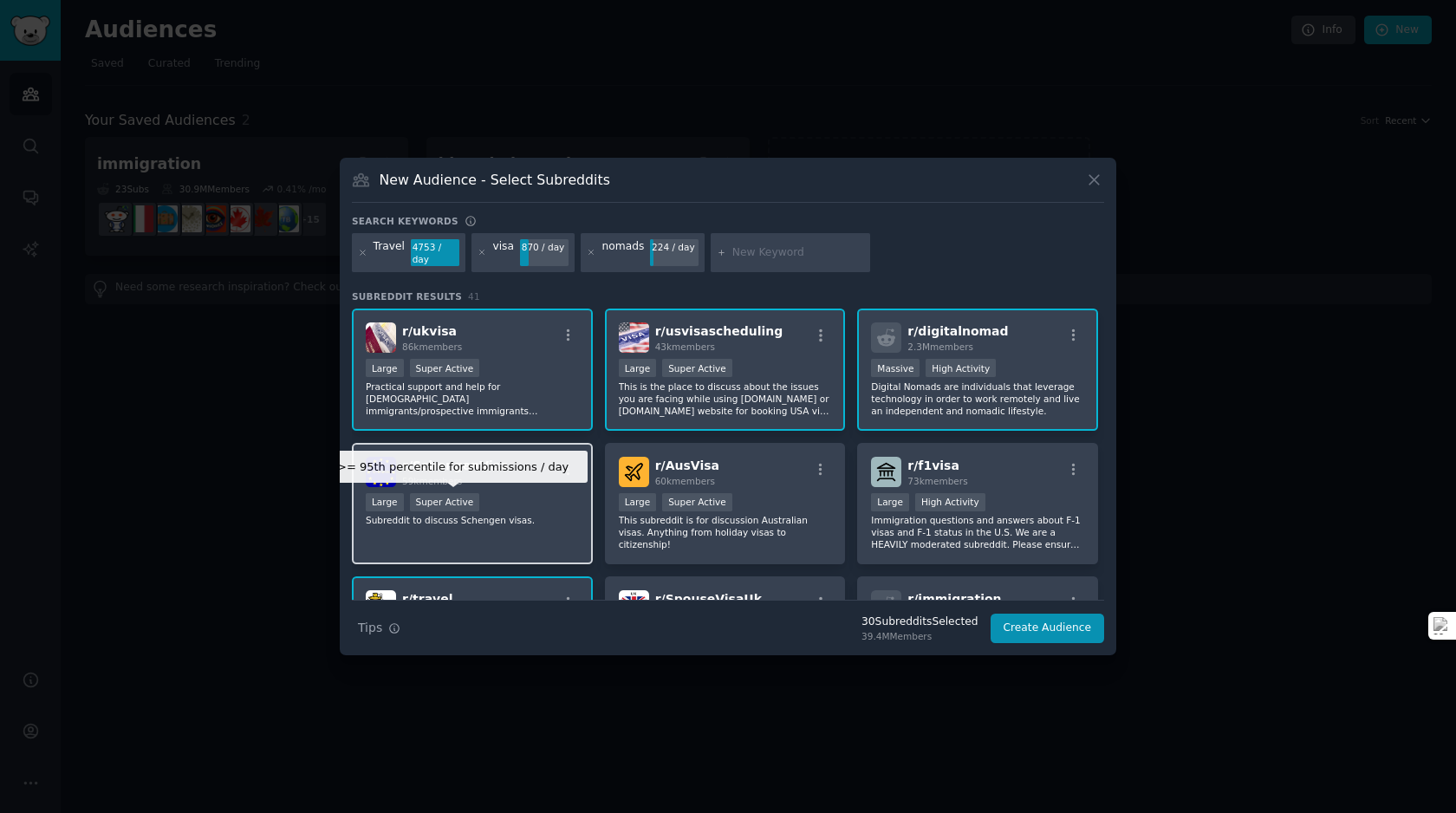
click at [460, 493] on div "Super Active" at bounding box center [445, 502] width 70 height 18
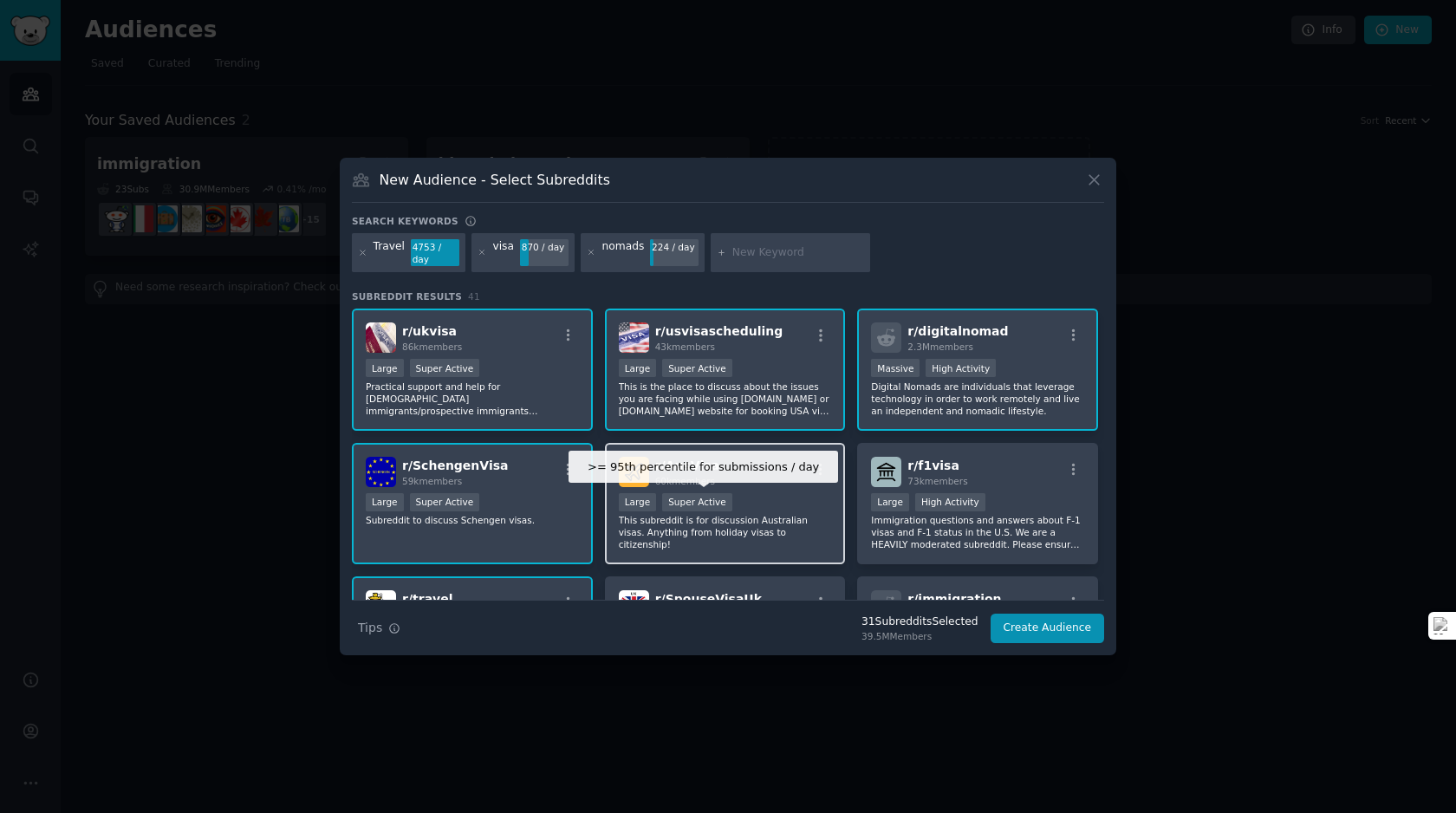
click at [712, 500] on div "Super Active" at bounding box center [697, 502] width 70 height 18
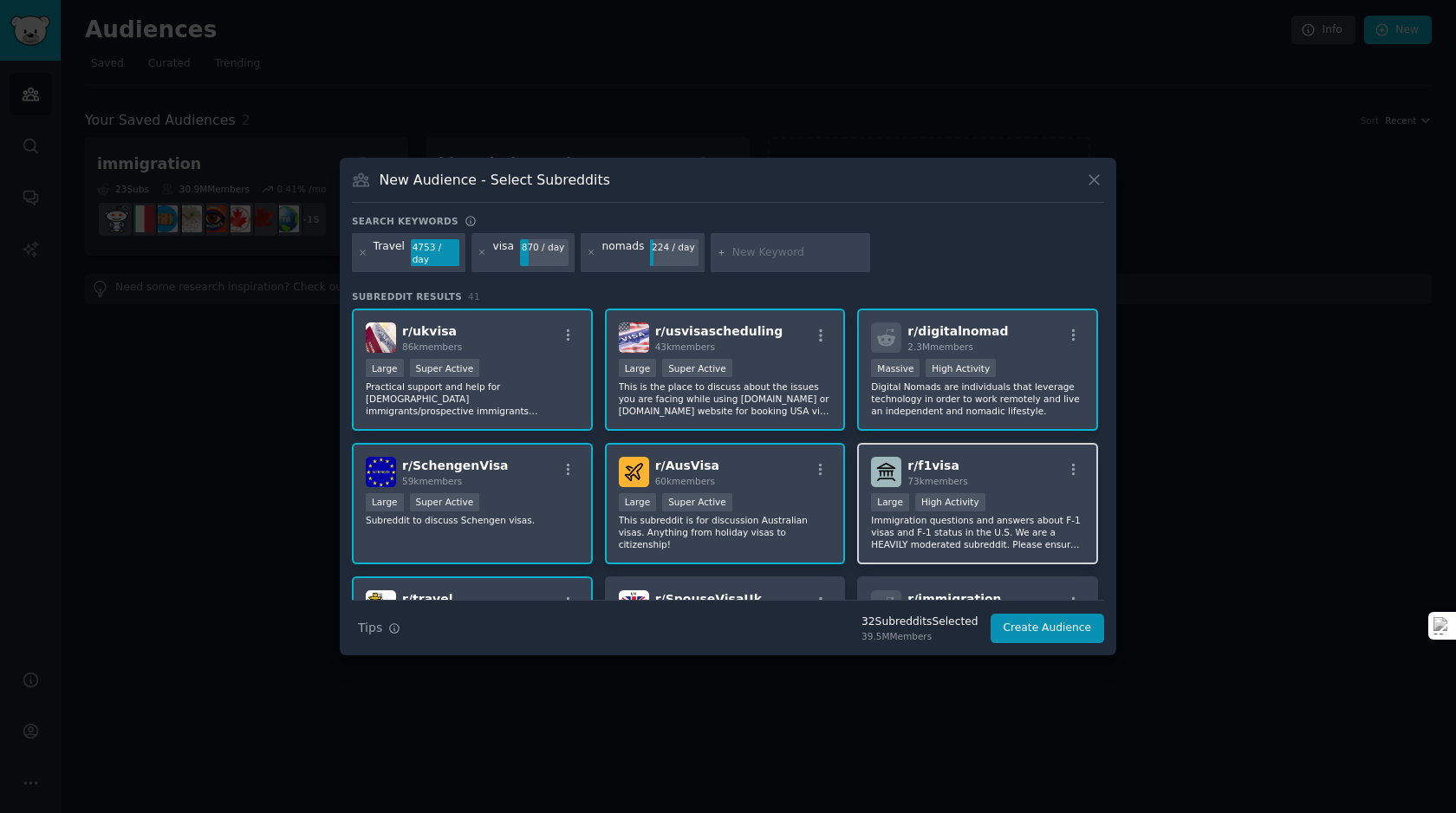
click at [916, 509] on div "High Activity" at bounding box center [950, 502] width 70 height 18
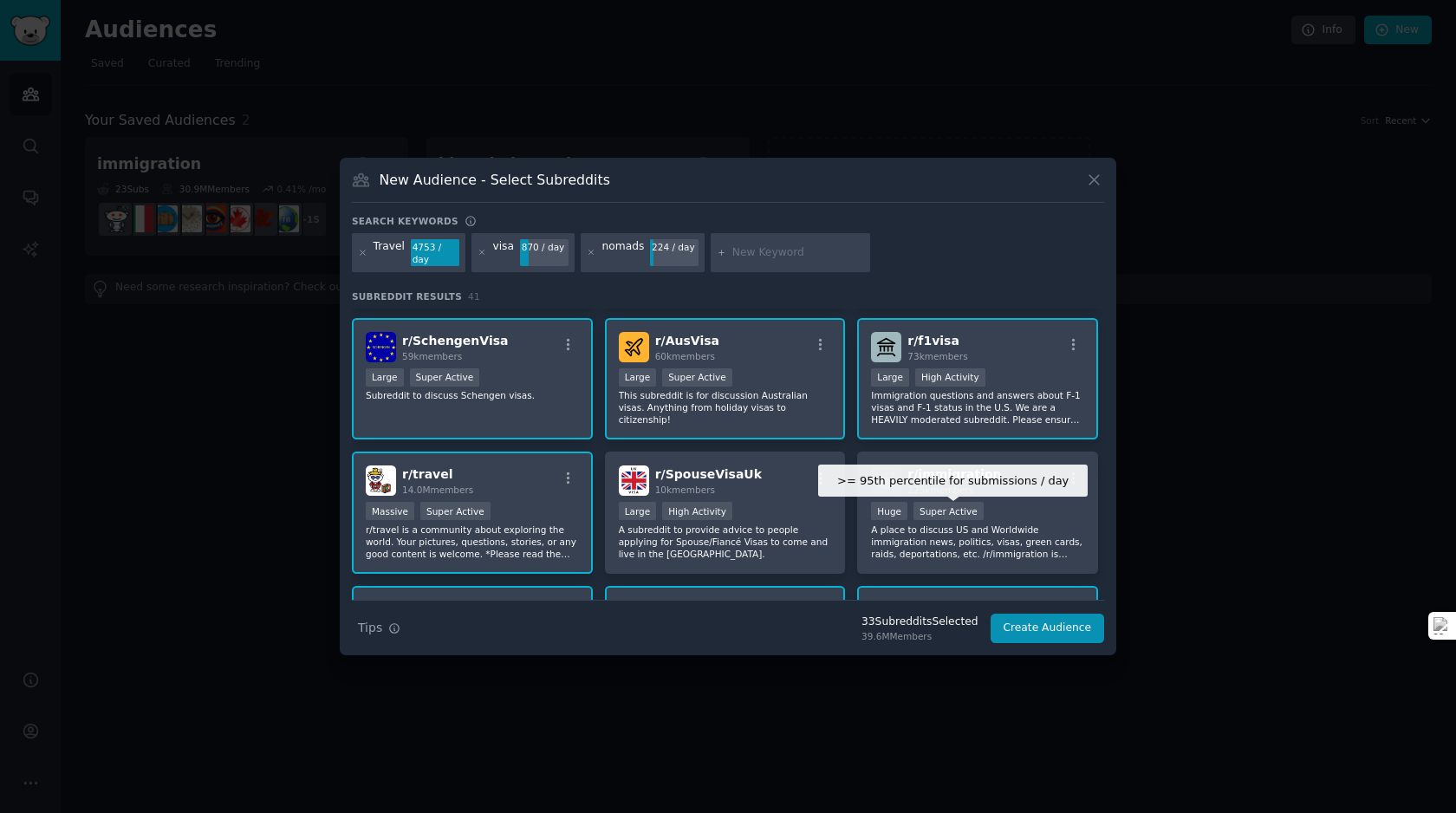
scroll to position [127, 0]
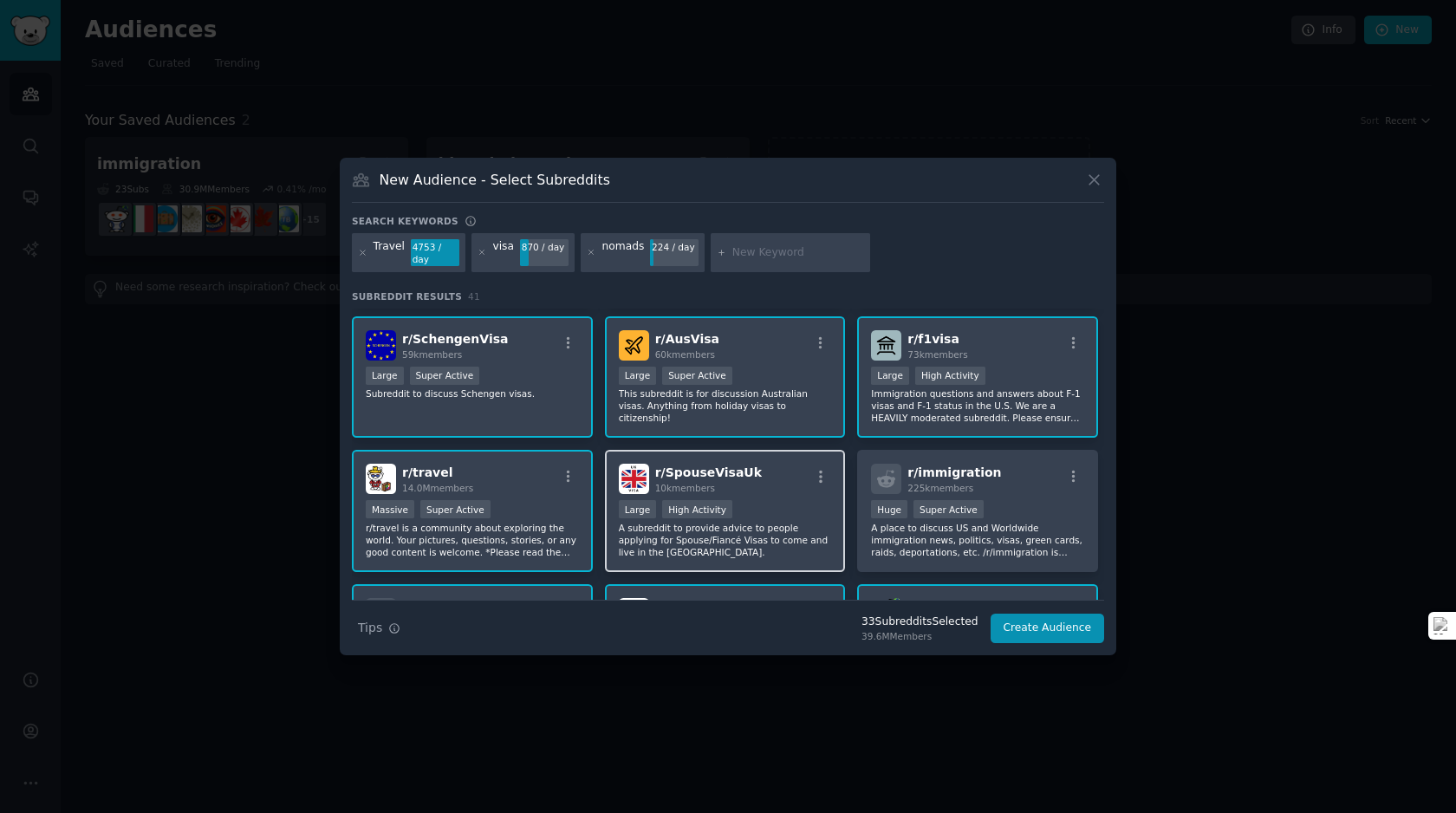
click at [814, 516] on div "Large High Activity" at bounding box center [725, 510] width 213 height 21
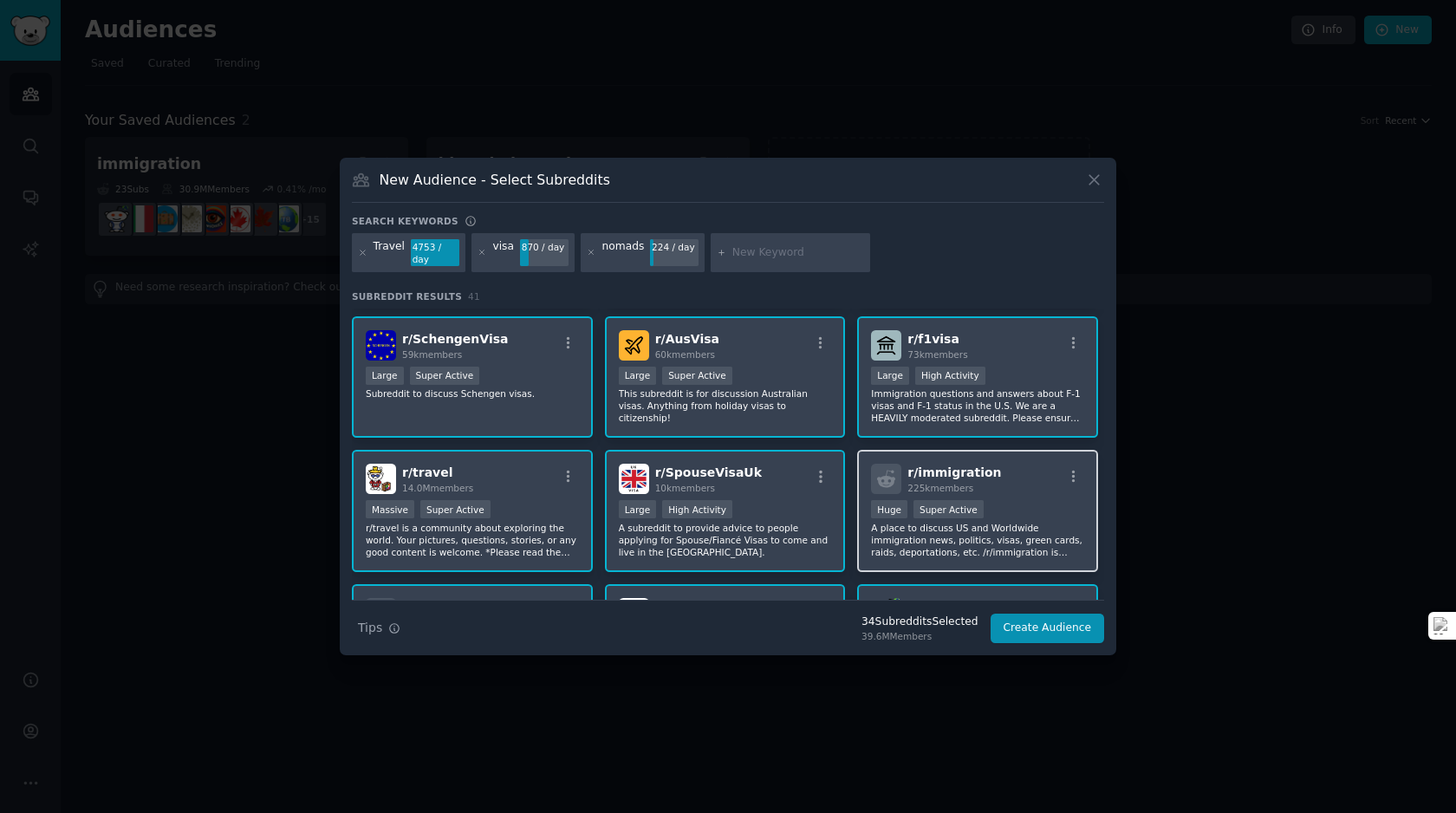
click at [905, 510] on div "100,000 - 1,000,000 members Huge Super Active" at bounding box center [977, 510] width 213 height 21
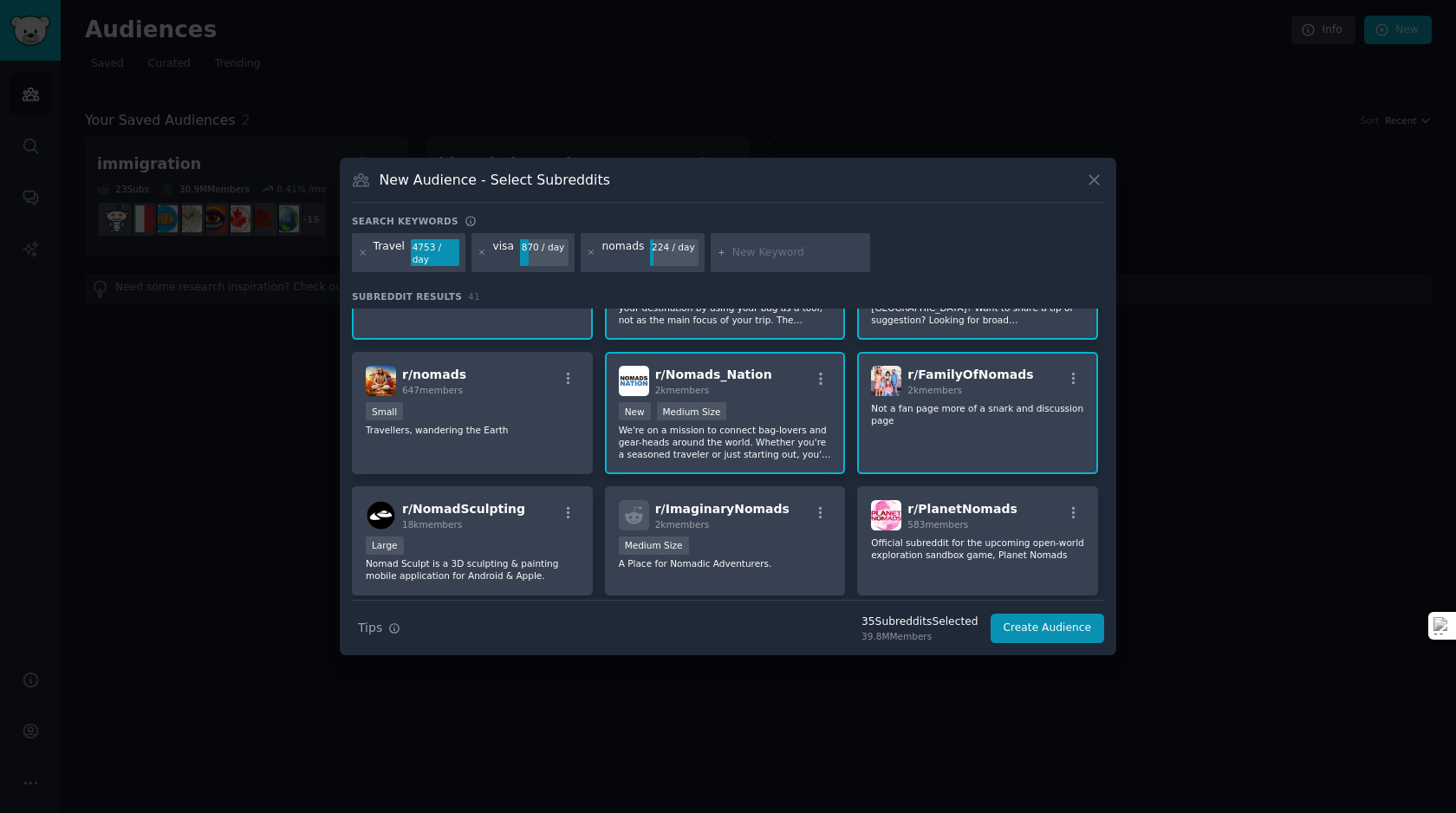
scroll to position [758, 0]
click at [746, 550] on div "Medium Size" at bounding box center [725, 548] width 213 height 21
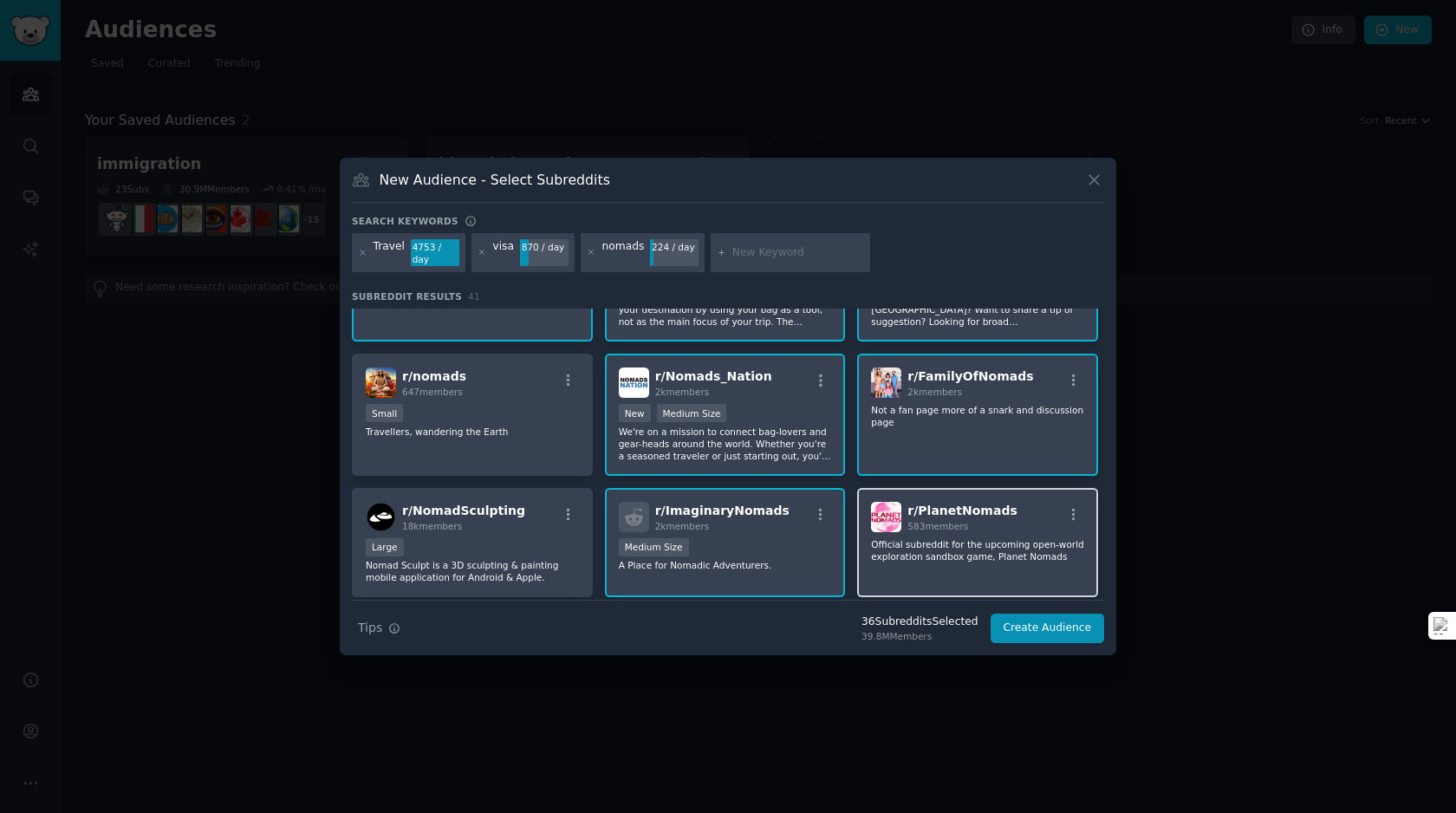
click at [911, 581] on div "r/ PlanetNomads 583 members Official subreddit for the upcoming open-world expl…" at bounding box center [977, 542] width 241 height 110
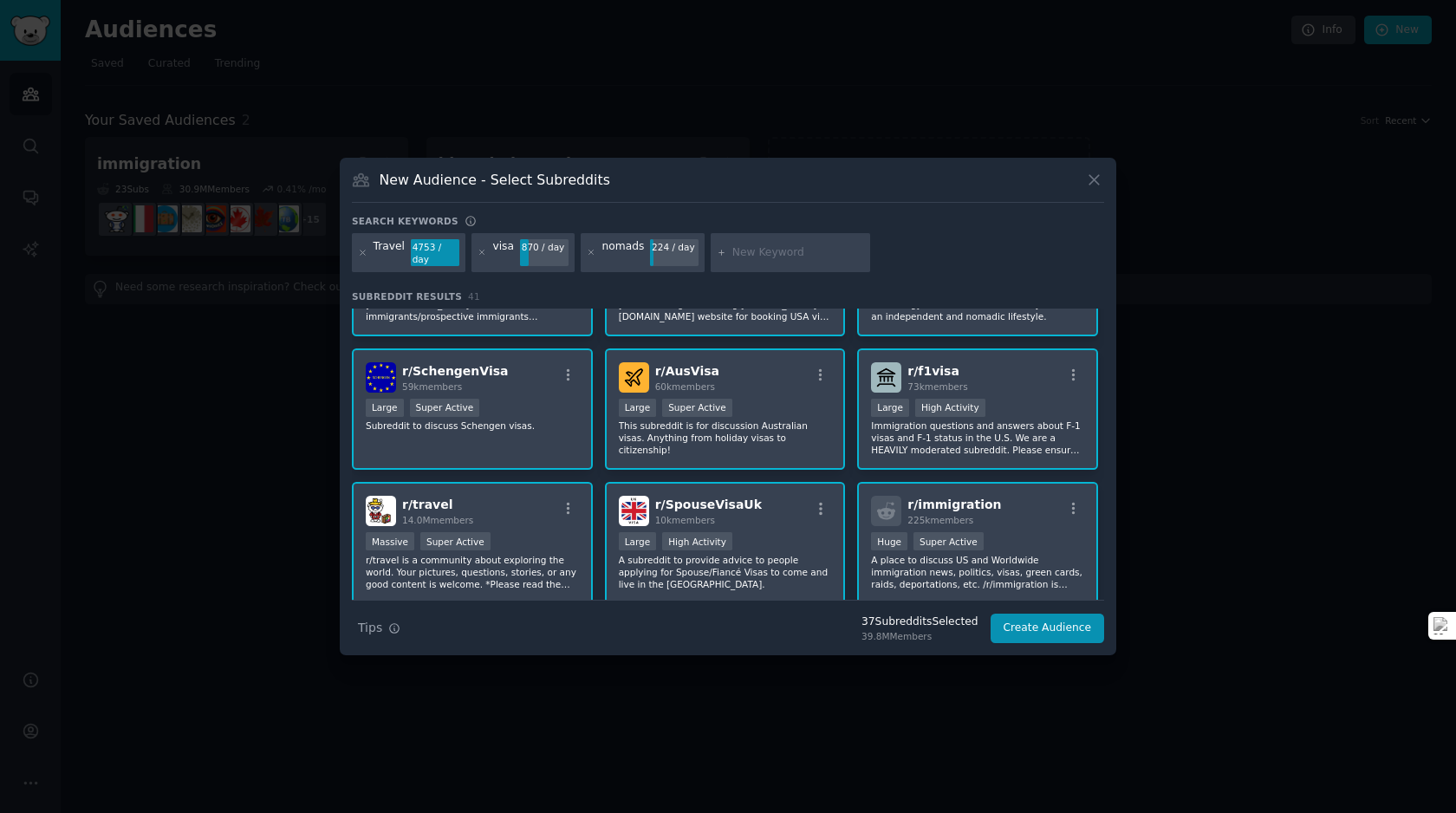
scroll to position [0, 0]
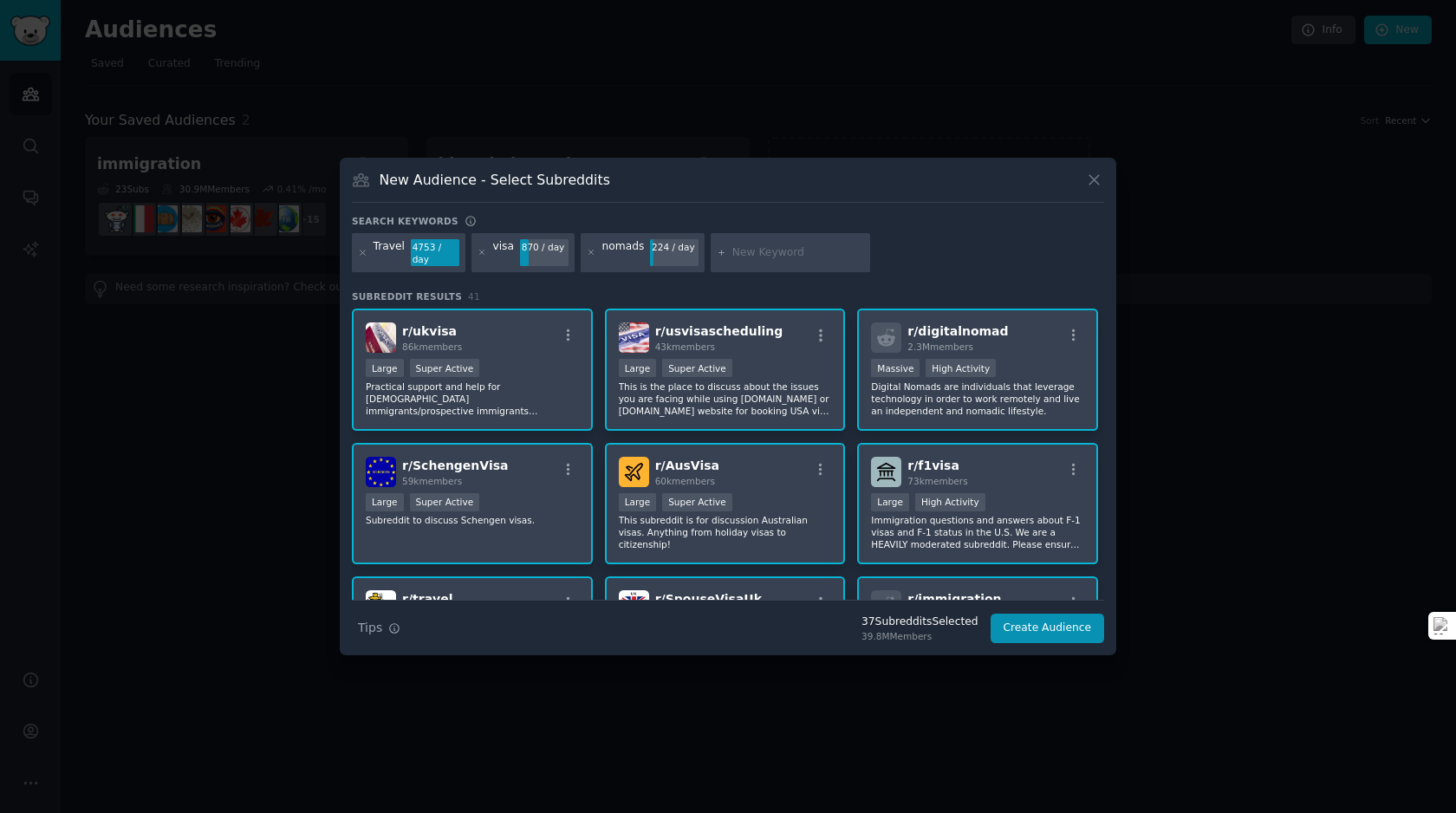
click at [743, 253] on input "text" at bounding box center [797, 253] width 131 height 16
click at [1045, 621] on button "Create Audience" at bounding box center [1048, 628] width 115 height 30
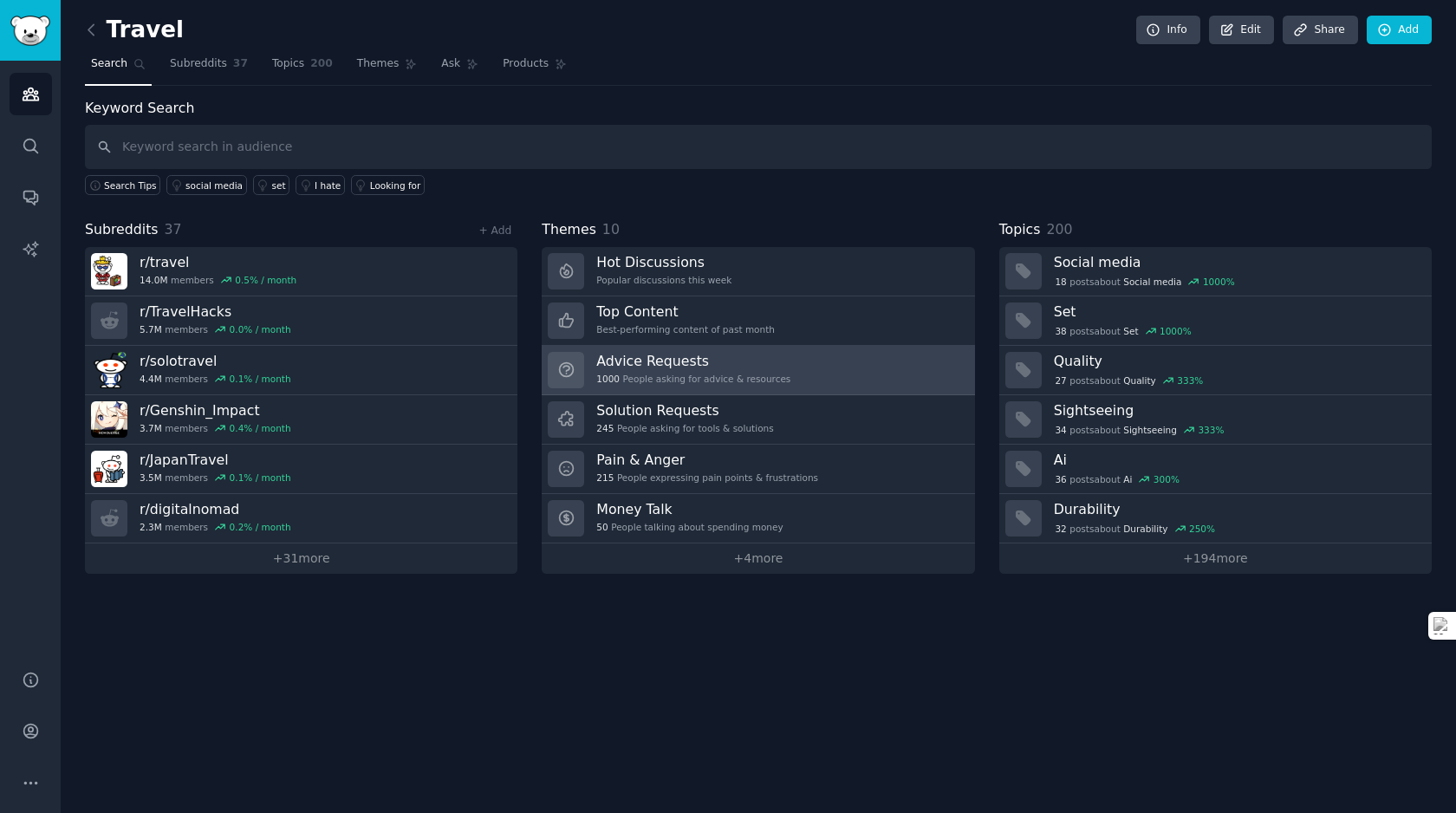
click at [690, 386] on div "Advice Requests 1000 People asking for advice & resources" at bounding box center [693, 369] width 194 height 36
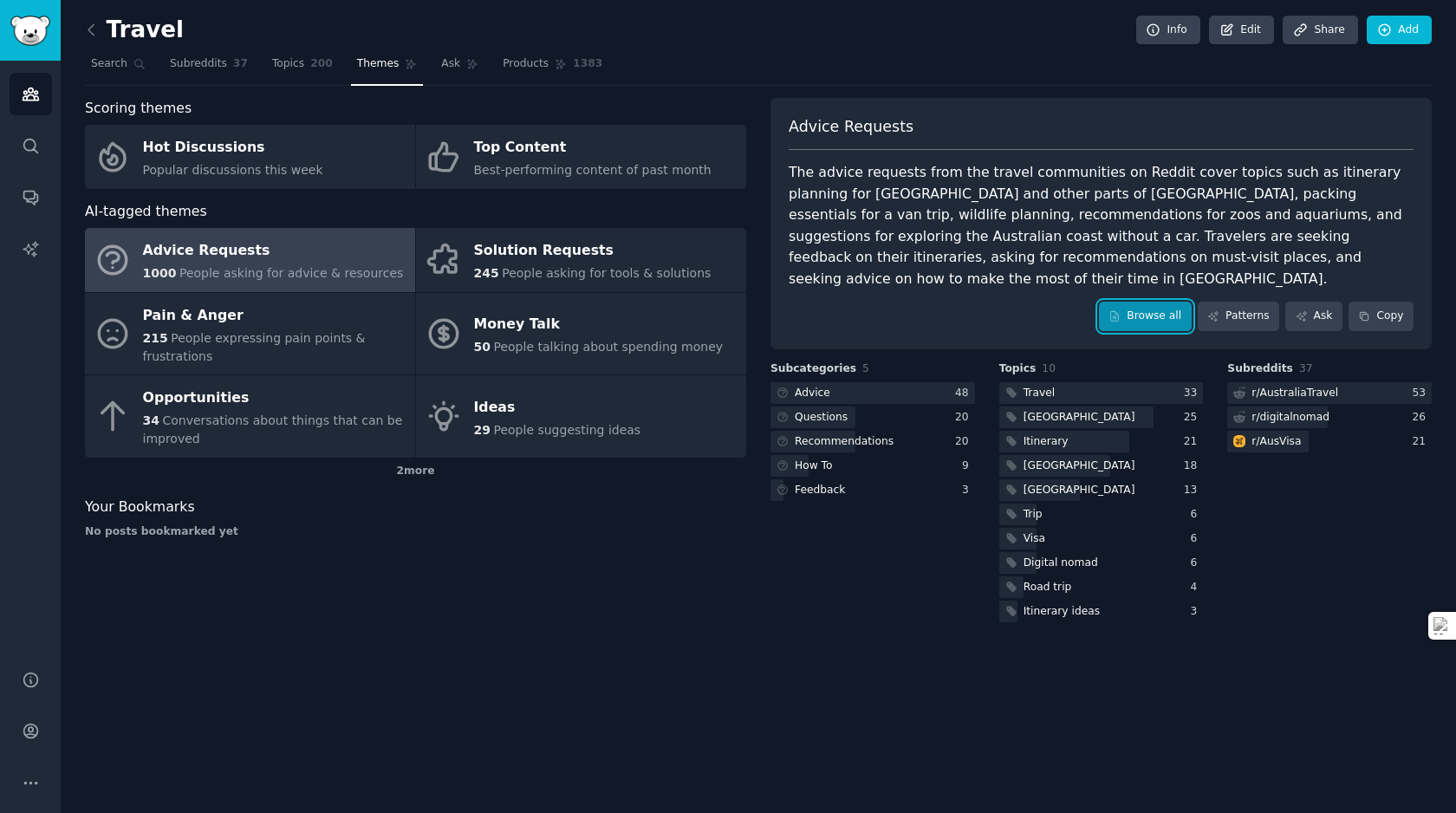
click at [1142, 302] on link "Browse all" at bounding box center [1145, 316] width 93 height 30
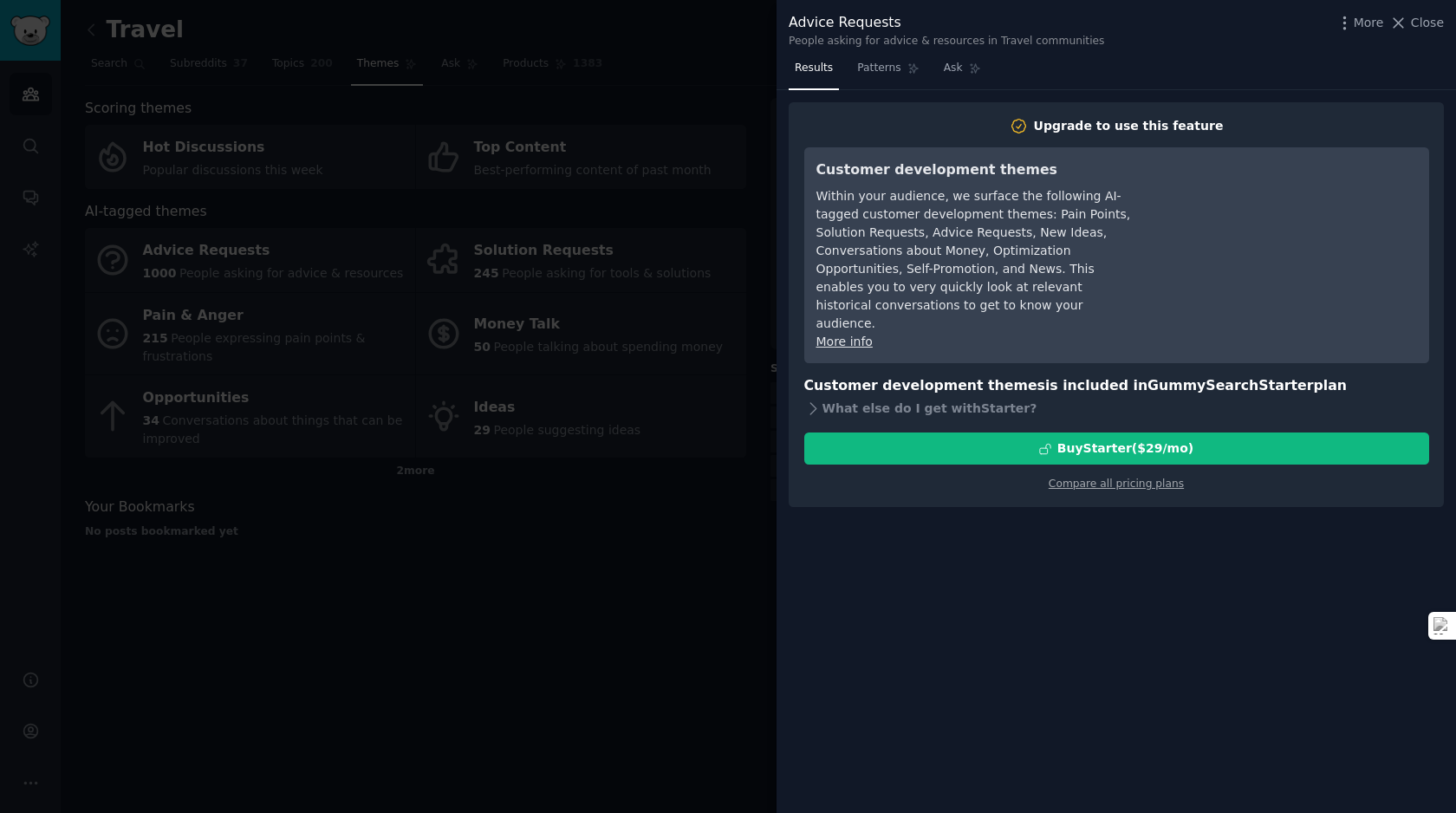
click at [613, 501] on div at bounding box center [728, 406] width 1456 height 813
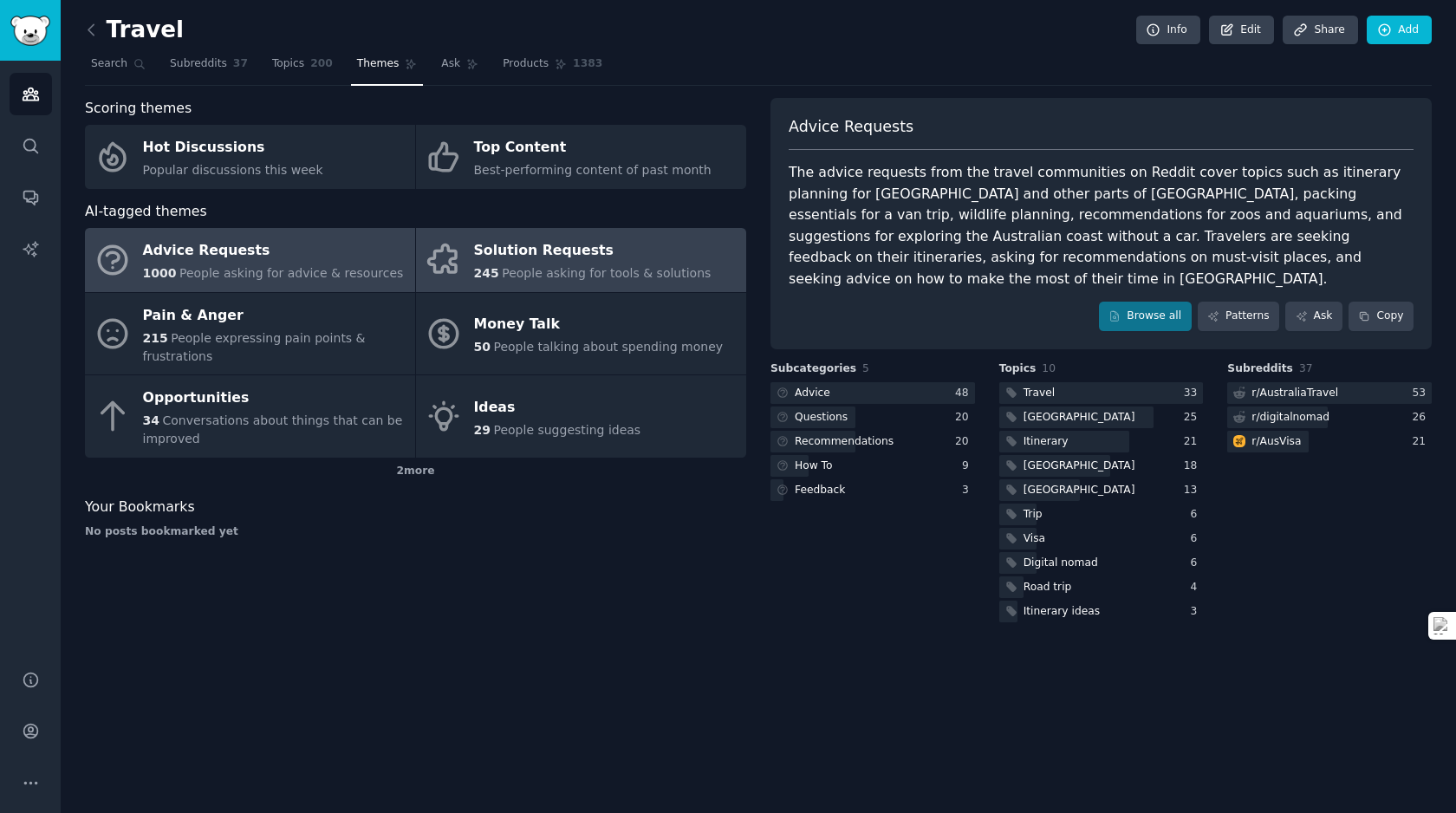
click at [575, 267] on span "People asking for tools & solutions" at bounding box center [606, 273] width 209 height 14
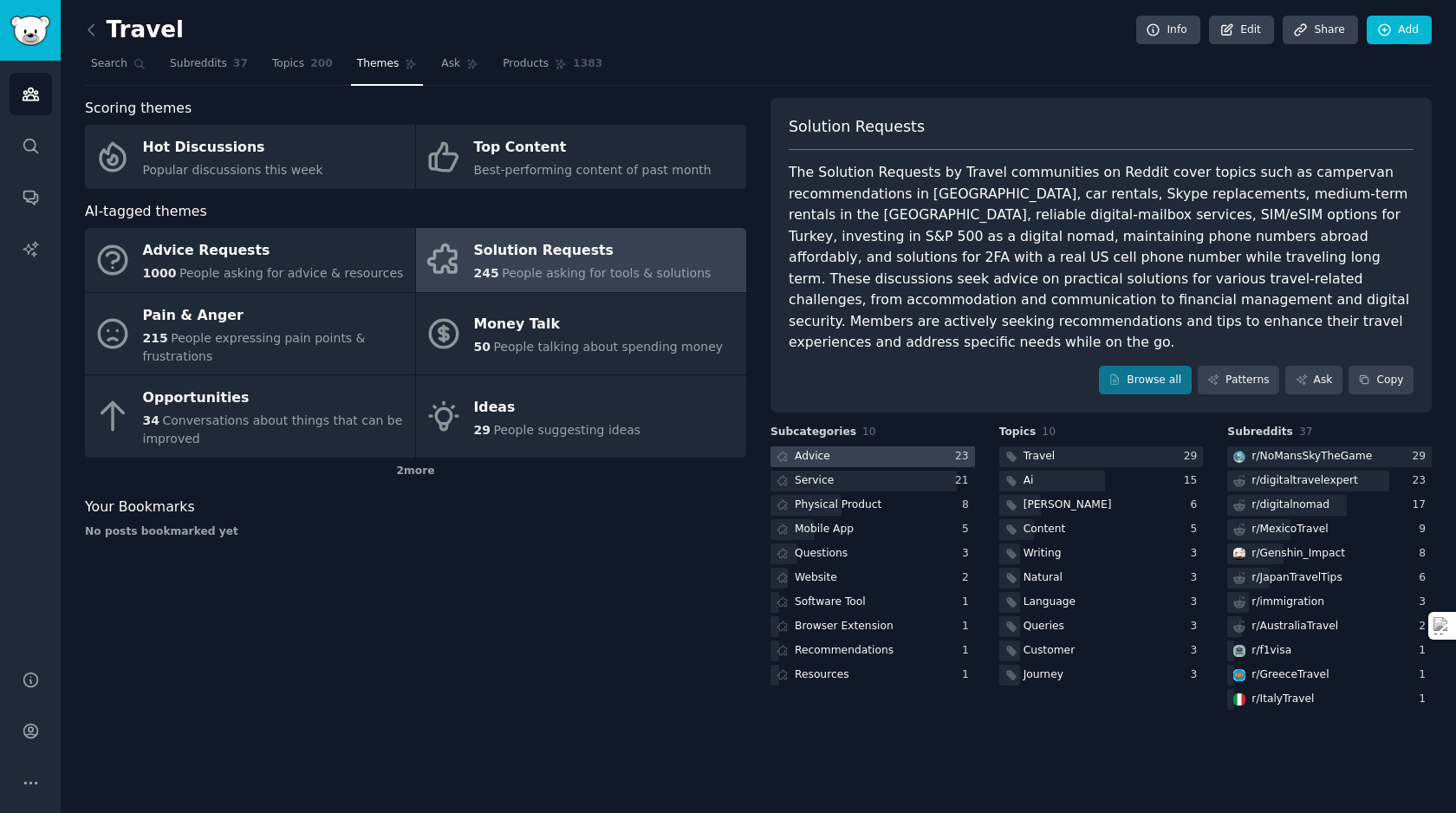
click at [831, 446] on div "Advice" at bounding box center [801, 456] width 62 height 21
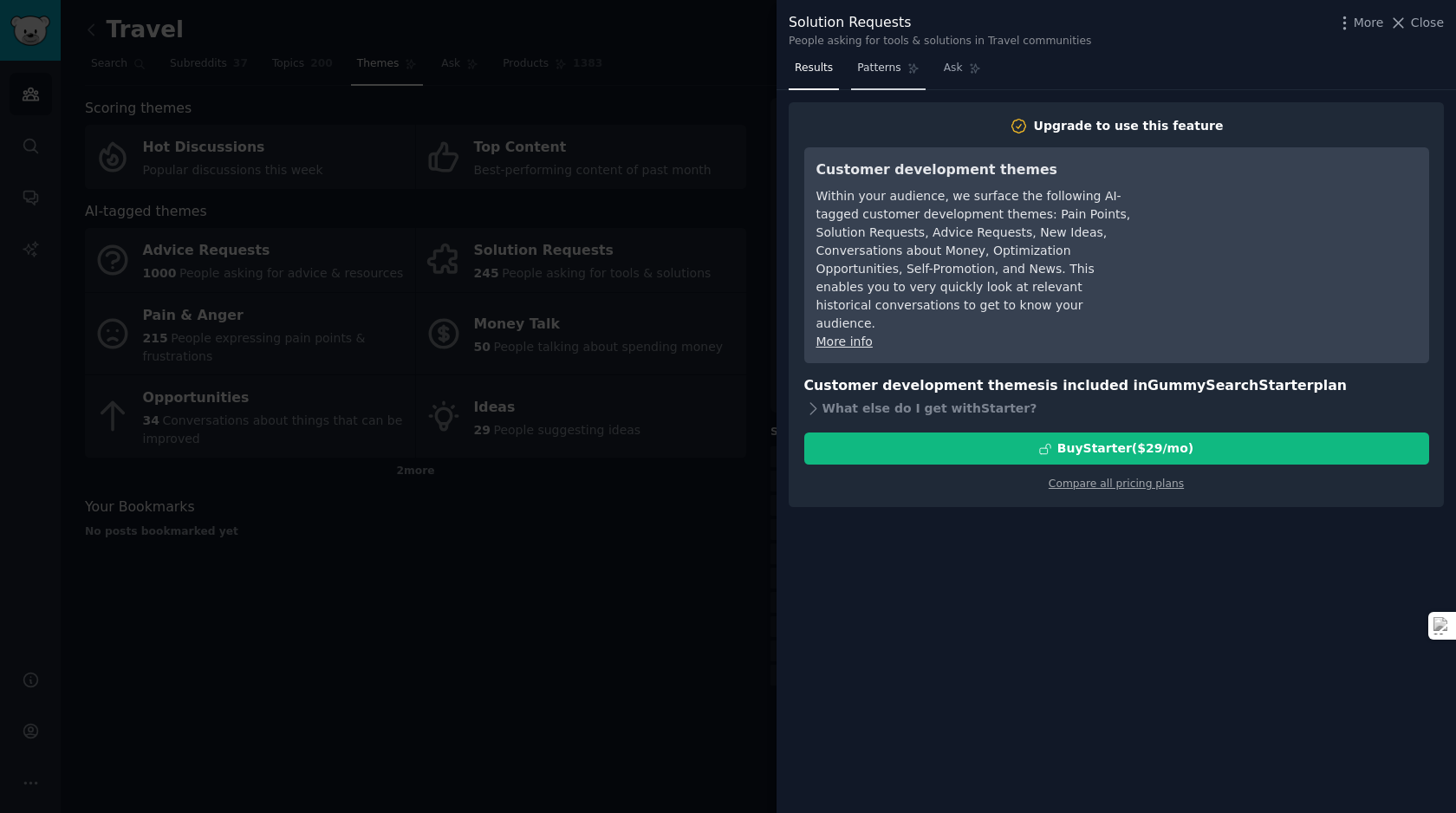
click at [884, 80] on link "Patterns" at bounding box center [888, 72] width 74 height 35
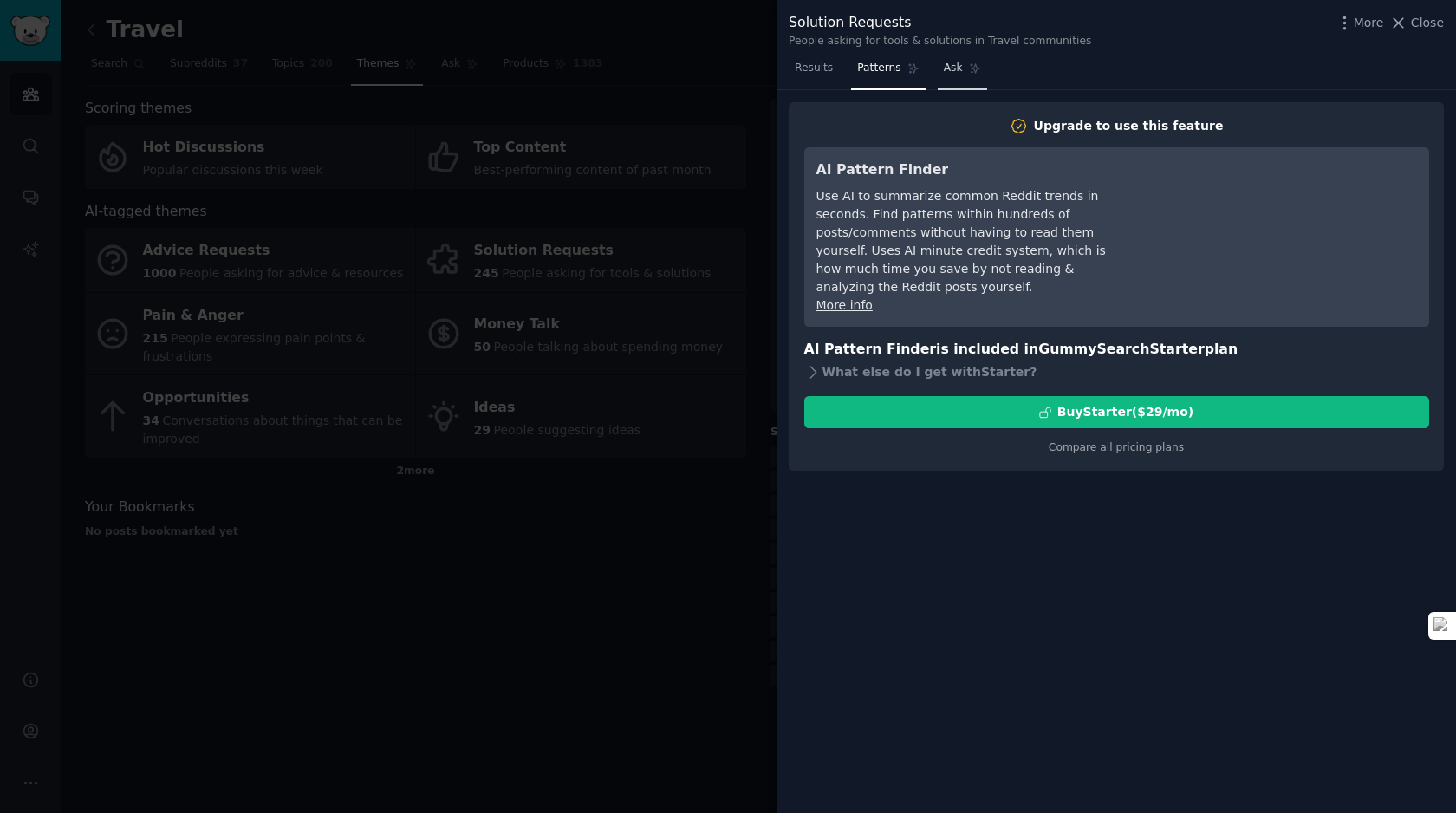
click at [965, 77] on link "Ask" at bounding box center [961, 72] width 49 height 35
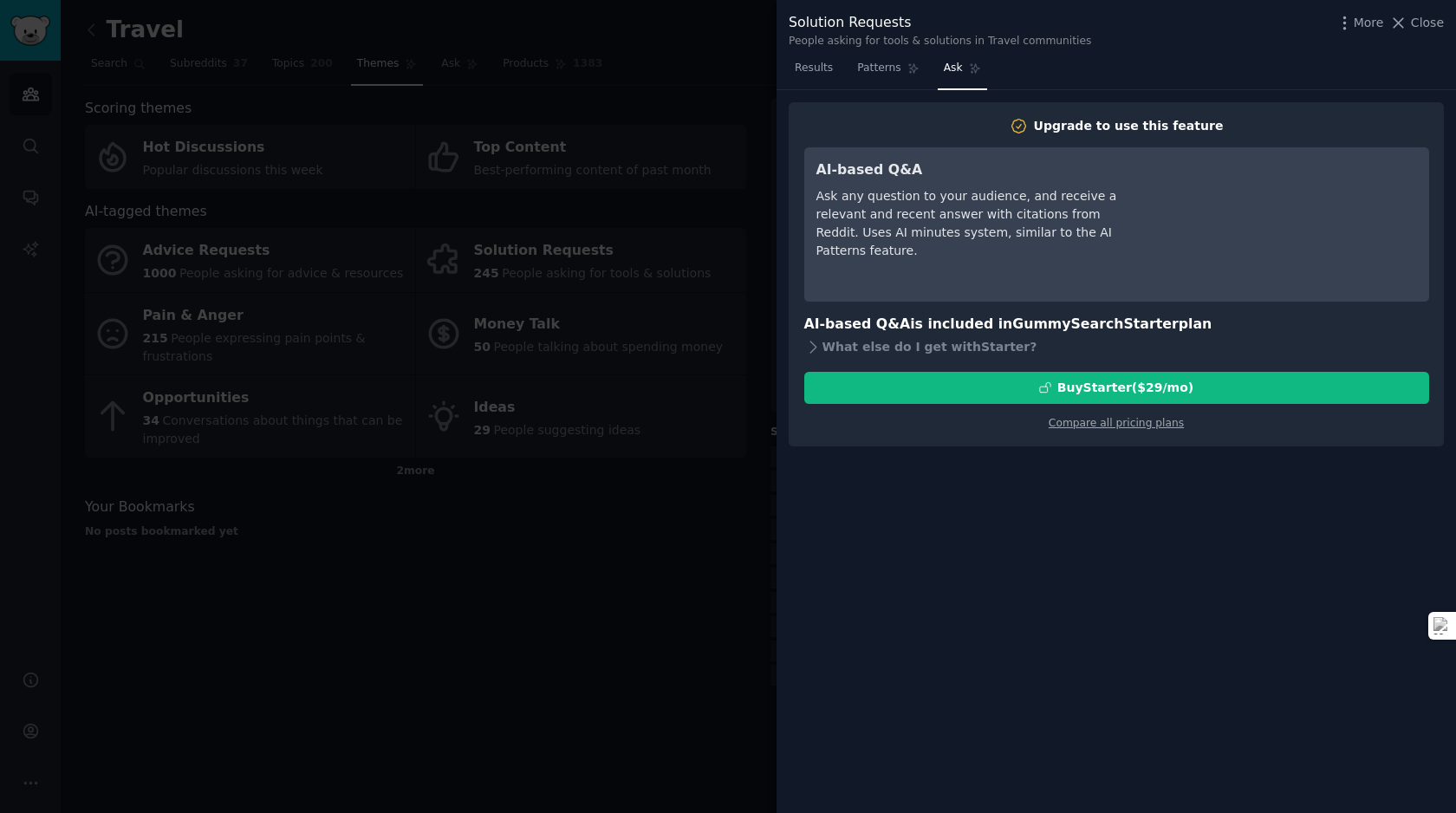
click at [610, 267] on div at bounding box center [728, 406] width 1456 height 813
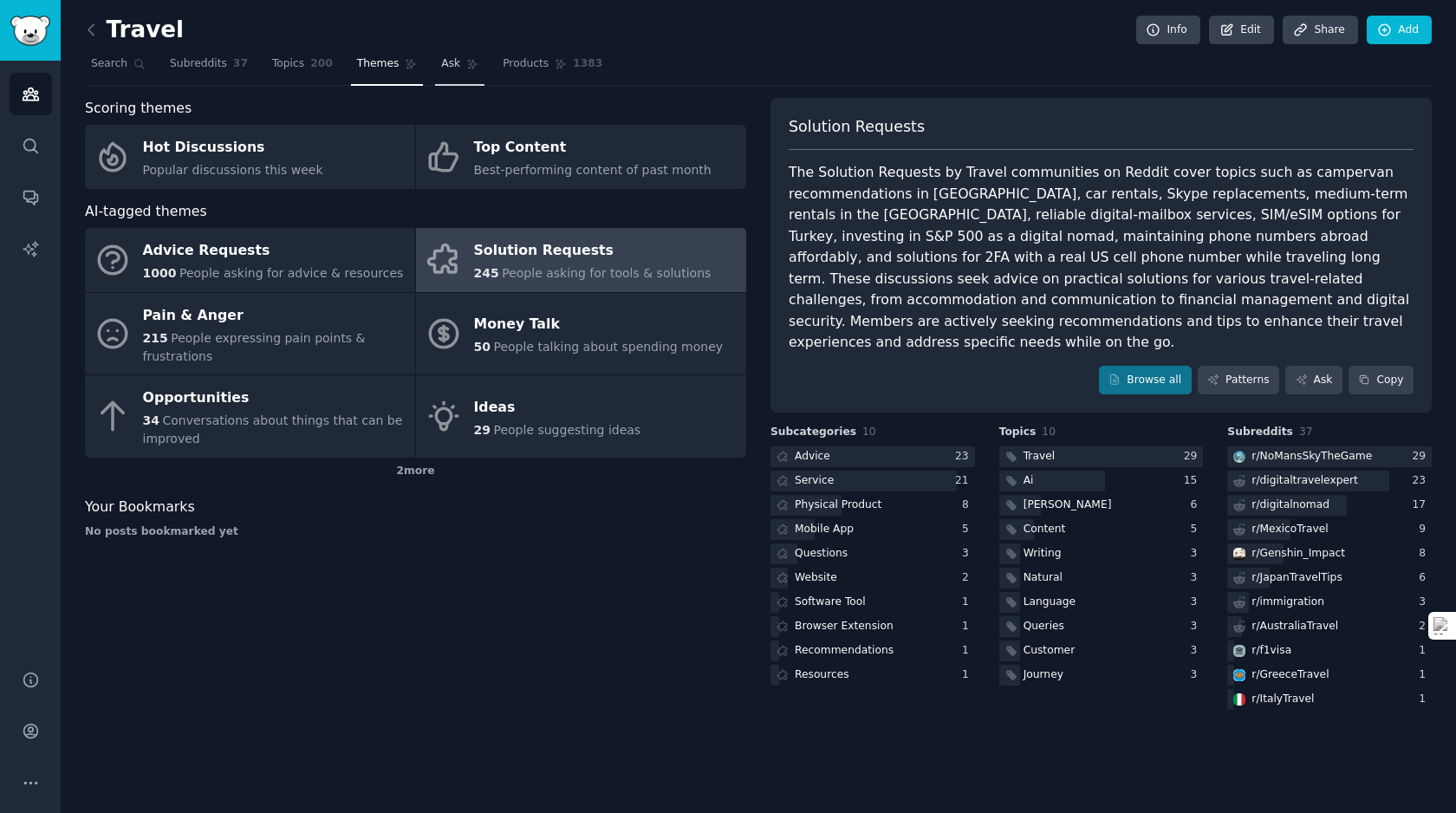
click at [441, 68] on span "Ask" at bounding box center [450, 64] width 19 height 16
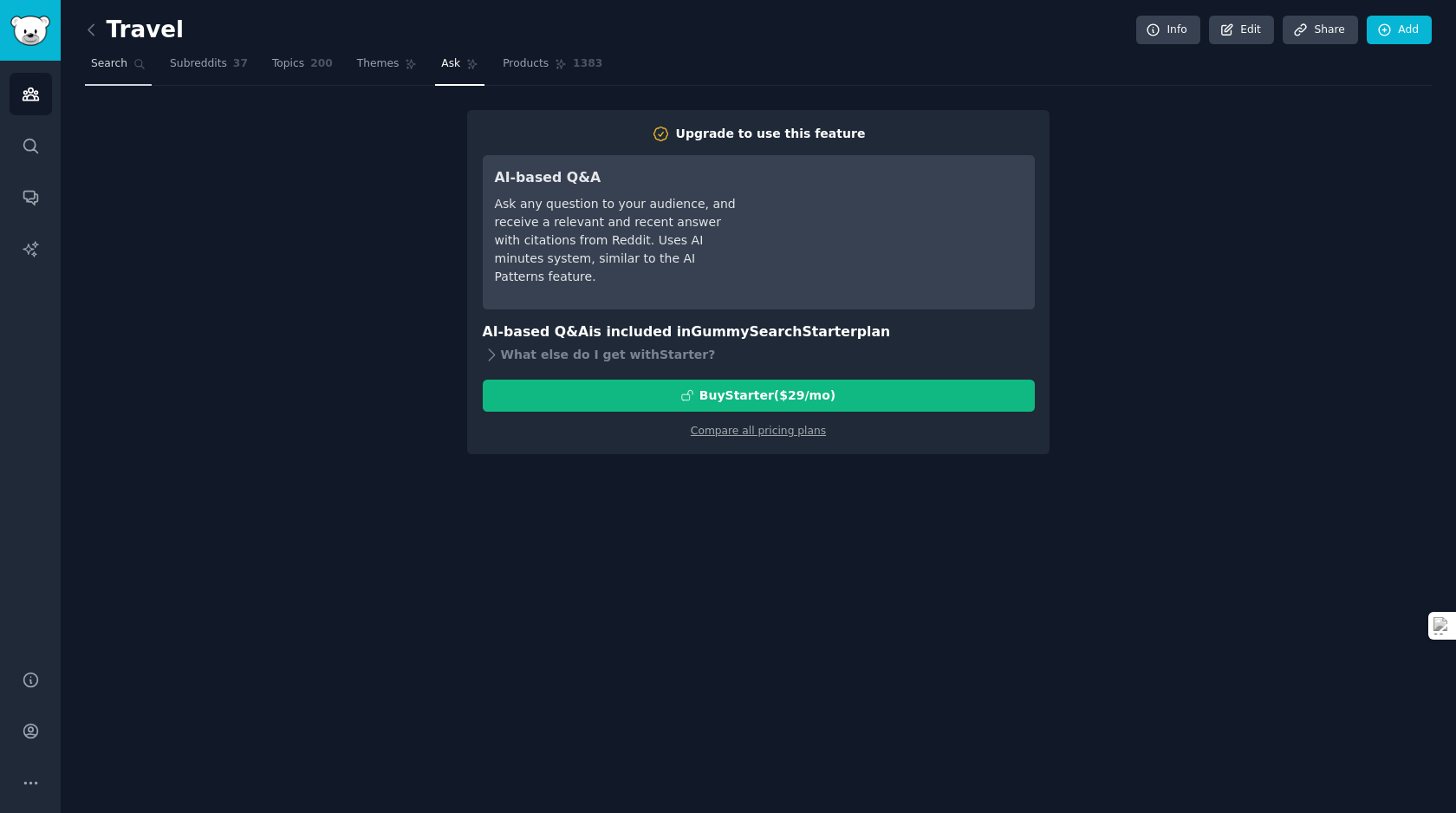
click at [121, 62] on span "Search" at bounding box center [108, 64] width 36 height 16
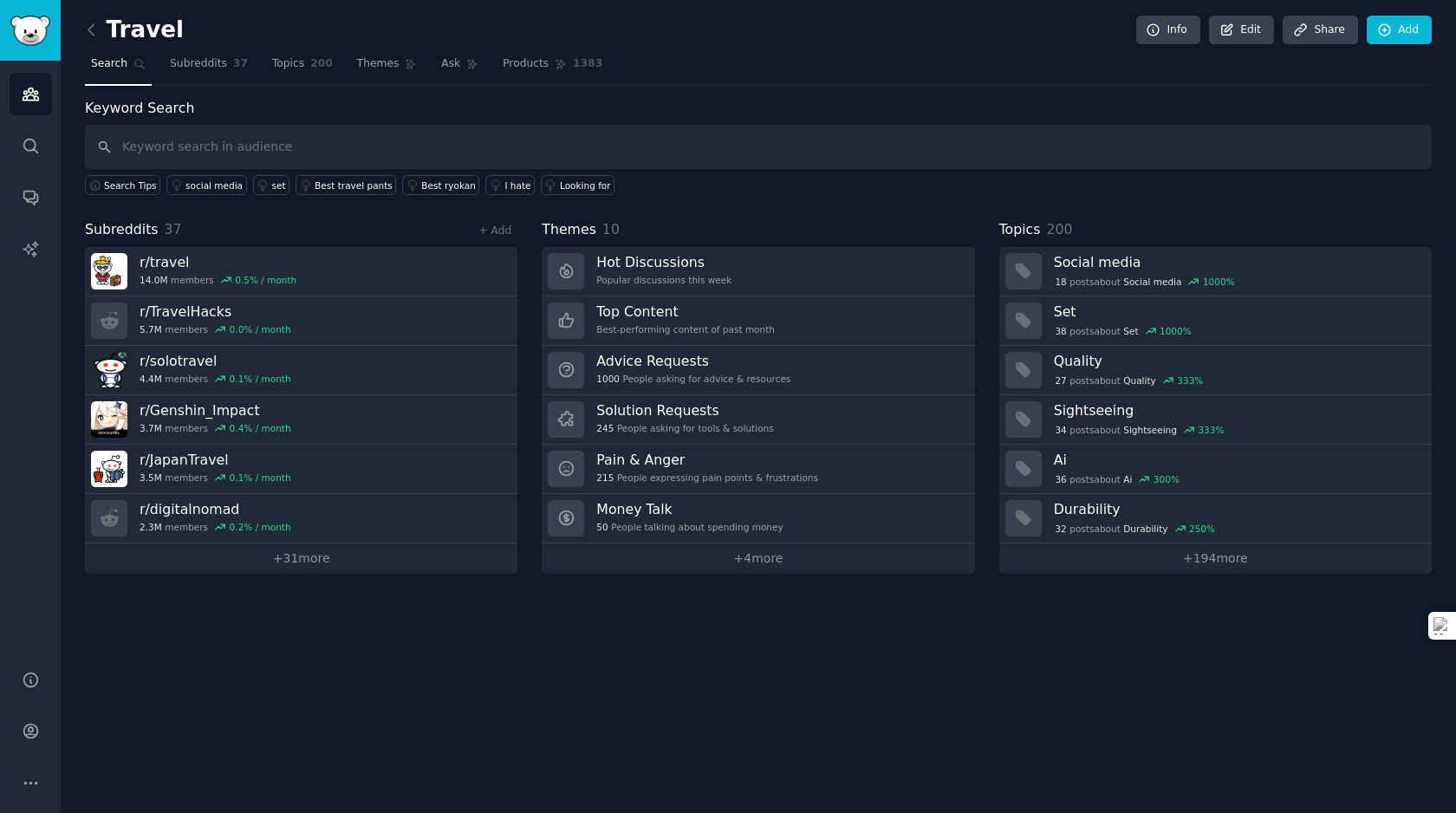
click at [89, 42] on link at bounding box center [95, 31] width 21 height 28
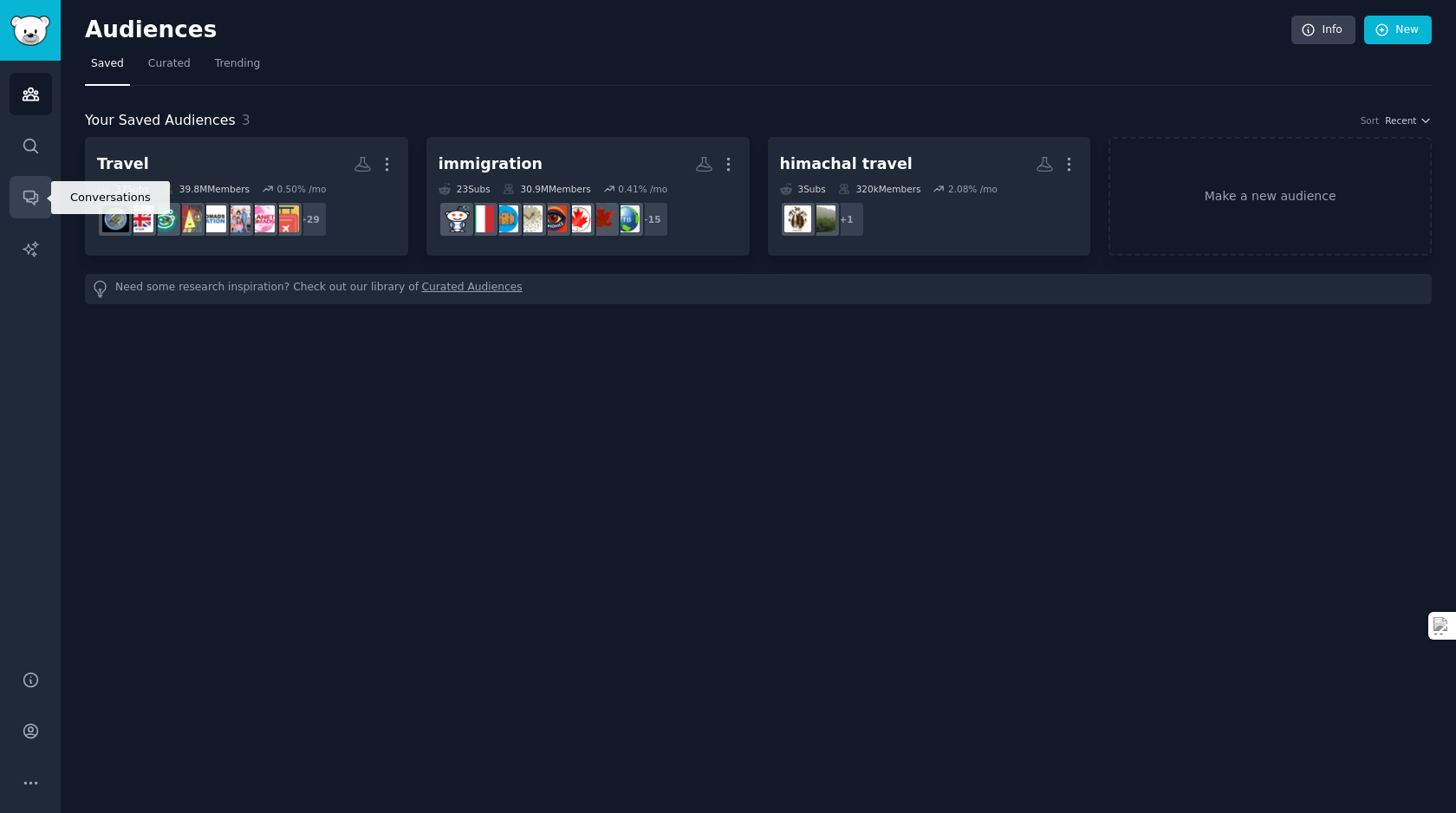
click at [19, 195] on link "Conversations" at bounding box center [31, 197] width 43 height 43
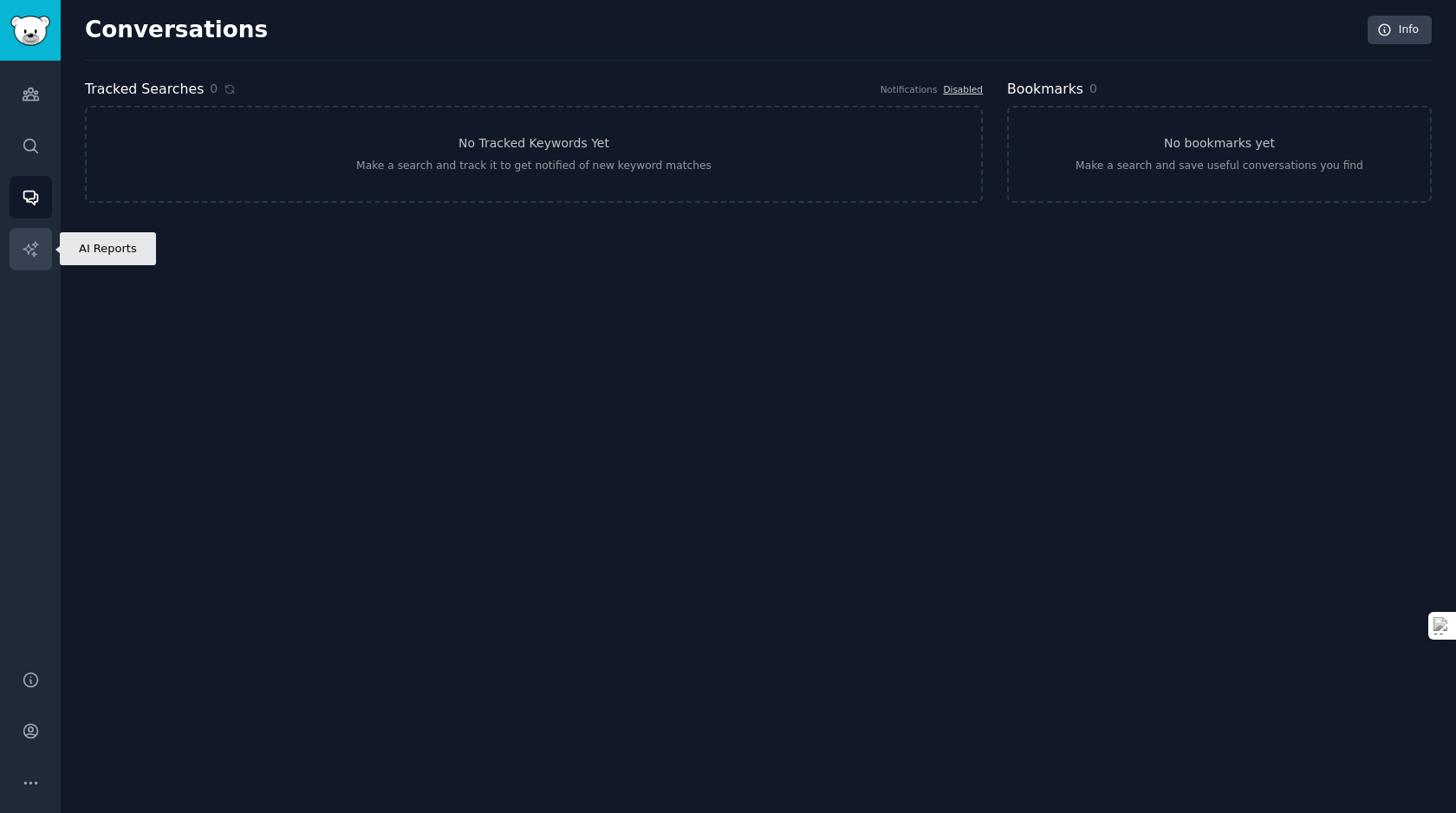
click at [29, 257] on link "AI Reports" at bounding box center [31, 249] width 43 height 43
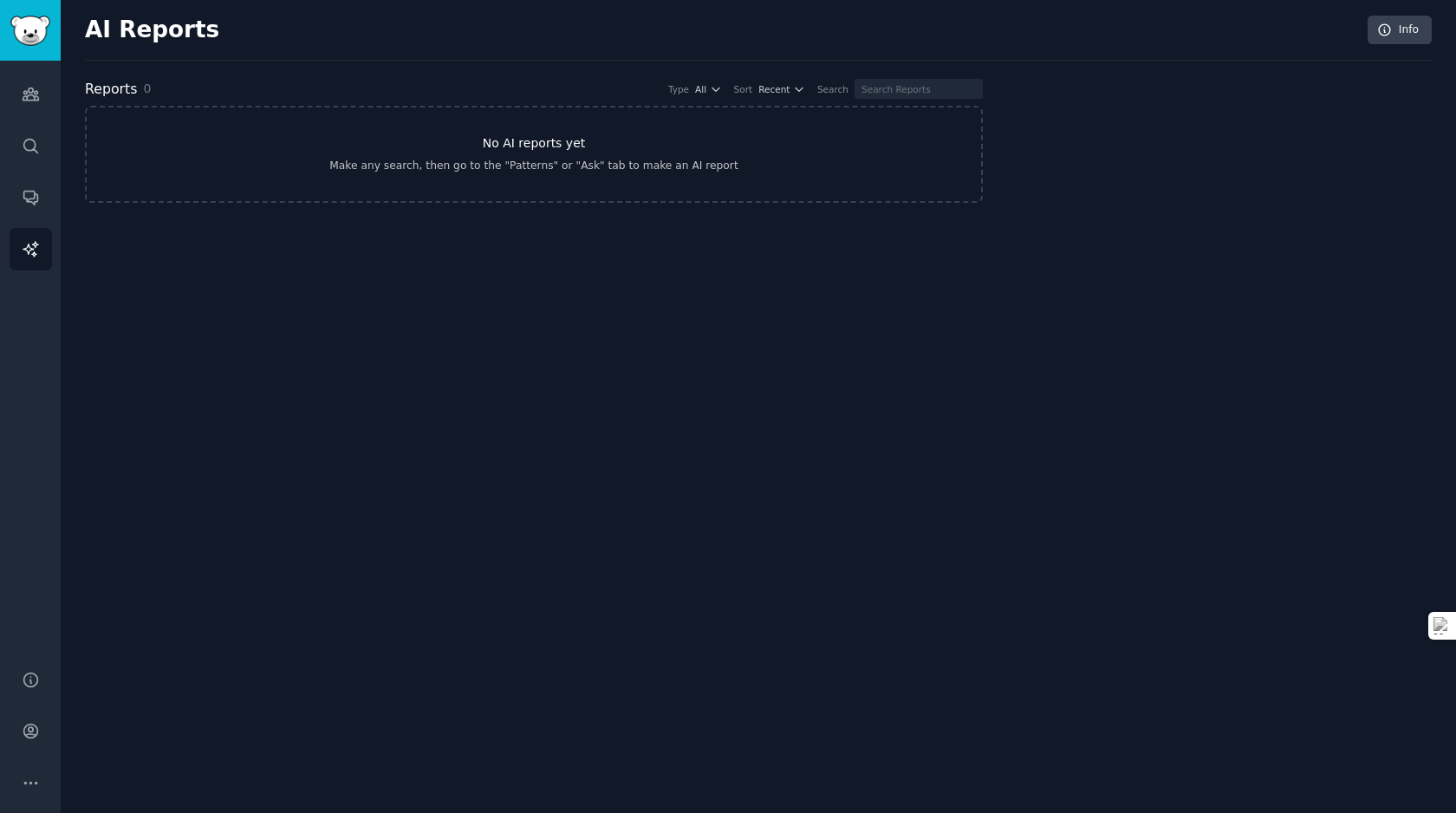
click at [401, 142] on link "No AI reports yet Make any search, then go to the "Patterns" or "Ask" tab to ma…" at bounding box center [534, 154] width 897 height 97
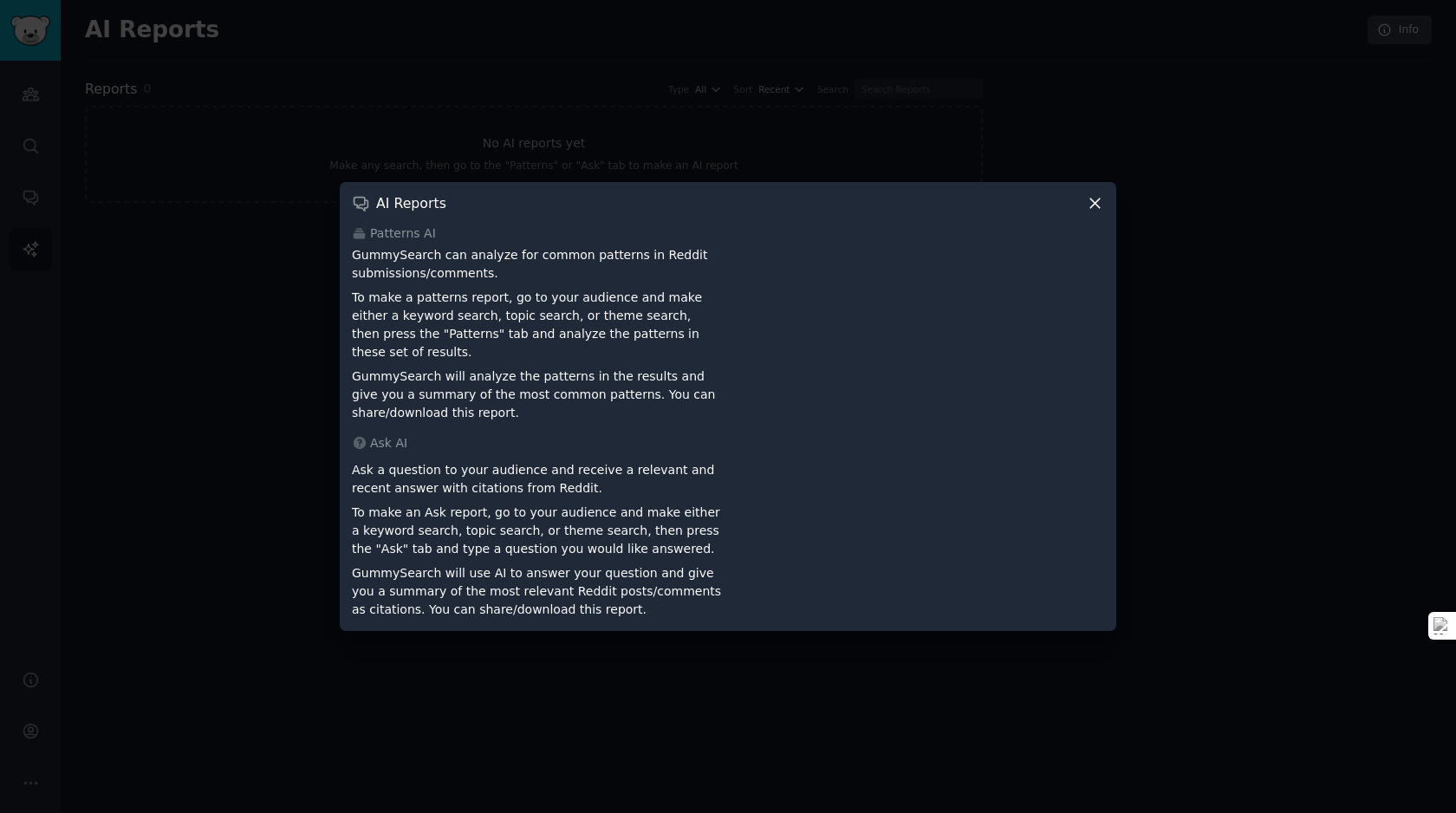
click at [1094, 212] on icon at bounding box center [1095, 203] width 19 height 18
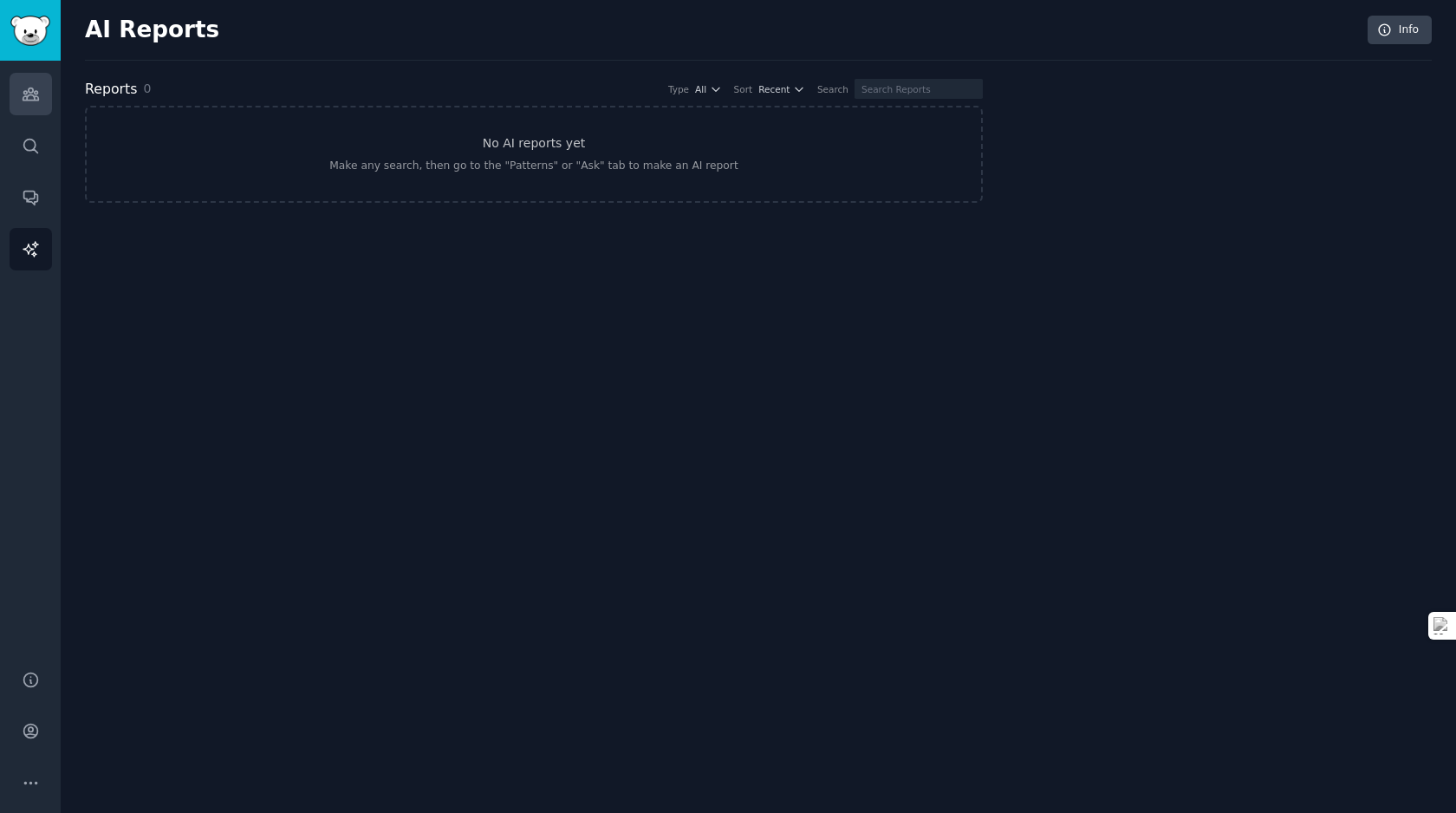
click at [38, 112] on link "Audiences" at bounding box center [31, 94] width 43 height 43
